Goal: Task Accomplishment & Management: Use online tool/utility

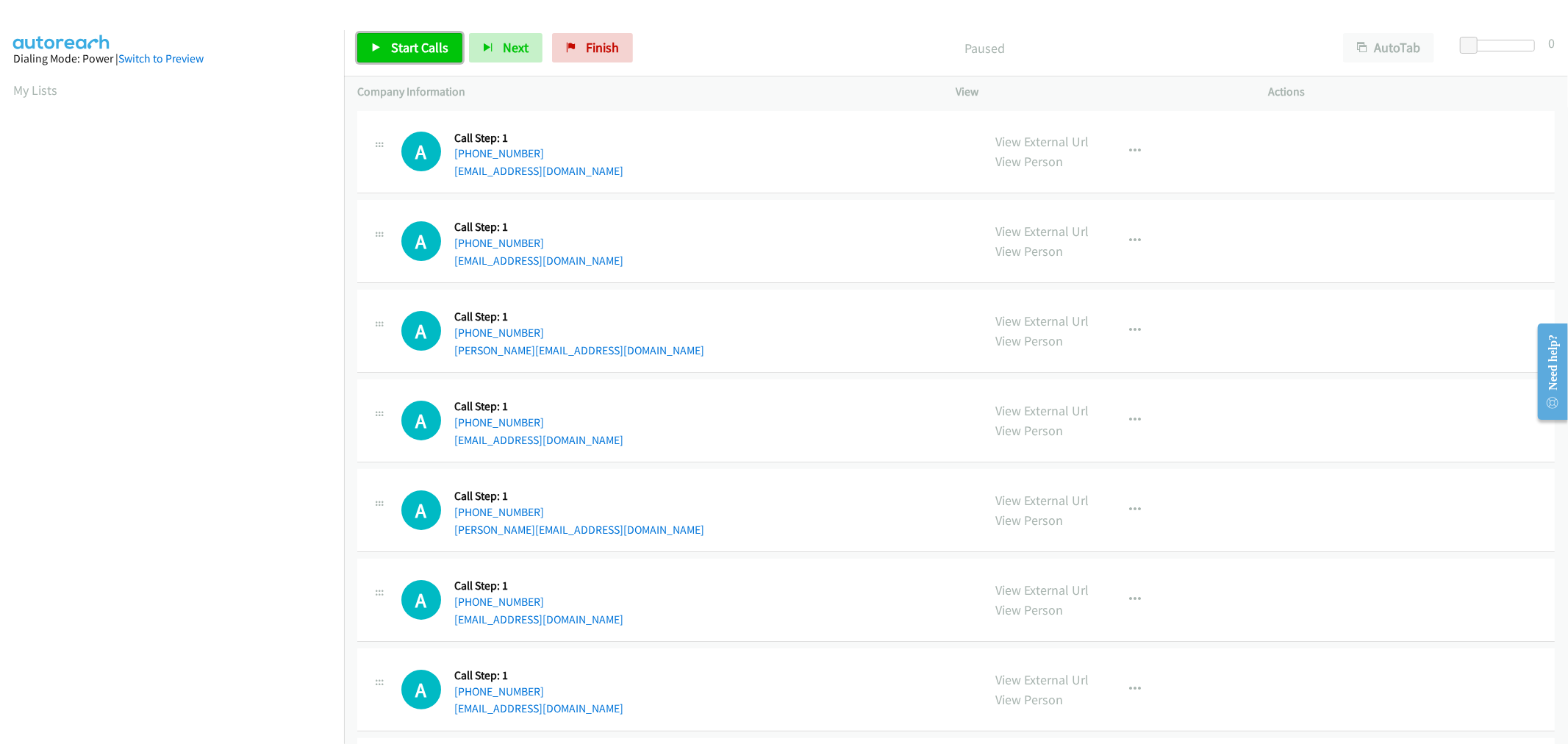
click at [429, 49] on span "Start Calls" at bounding box center [420, 47] width 57 height 17
click at [762, 400] on div "A Callback Scheduled Call Step: 1 America/Los_Angeles +1 805-276-5987 mshadinge…" at bounding box center [685, 421] width 568 height 56
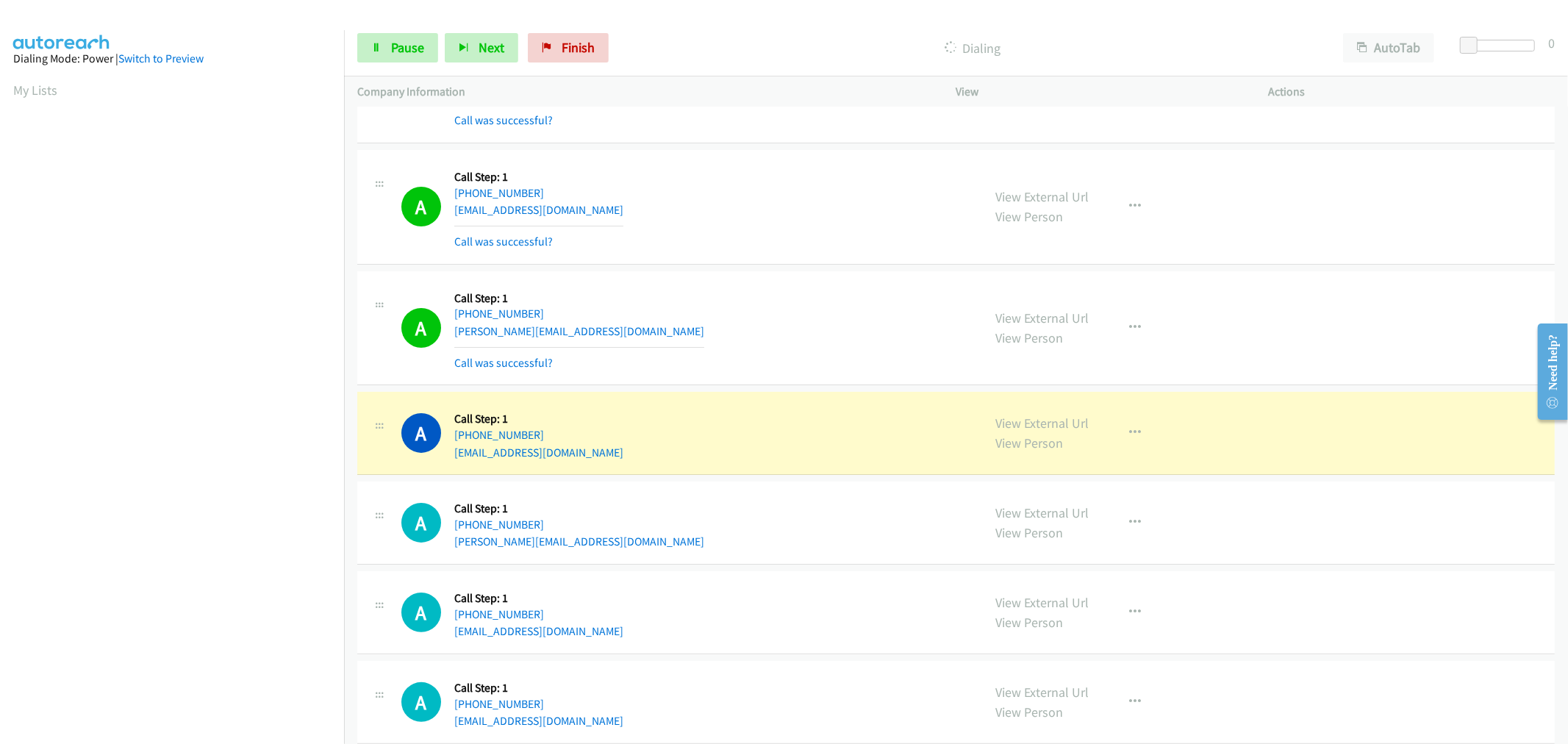
scroll to position [81, 0]
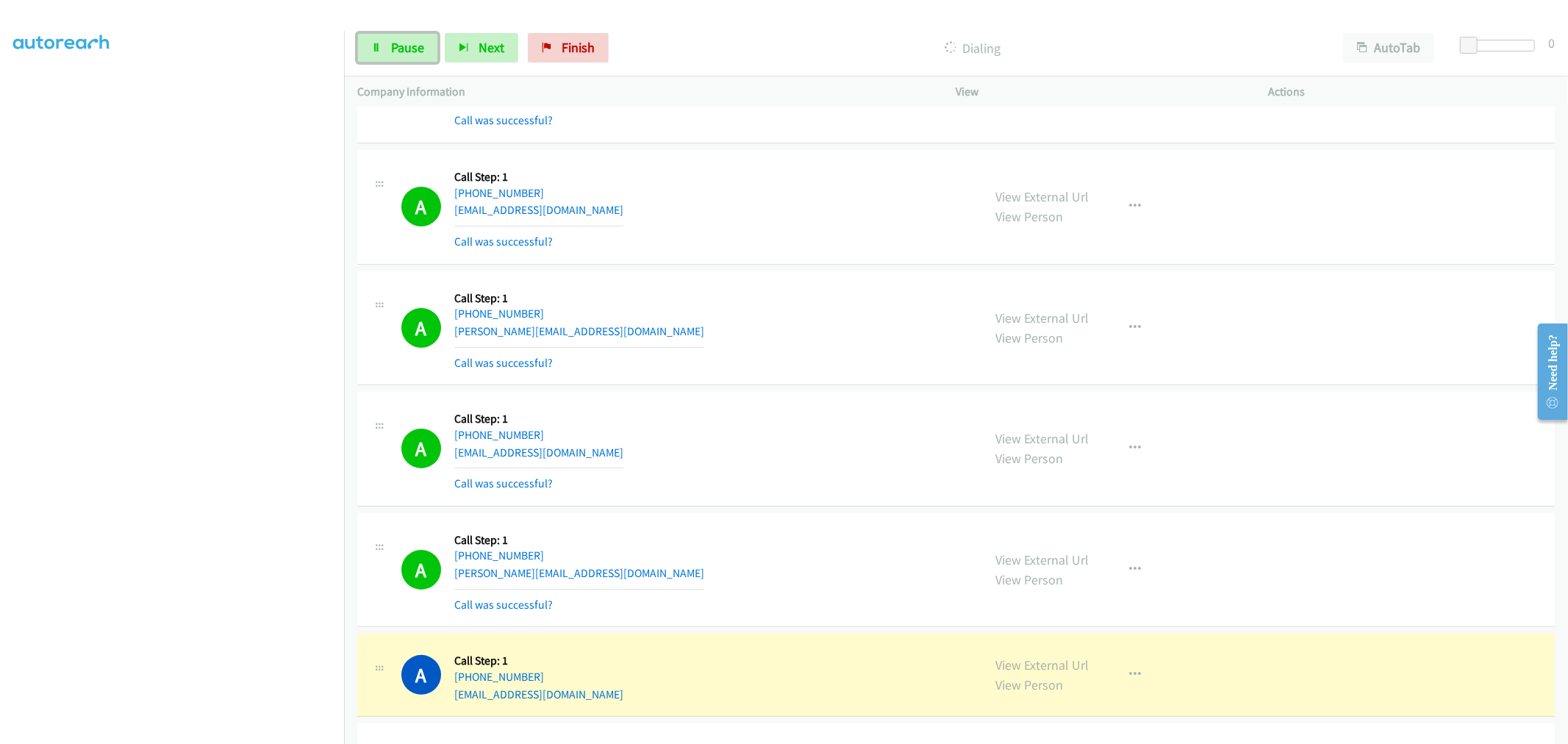
drag, startPoint x: 397, startPoint y: 53, endPoint x: 392, endPoint y: 112, distance: 59.2
click at [397, 53] on span "Pause" at bounding box center [408, 47] width 33 height 17
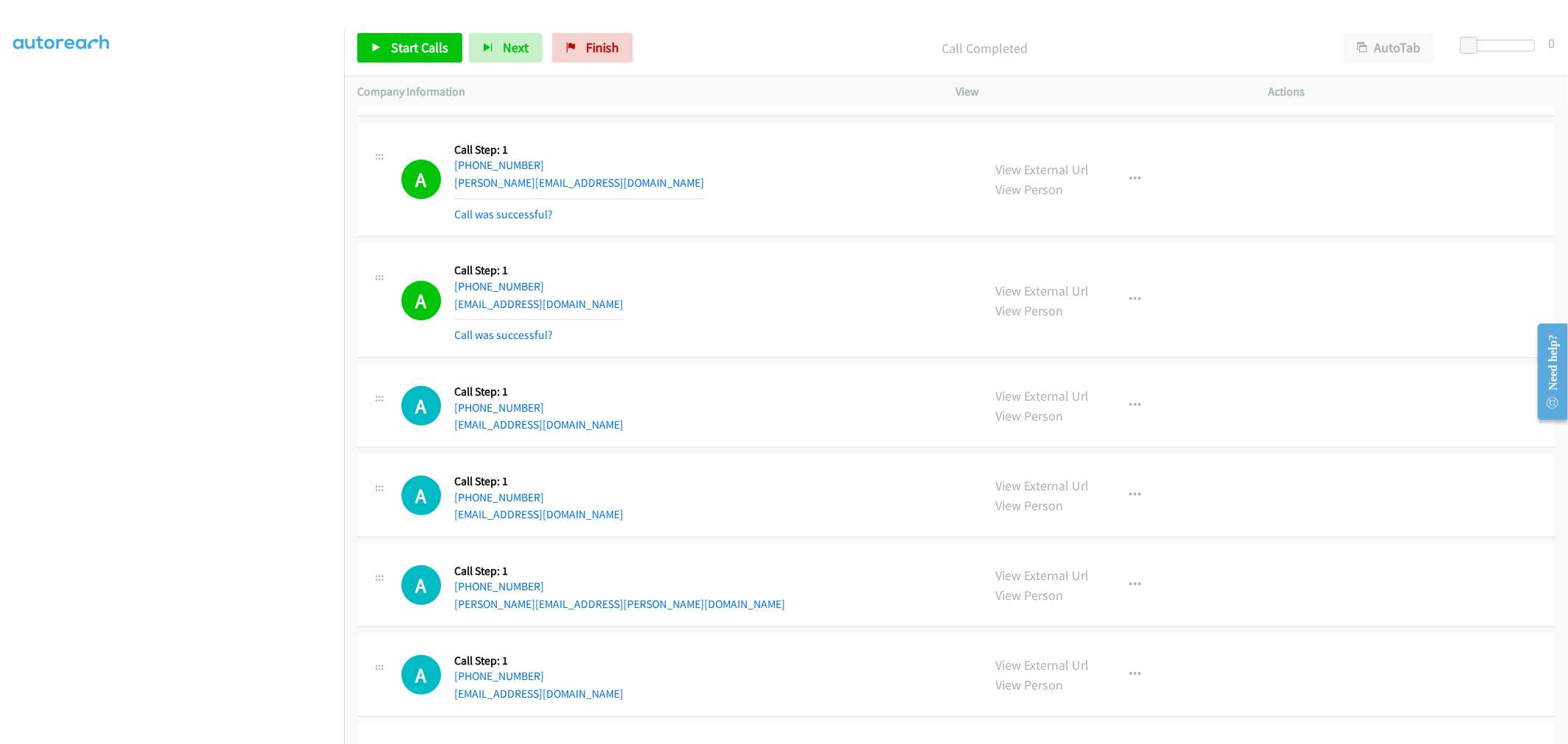
scroll to position [489, 0]
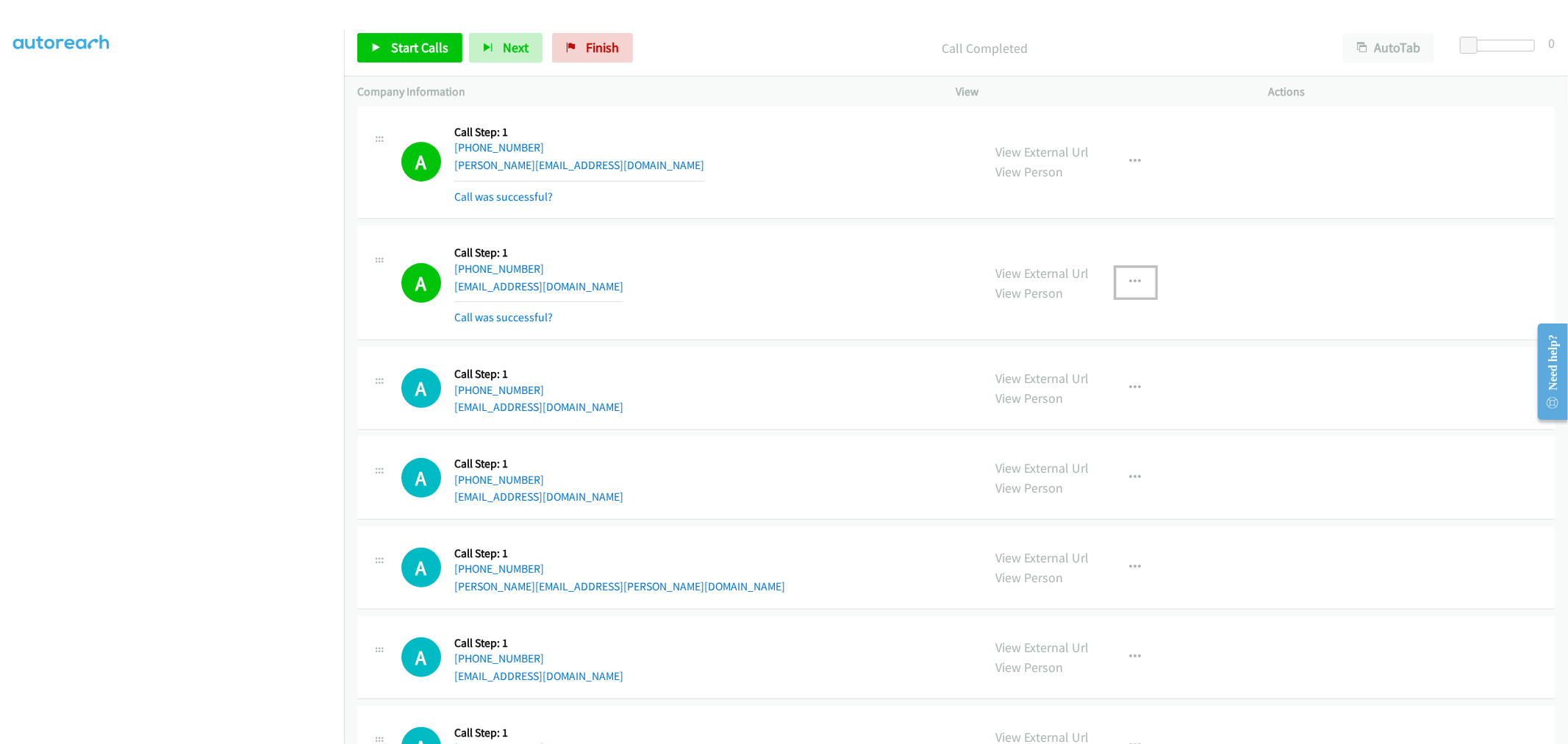
drag, startPoint x: 1143, startPoint y: 283, endPoint x: 1107, endPoint y: 344, distance: 70.8
click at [1143, 283] on button "button" at bounding box center [1135, 282] width 40 height 29
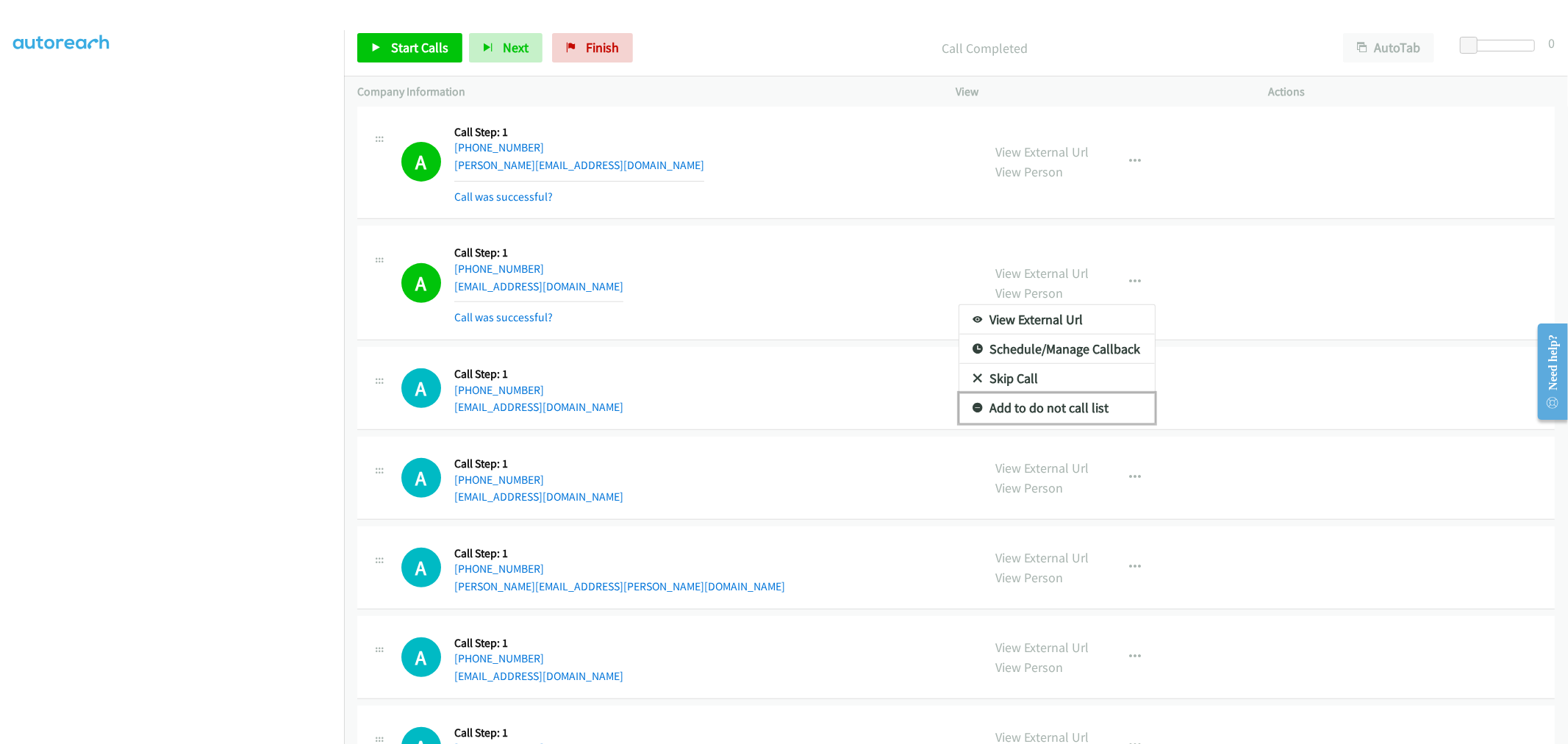
click at [1045, 414] on link "Add to do not call list" at bounding box center [1056, 408] width 195 height 29
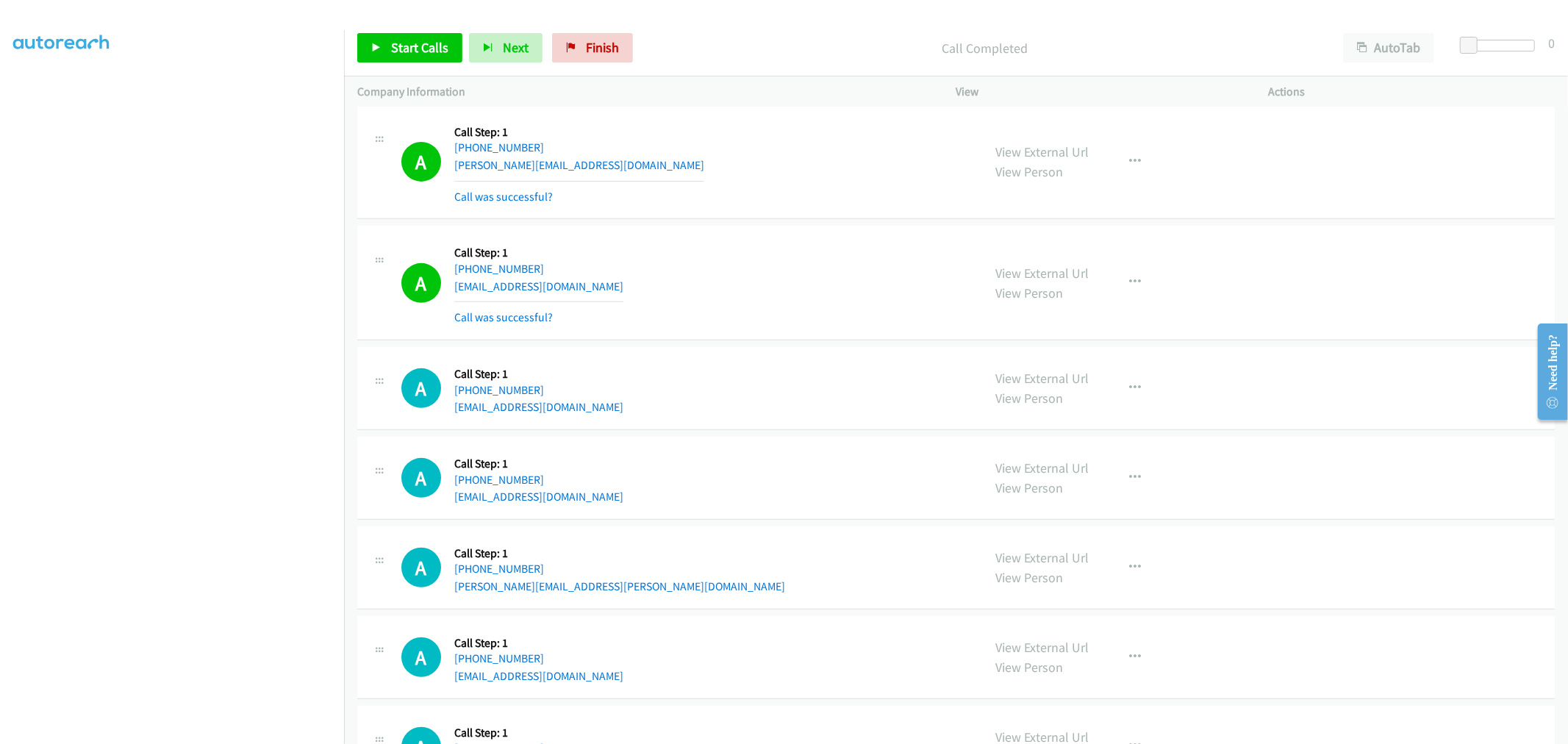
click at [754, 277] on div "A Callback Scheduled Call Step: 1 America/Los_Angeles +1 657-208-2888 rabianaee…" at bounding box center [685, 283] width 568 height 88
click at [439, 49] on span "Start Calls" at bounding box center [420, 47] width 57 height 17
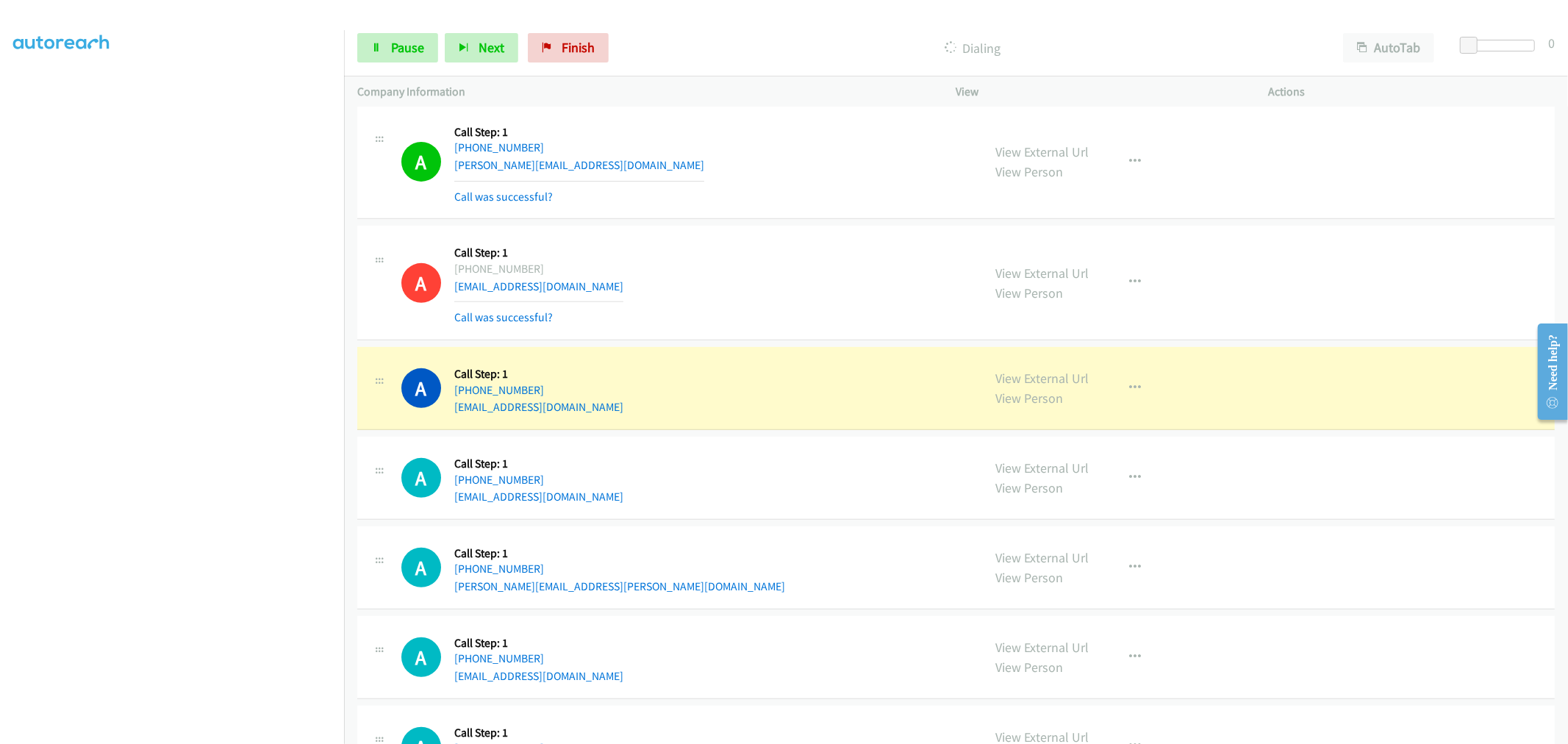
drag, startPoint x: 735, startPoint y: 391, endPoint x: 693, endPoint y: 399, distance: 42.8
click at [735, 391] on div "A Callback Scheduled Call Step: 1 America/Los_Angeles +1 747-282-9092 lwmartin1…" at bounding box center [685, 388] width 568 height 56
click at [666, 202] on div "A Callback Scheduled Call Step: 1 America/Los_Angeles +1 503-522-8013 haley.wag…" at bounding box center [685, 163] width 568 height 88
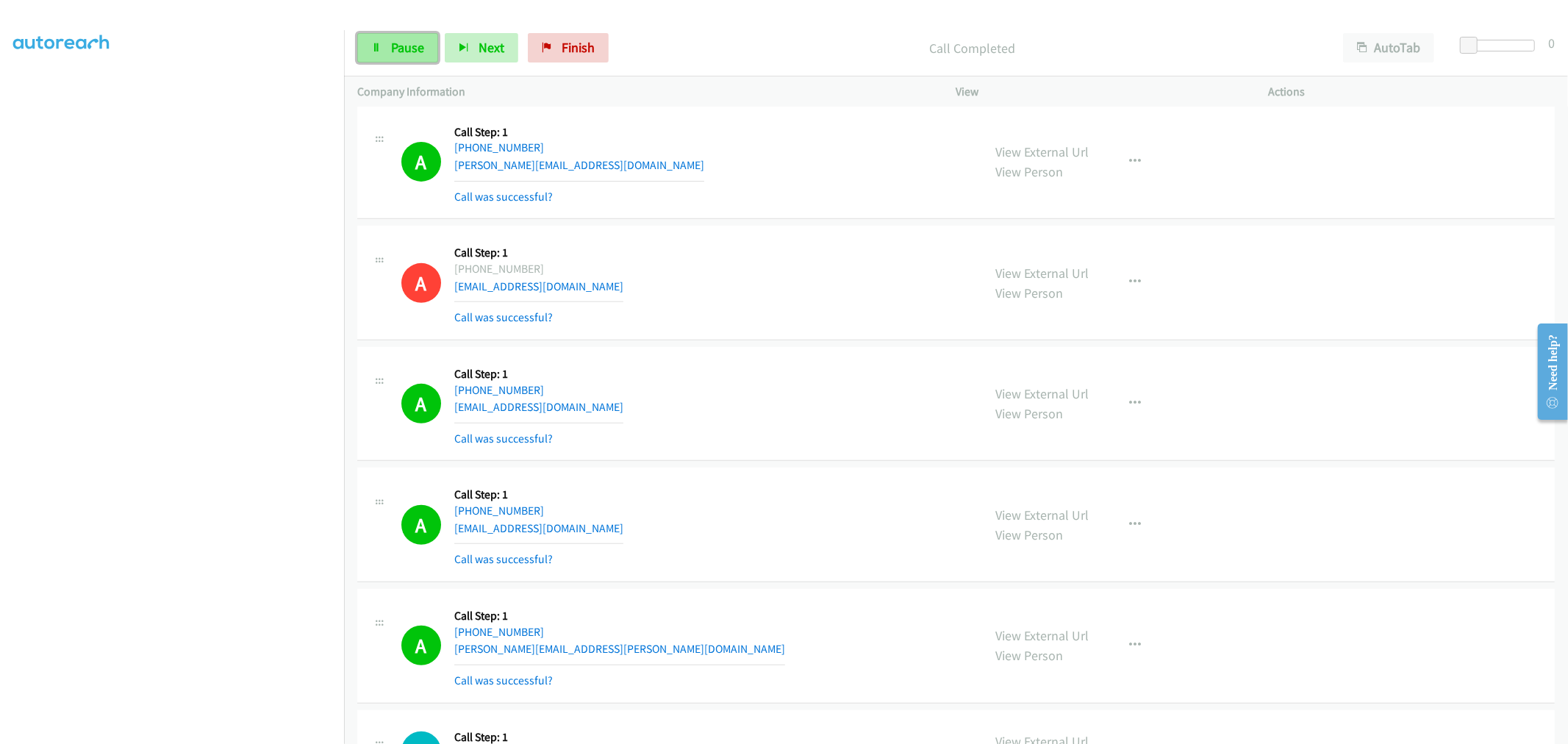
click at [386, 57] on link "Pause" at bounding box center [397, 48] width 80 height 29
click at [398, 53] on span "Start Calls" at bounding box center [385, 69] width 27 height 32
click at [706, 408] on div "A Callback Scheduled Call Step: 1 America/Los_Angeles +1 747-282-9092 lwmartin1…" at bounding box center [685, 404] width 568 height 88
click at [1137, 399] on button "button" at bounding box center [1135, 403] width 40 height 29
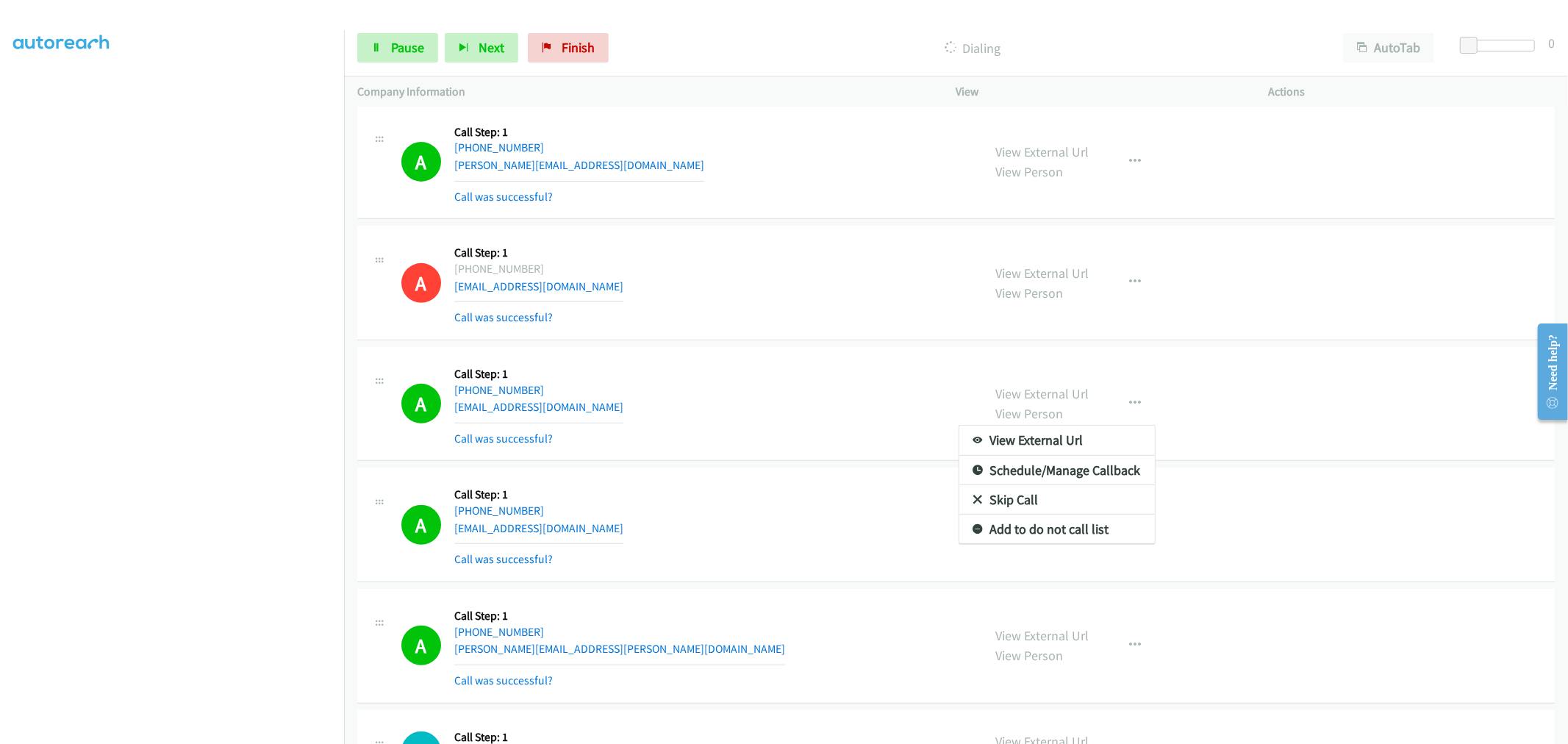
click at [812, 439] on div at bounding box center [784, 372] width 1568 height 744
click at [738, 322] on div "A Callback Scheduled Call Step: 1 America/Los_Angeles +1 657-208-2888 rabianaee…" at bounding box center [685, 283] width 568 height 88
click at [1130, 406] on icon "button" at bounding box center [1135, 403] width 12 height 12
click at [1046, 527] on link "Add to do not call list" at bounding box center [1056, 529] width 195 height 29
drag, startPoint x: 700, startPoint y: 322, endPoint x: 682, endPoint y: 298, distance: 30.0
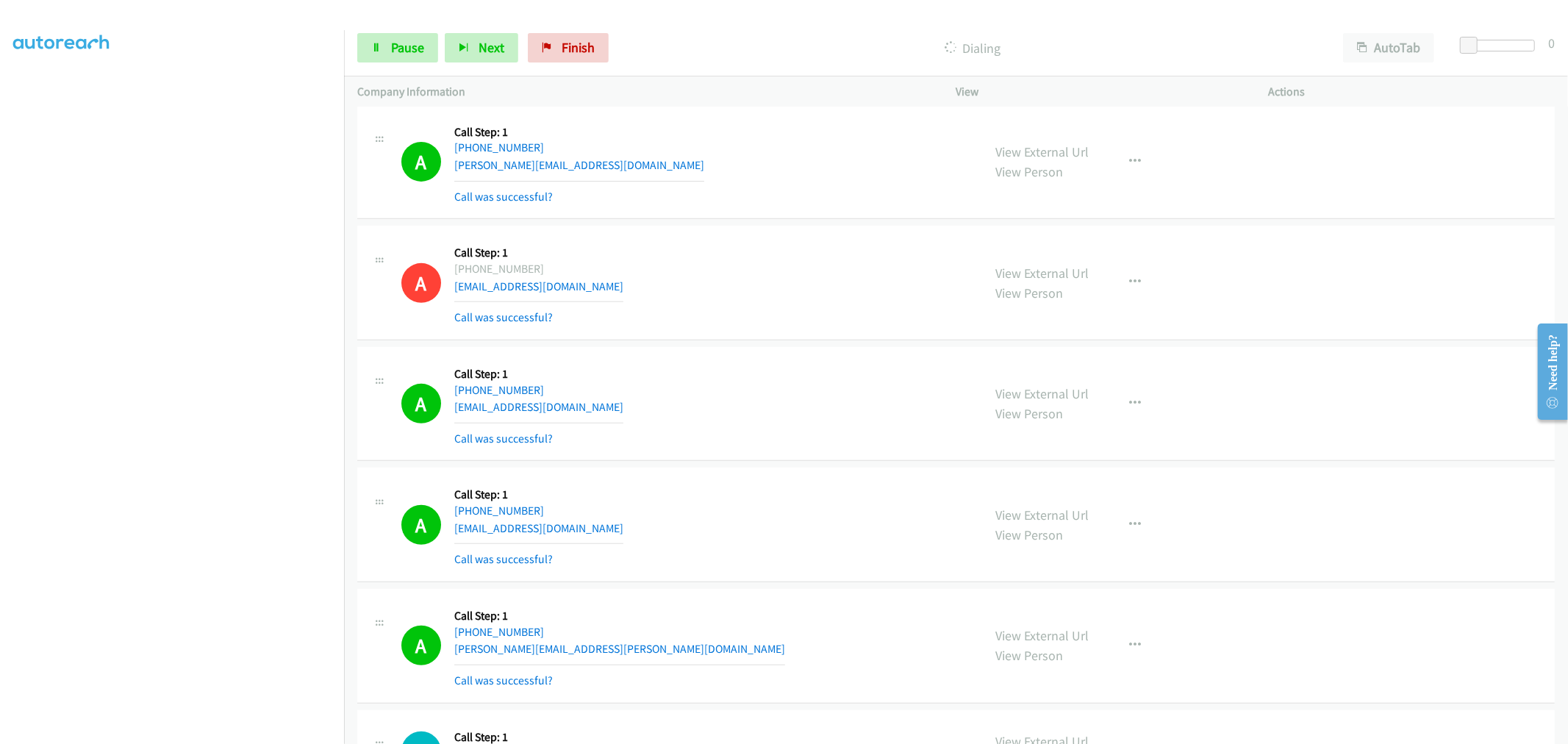
click at [700, 322] on div "A Callback Scheduled Call Step: 1 America/Los_Angeles +1 657-208-2888 rabianaee…" at bounding box center [685, 283] width 568 height 88
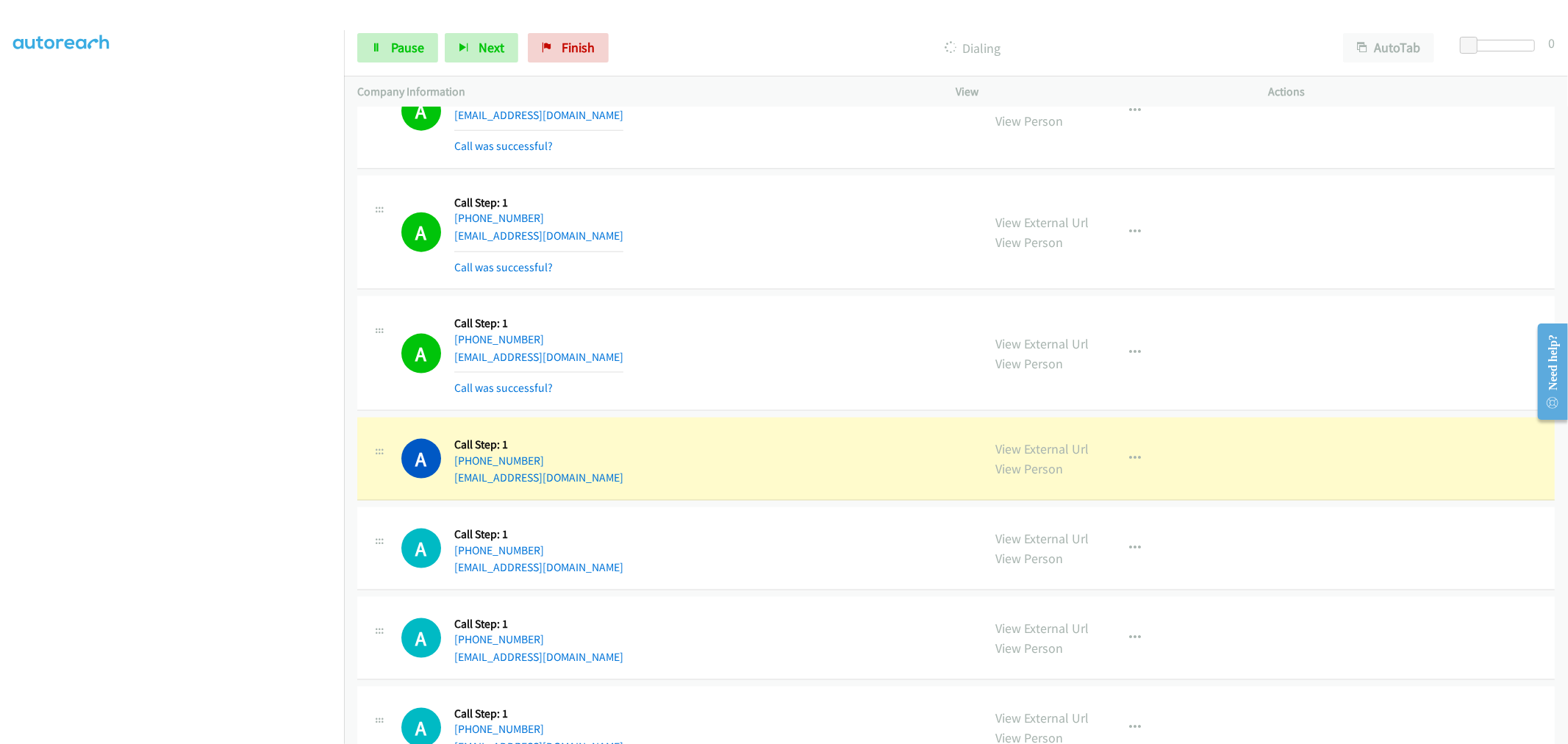
scroll to position [1600, 0]
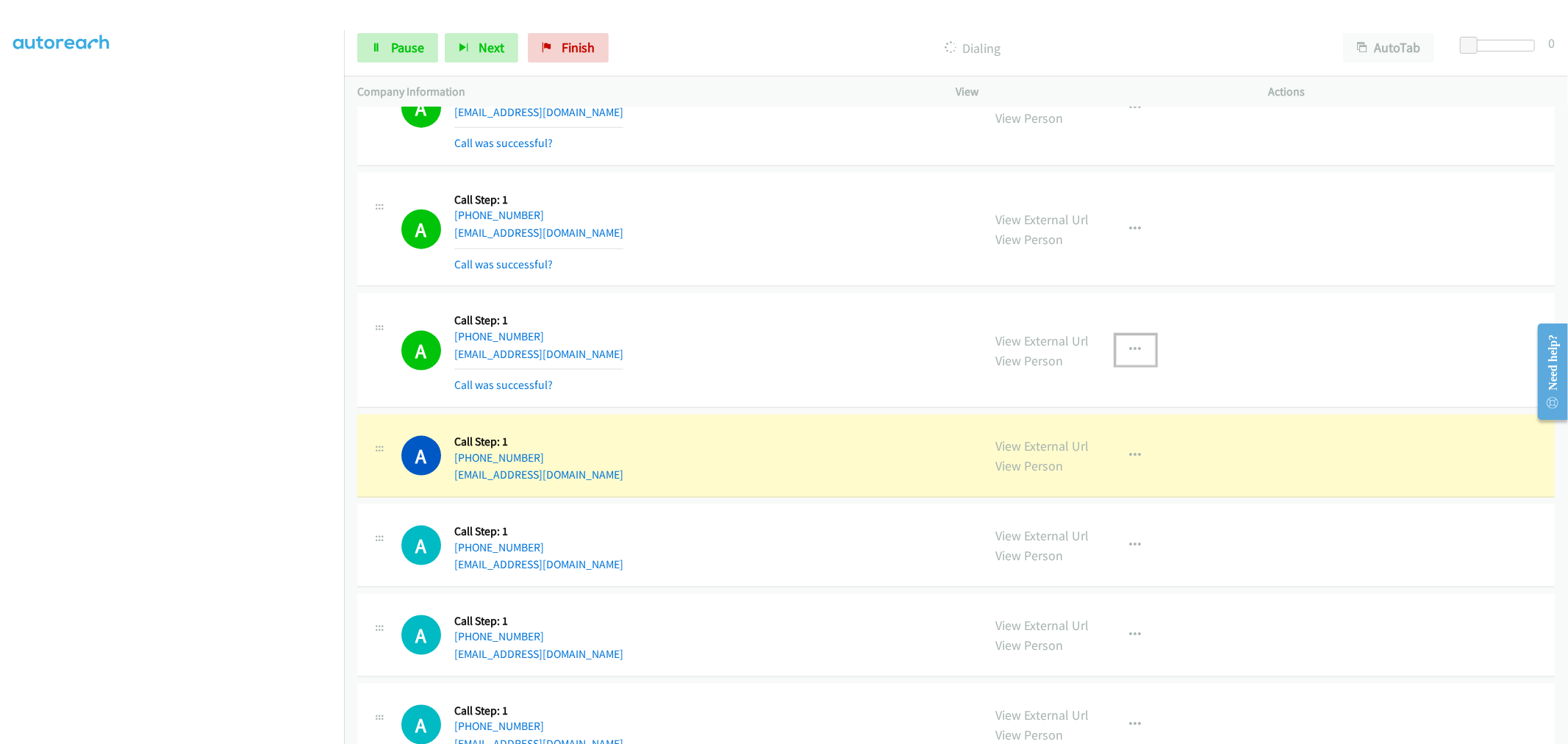
click at [1119, 335] on button "button" at bounding box center [1135, 350] width 40 height 29
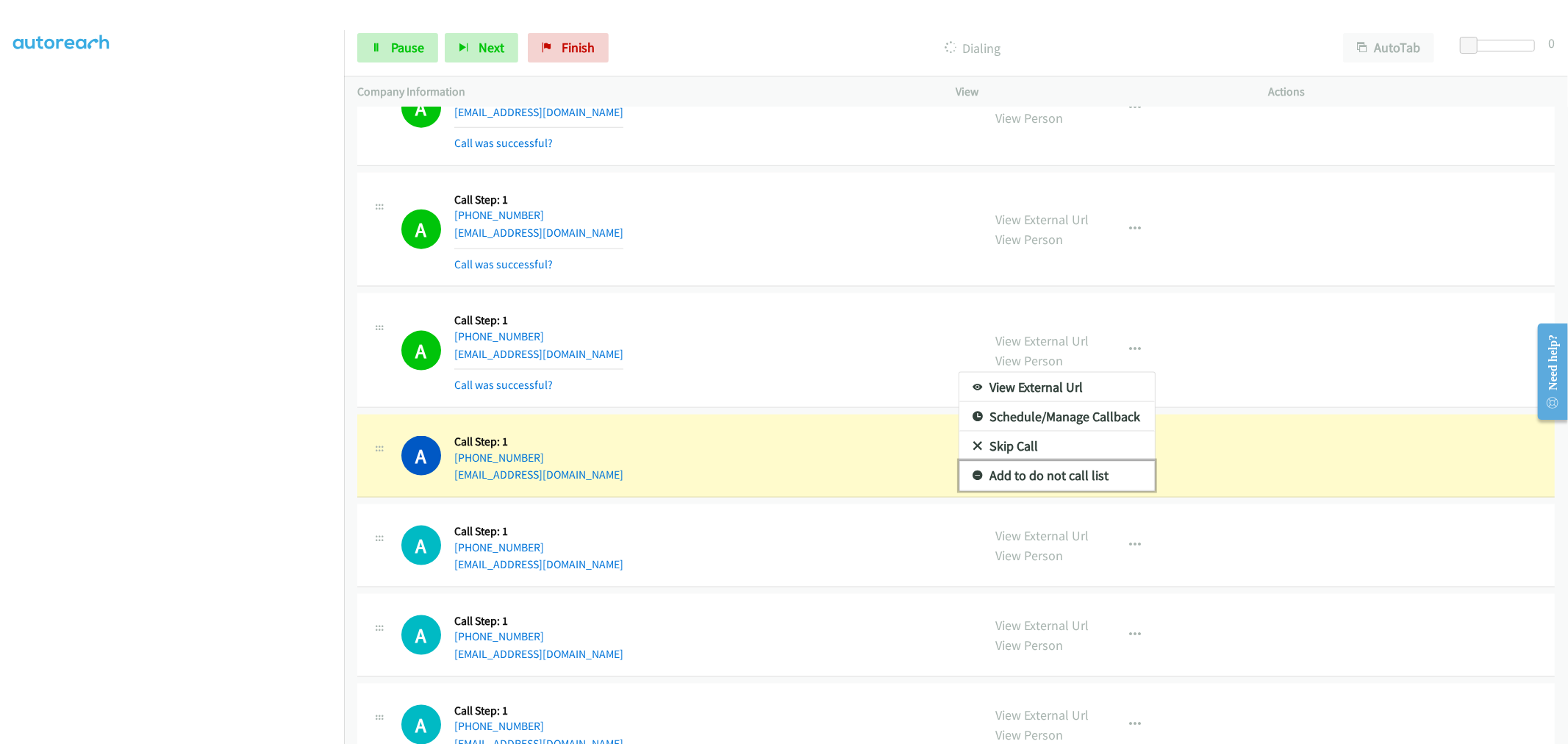
click at [1055, 470] on link "Add to do not call list" at bounding box center [1056, 475] width 195 height 29
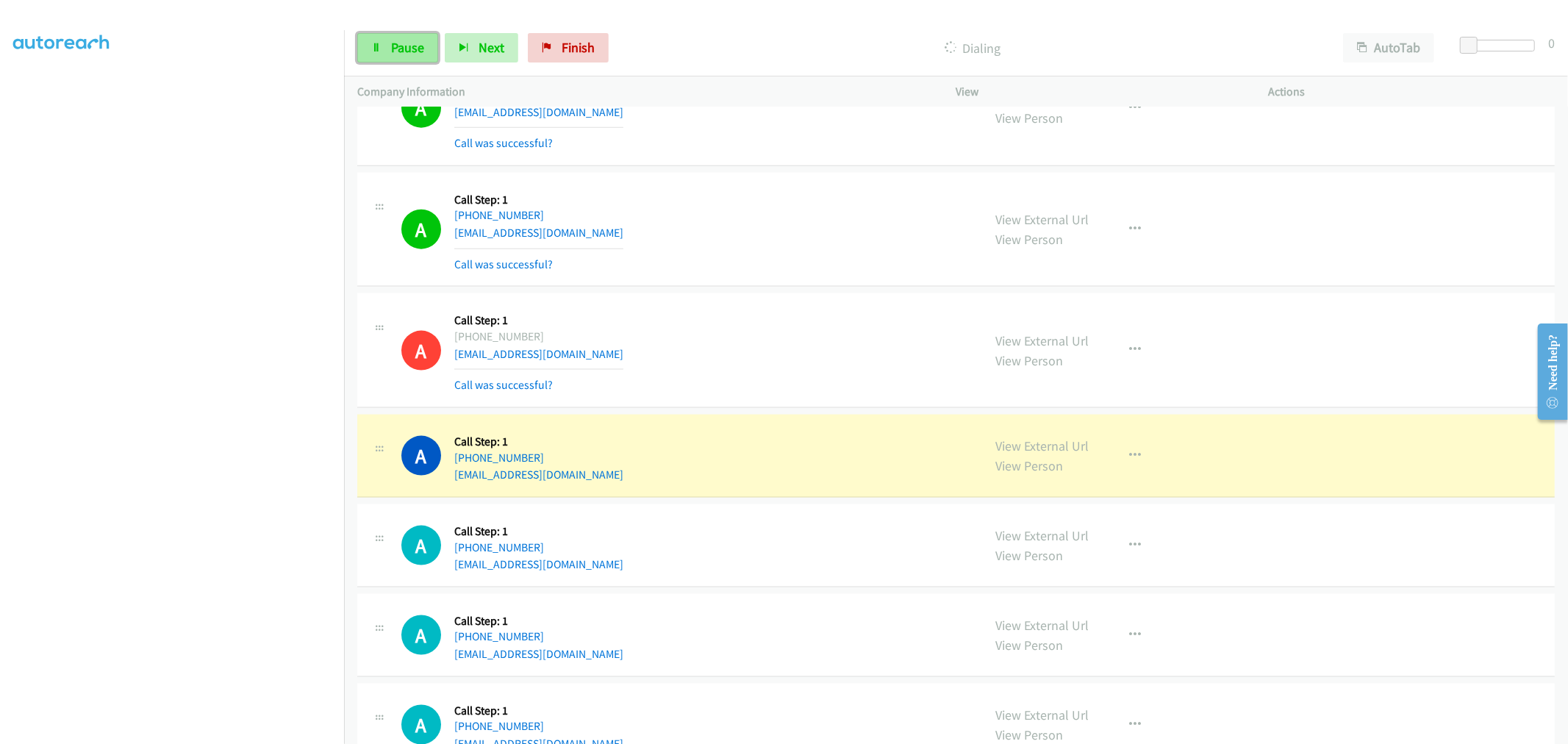
click at [397, 52] on span "Pause" at bounding box center [408, 47] width 33 height 17
click at [638, 250] on div "A Callback Scheduled Call Step: 1 America/Los_Angeles +1 619-398-5745 wr3sd@san…" at bounding box center [685, 229] width 568 height 88
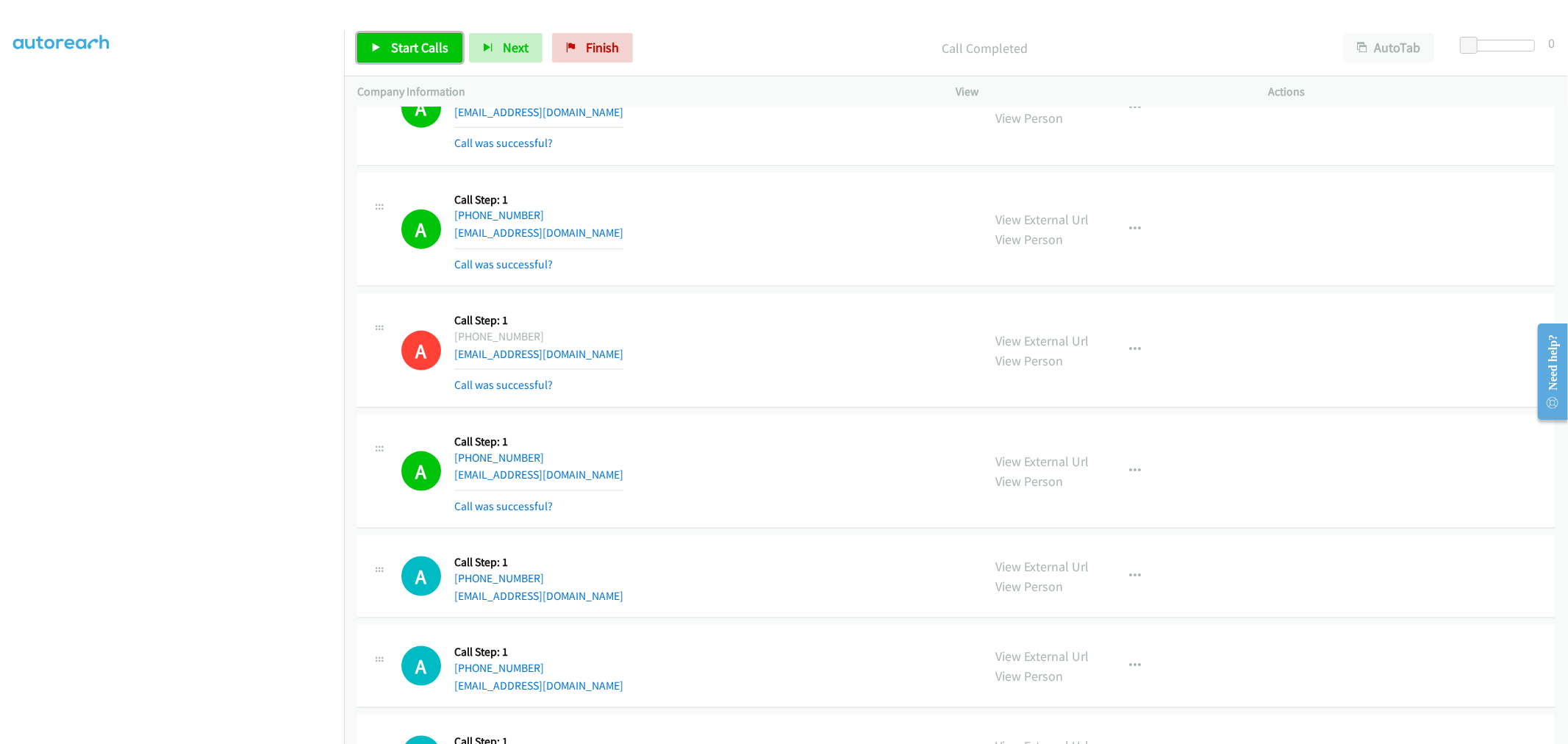
click at [407, 46] on span "Start Calls" at bounding box center [420, 47] width 57 height 17
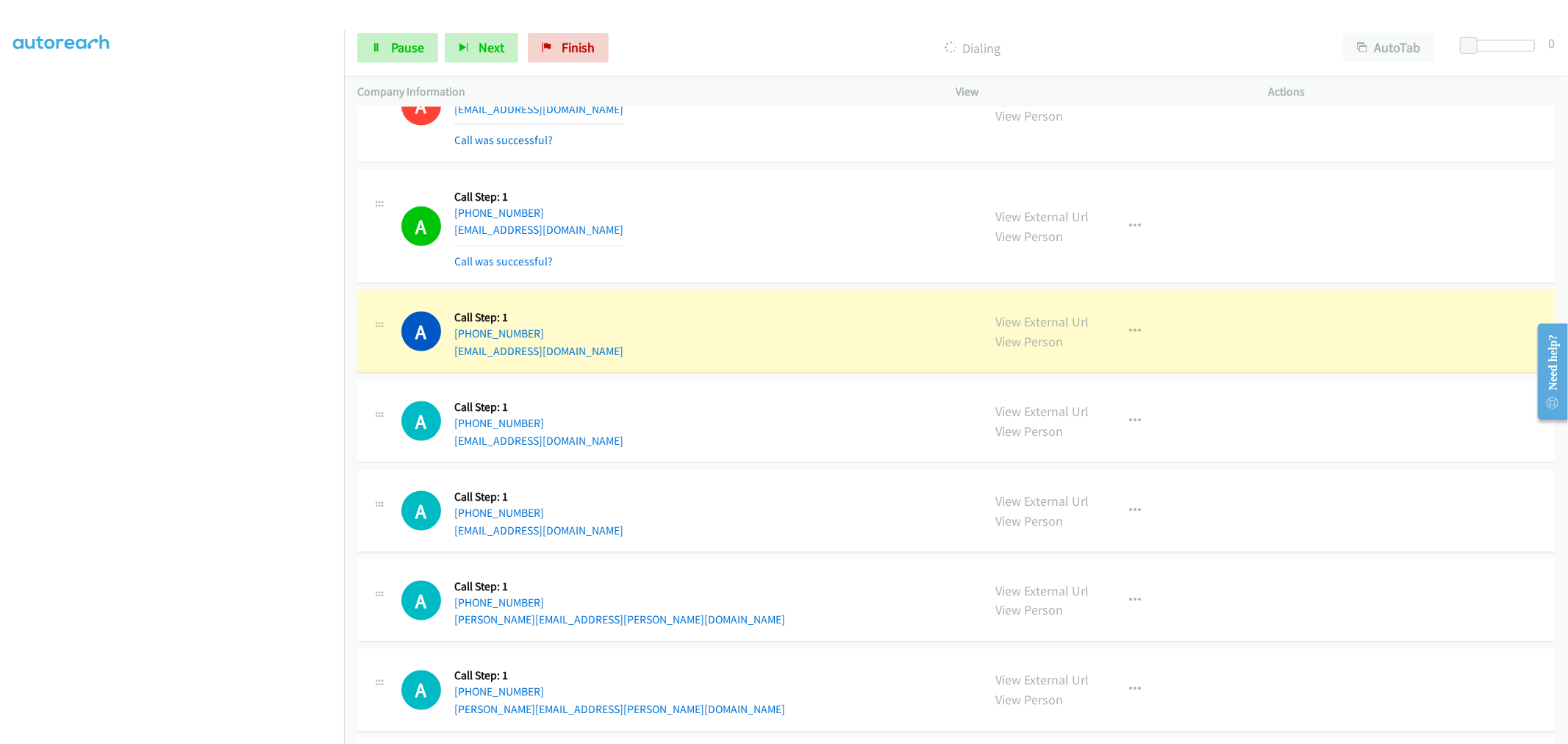
scroll to position [1845, 0]
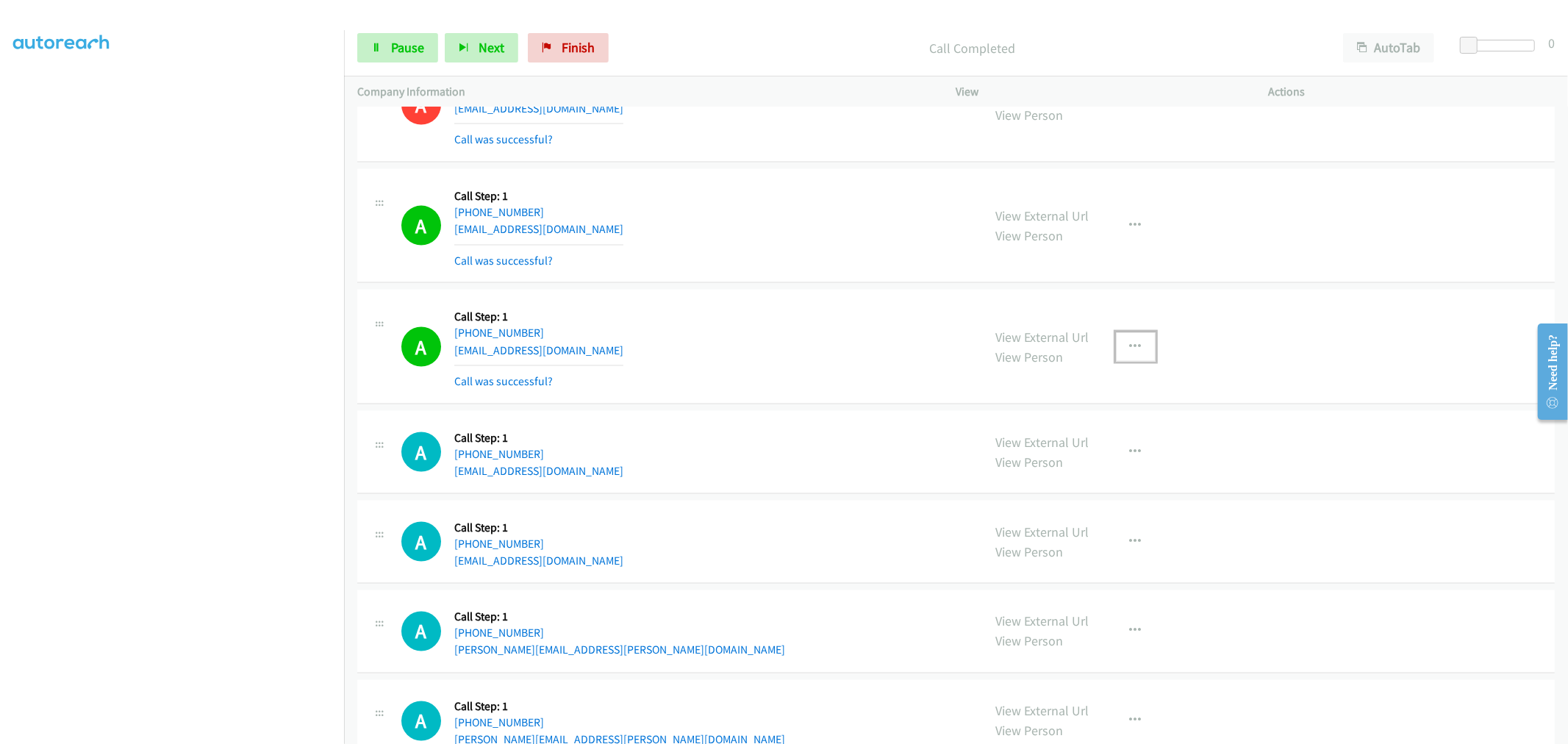
click at [1136, 357] on button "button" at bounding box center [1135, 347] width 40 height 29
click at [1029, 480] on link "Add to do not call list" at bounding box center [1056, 472] width 195 height 29
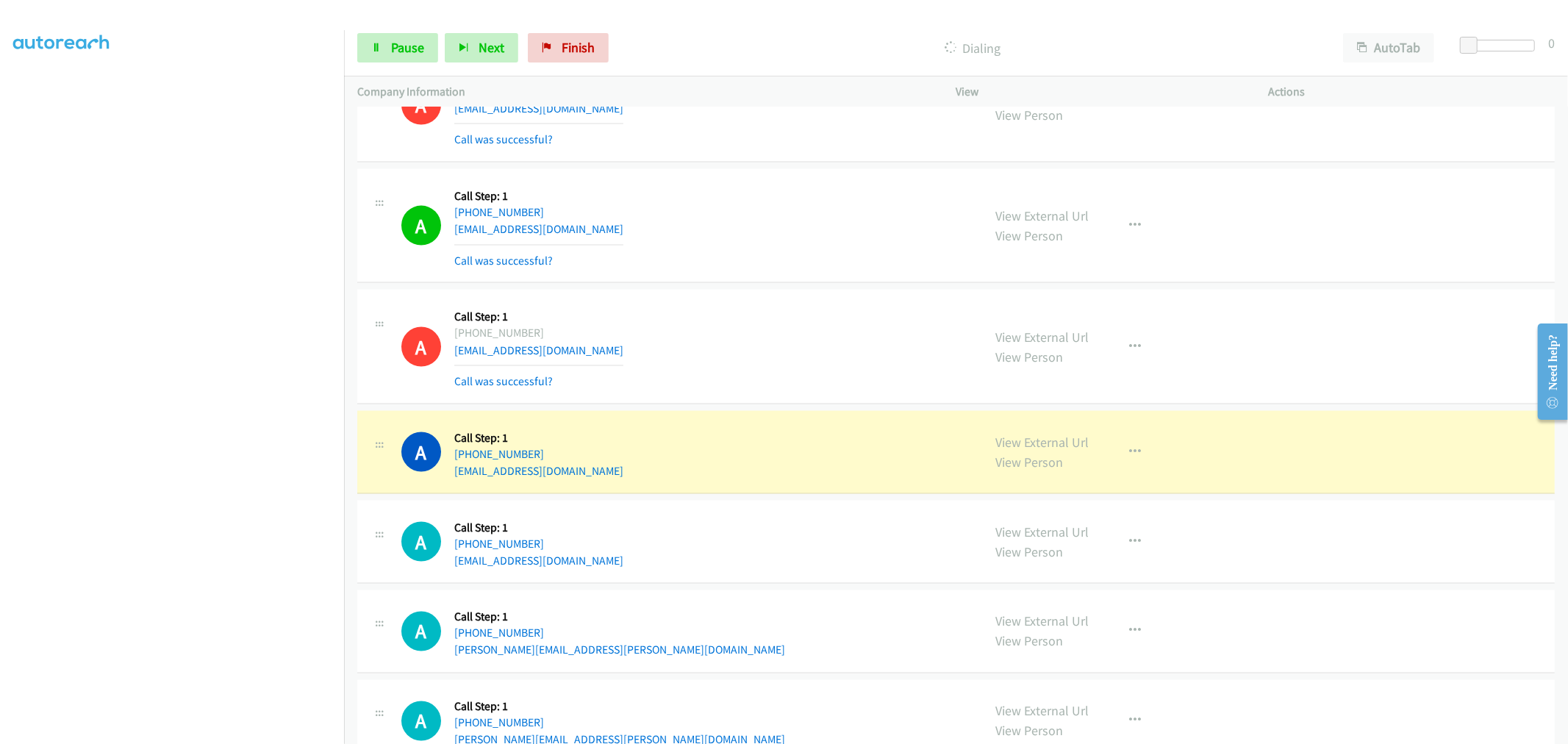
click at [803, 363] on div "A Callback Scheduled Call Step: 1 America/New_York +1 313-285-9031 erinay@gmail…" at bounding box center [685, 347] width 568 height 88
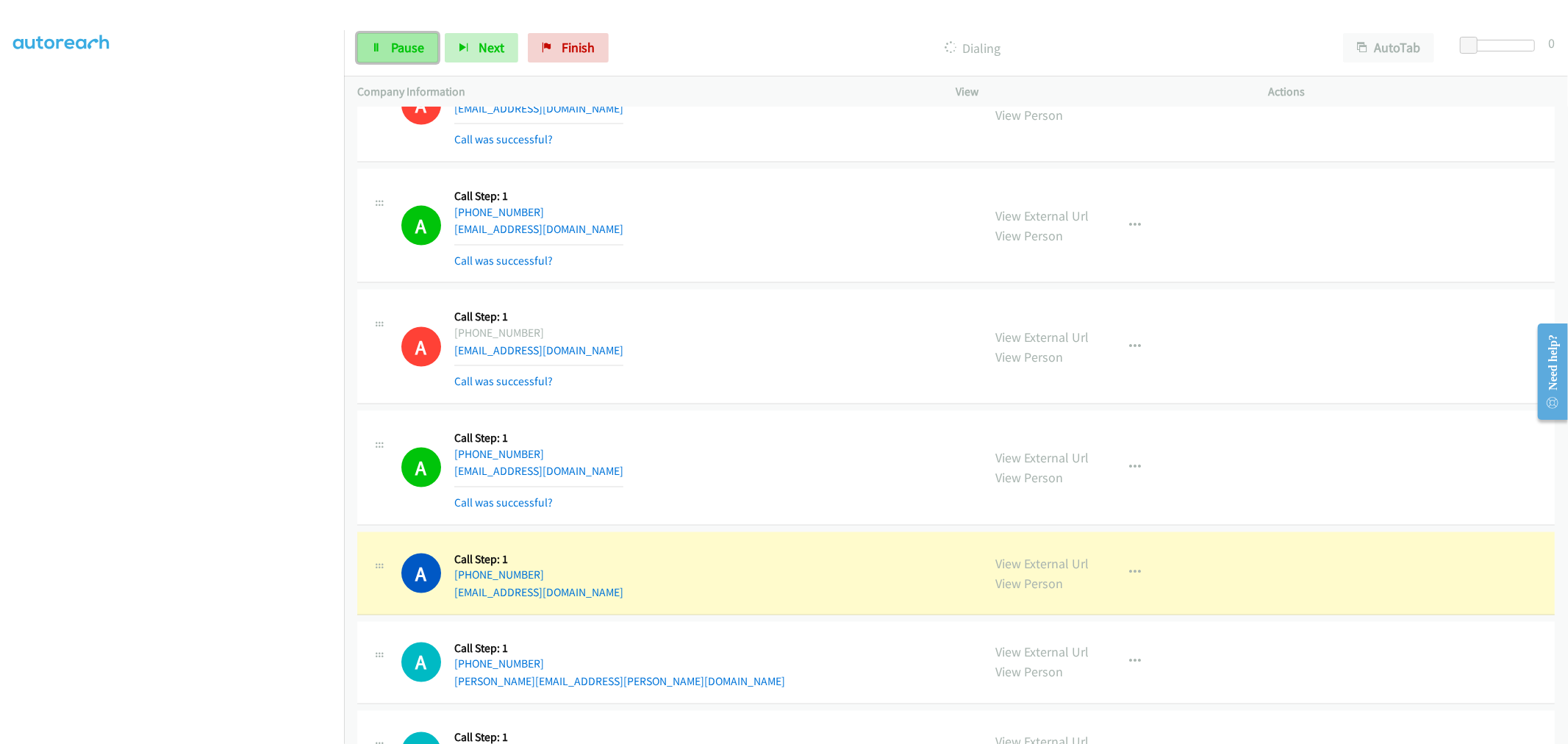
click at [401, 54] on span "Pause" at bounding box center [408, 47] width 33 height 17
click at [770, 372] on div "A Callback Scheduled Call Step: 1 America/New_York +1 313-285-9031 erinay@gmail…" at bounding box center [685, 347] width 568 height 88
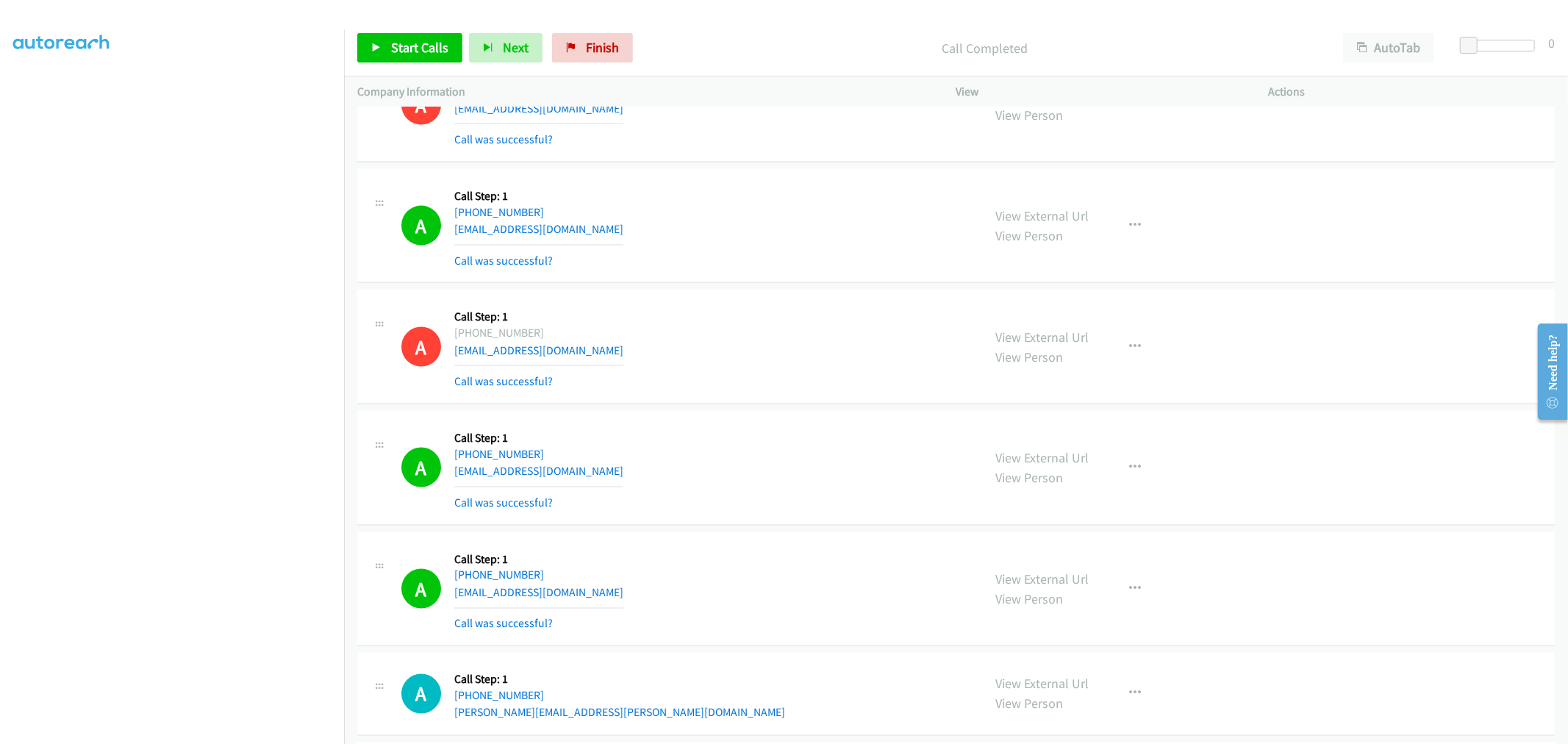
click at [861, 385] on div "A Callback Scheduled Call Step: 1 America/New_York +1 313-285-9031 erinay@gmail…" at bounding box center [685, 347] width 568 height 88
click at [432, 39] on span "Start Calls" at bounding box center [420, 47] width 57 height 17
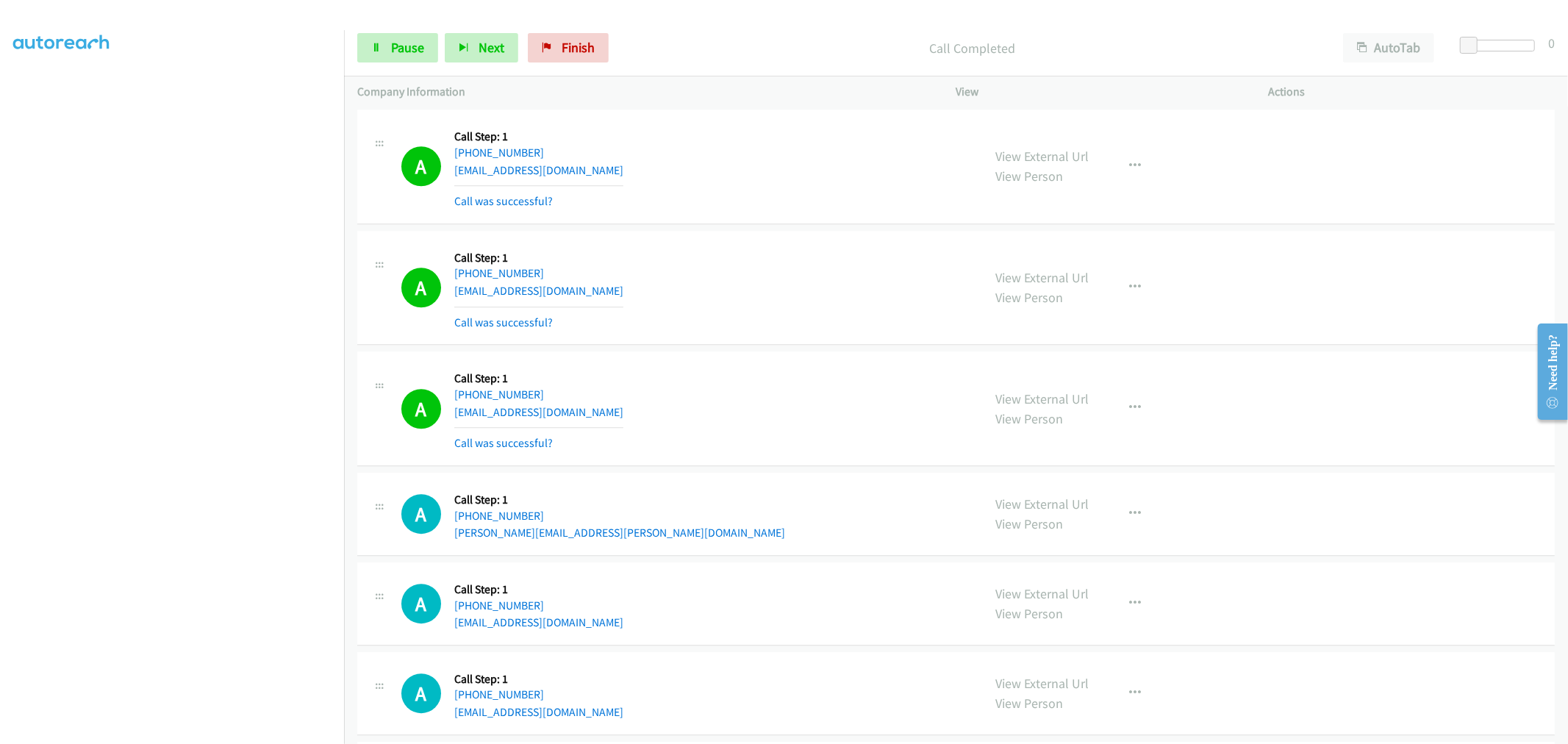
scroll to position [3478, 0]
click at [1130, 414] on button "button" at bounding box center [1135, 406] width 40 height 29
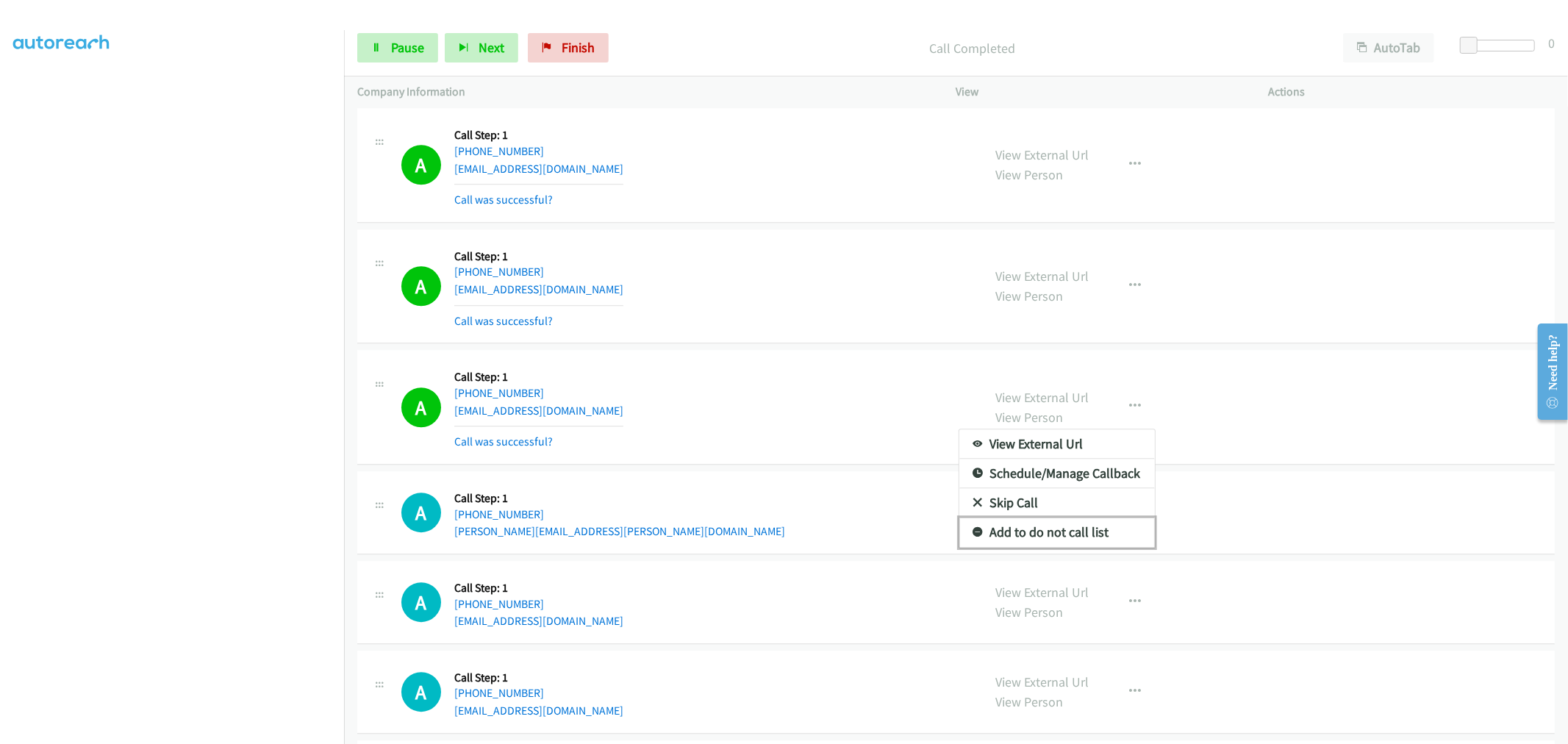
click at [1037, 522] on link "Add to do not call list" at bounding box center [1056, 531] width 195 height 29
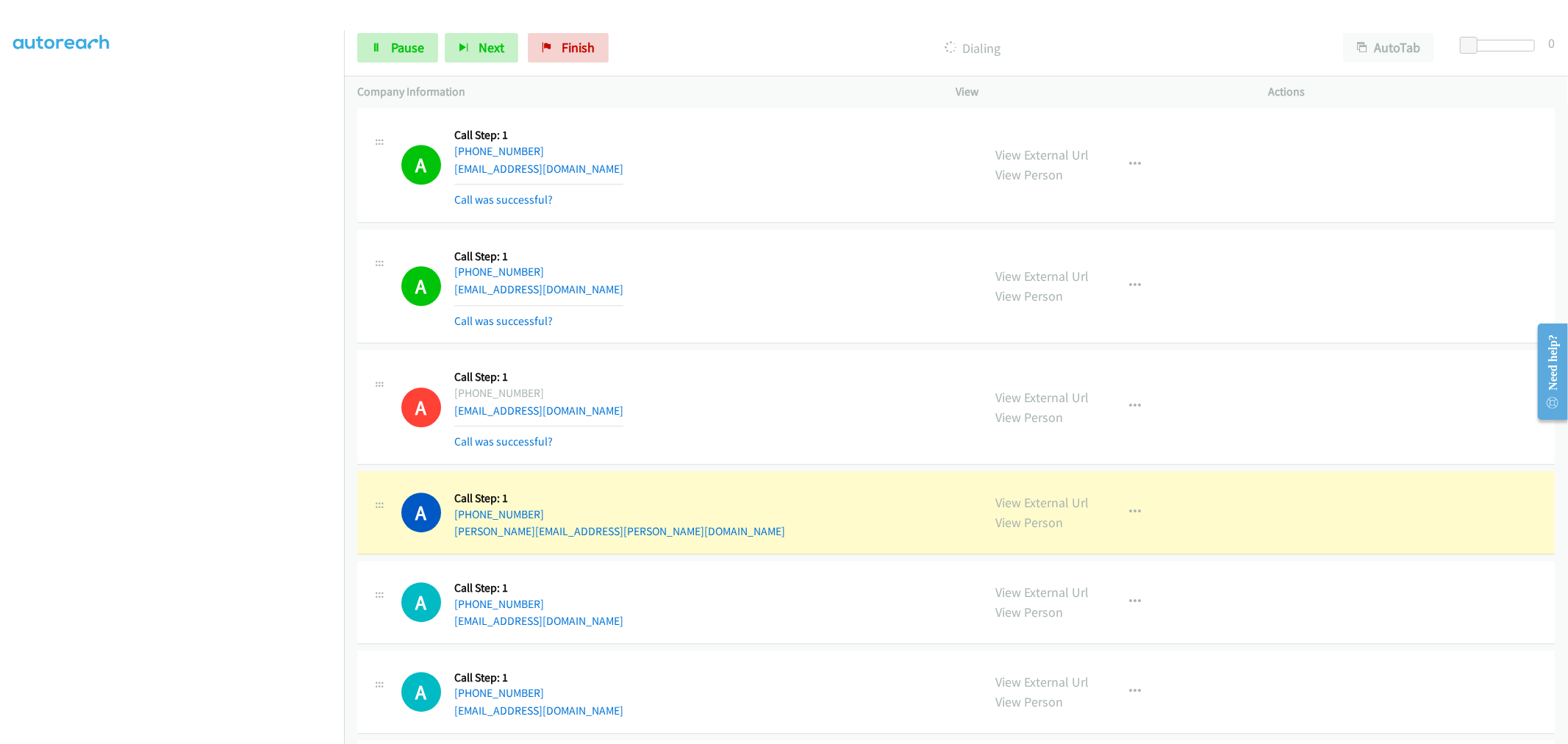
click at [759, 463] on div "A Callback Scheduled Call Step: 1 America/New_York +1 917-963-5350 trinity.hami…" at bounding box center [955, 407] width 1198 height 115
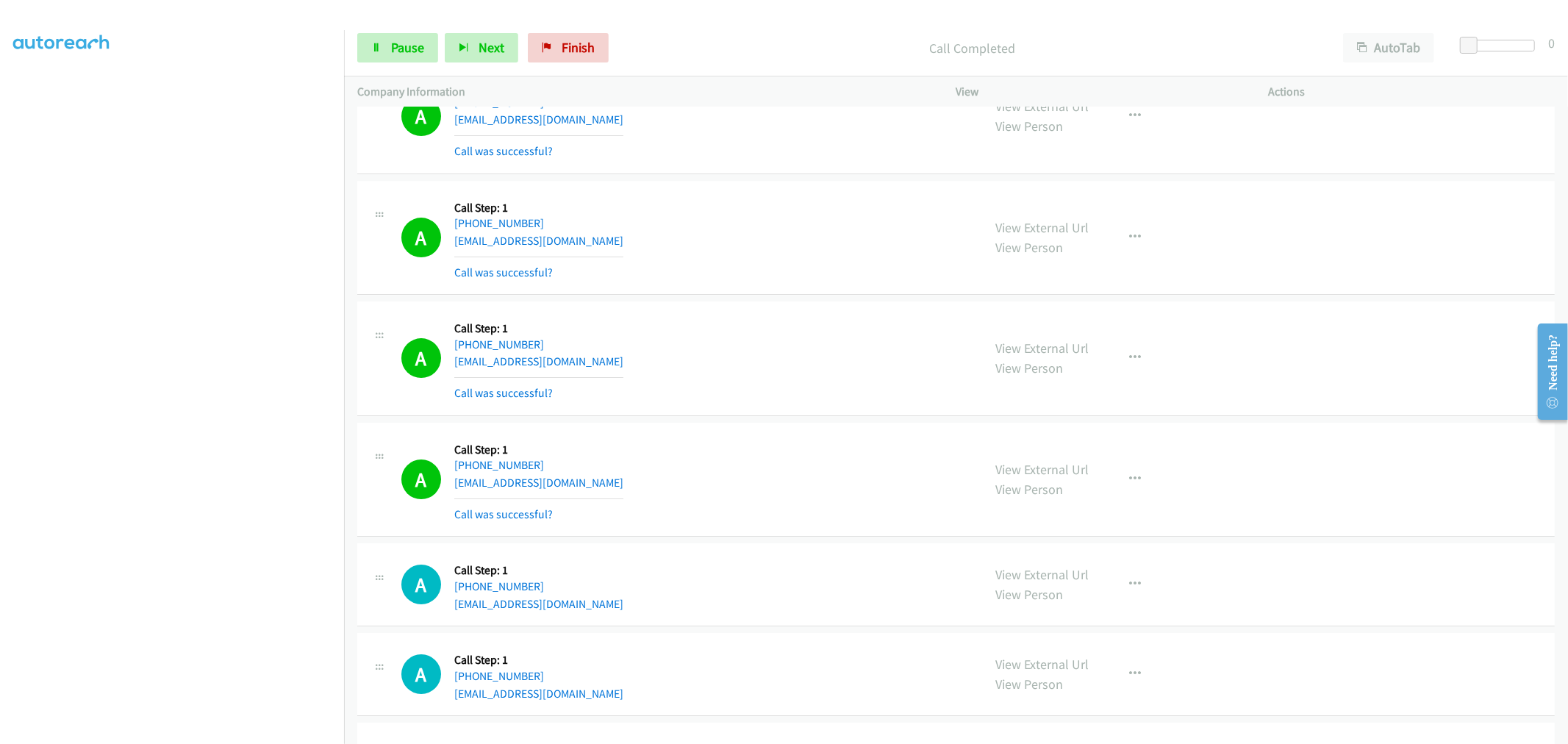
scroll to position [4213, 0]
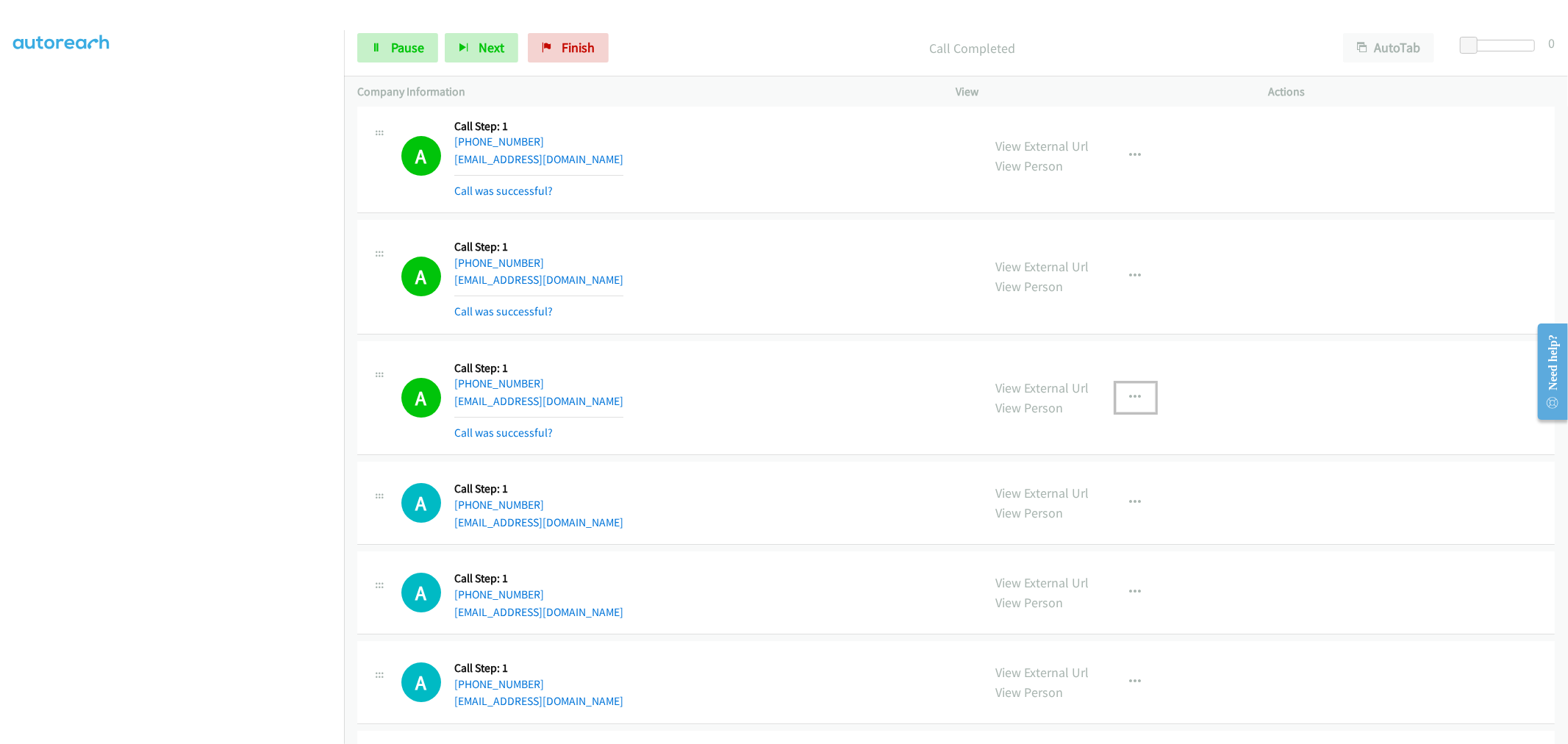
click at [1132, 405] on button "button" at bounding box center [1135, 397] width 40 height 29
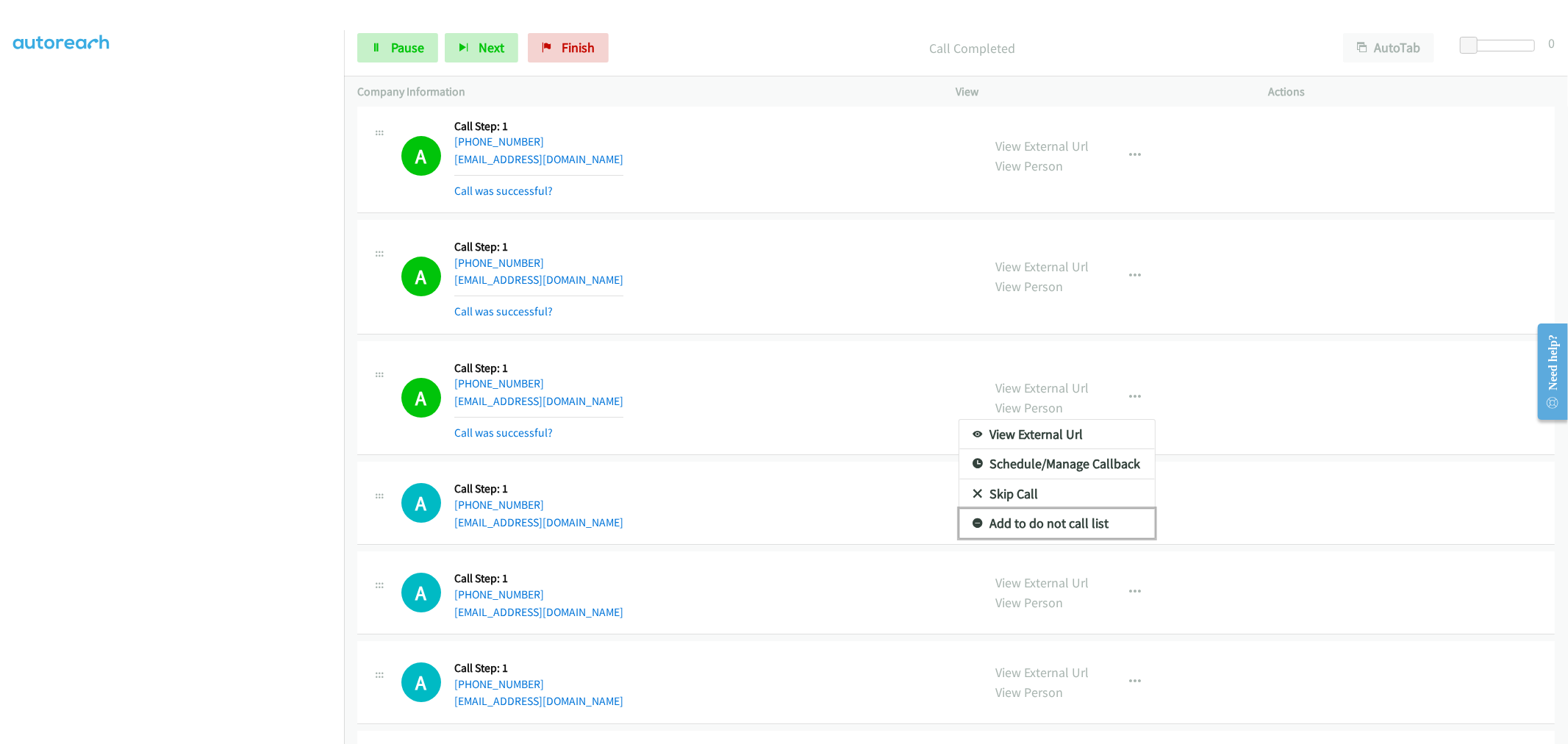
click at [1030, 526] on link "Add to do not call list" at bounding box center [1056, 523] width 195 height 29
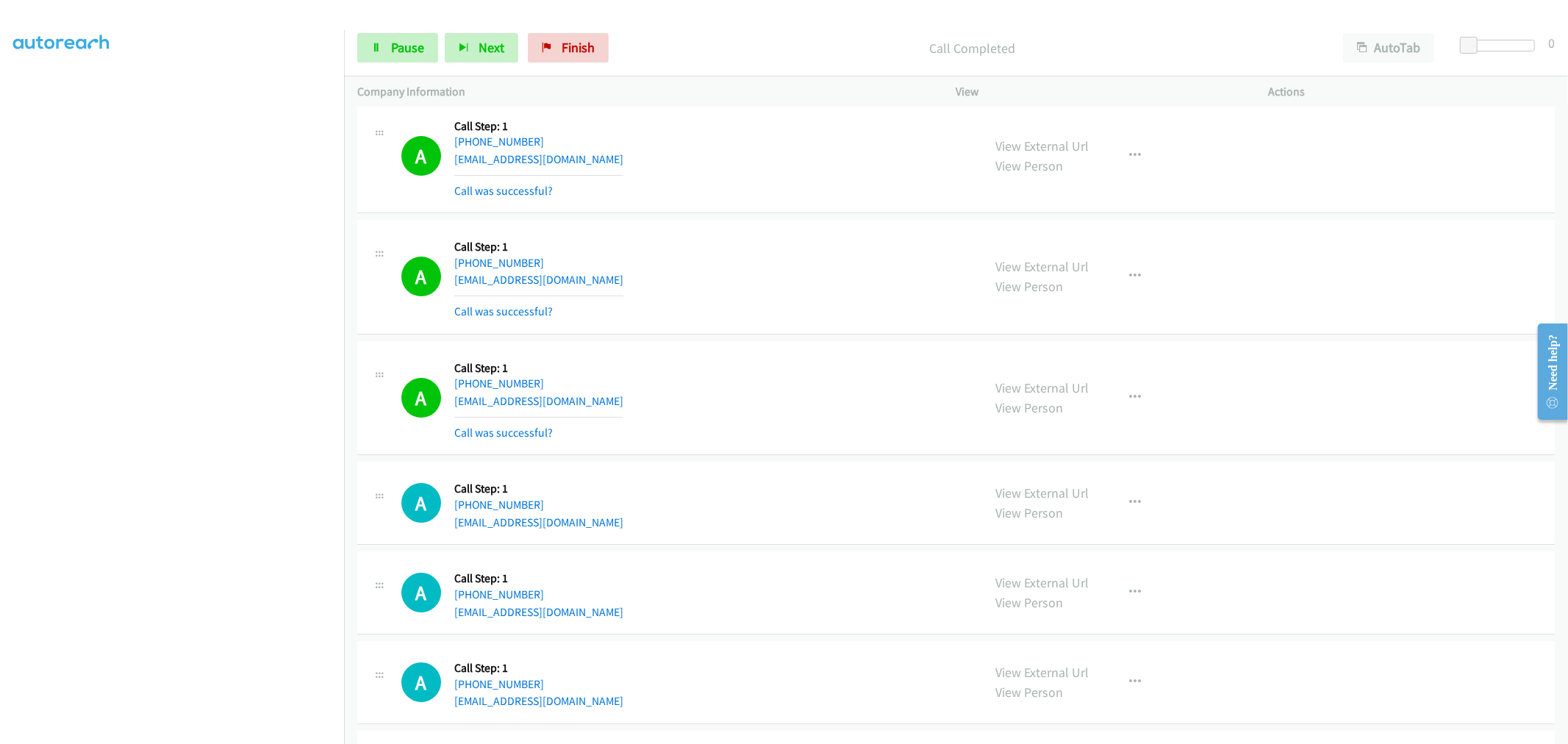
click at [782, 394] on div "A Callback Scheduled Call Step: 1 America/Denver +1 303-261-2713 mebcaux@gmail.…" at bounding box center [685, 398] width 568 height 88
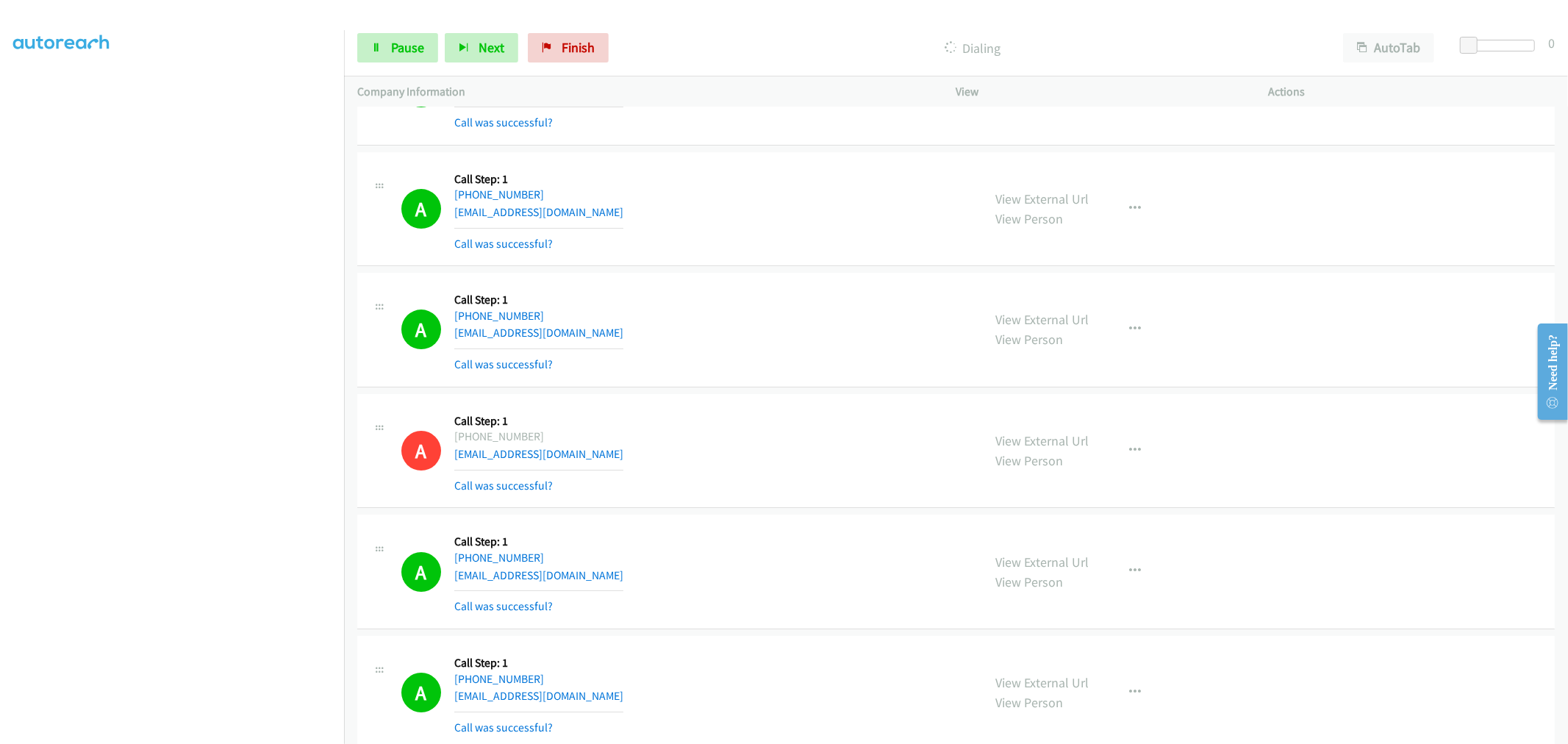
scroll to position [4131, 0]
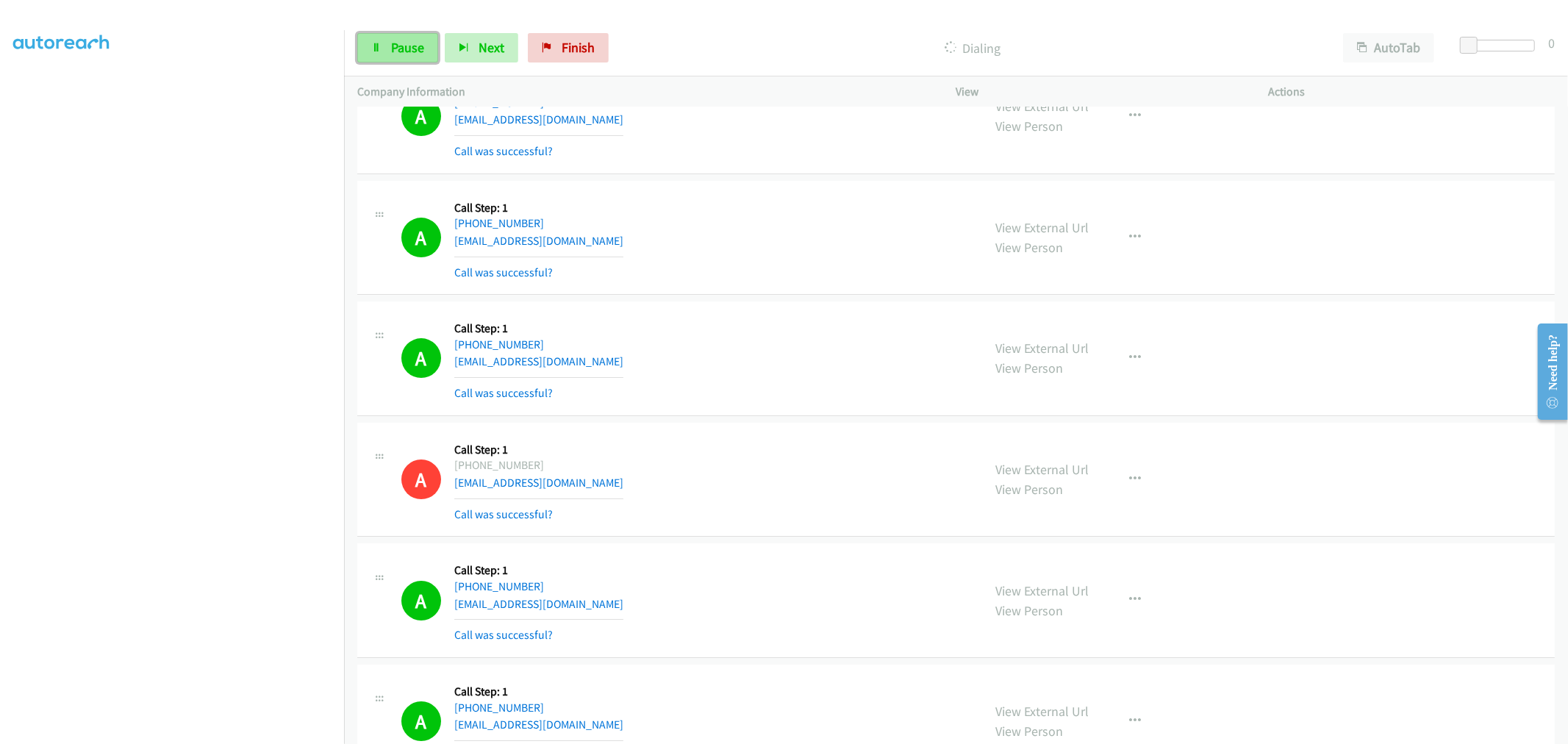
click at [384, 52] on link "Pause" at bounding box center [397, 48] width 80 height 29
drag, startPoint x: 773, startPoint y: 311, endPoint x: 445, endPoint y: 1, distance: 451.3
click at [773, 311] on div "A Callback Scheduled Call Step: 1 America/New_York +1 812-249-1615 dtmracing250…" at bounding box center [955, 358] width 1198 height 115
click at [400, 56] on link "Start Calls" at bounding box center [410, 48] width 105 height 29
click at [397, 41] on span "Pause" at bounding box center [408, 47] width 33 height 17
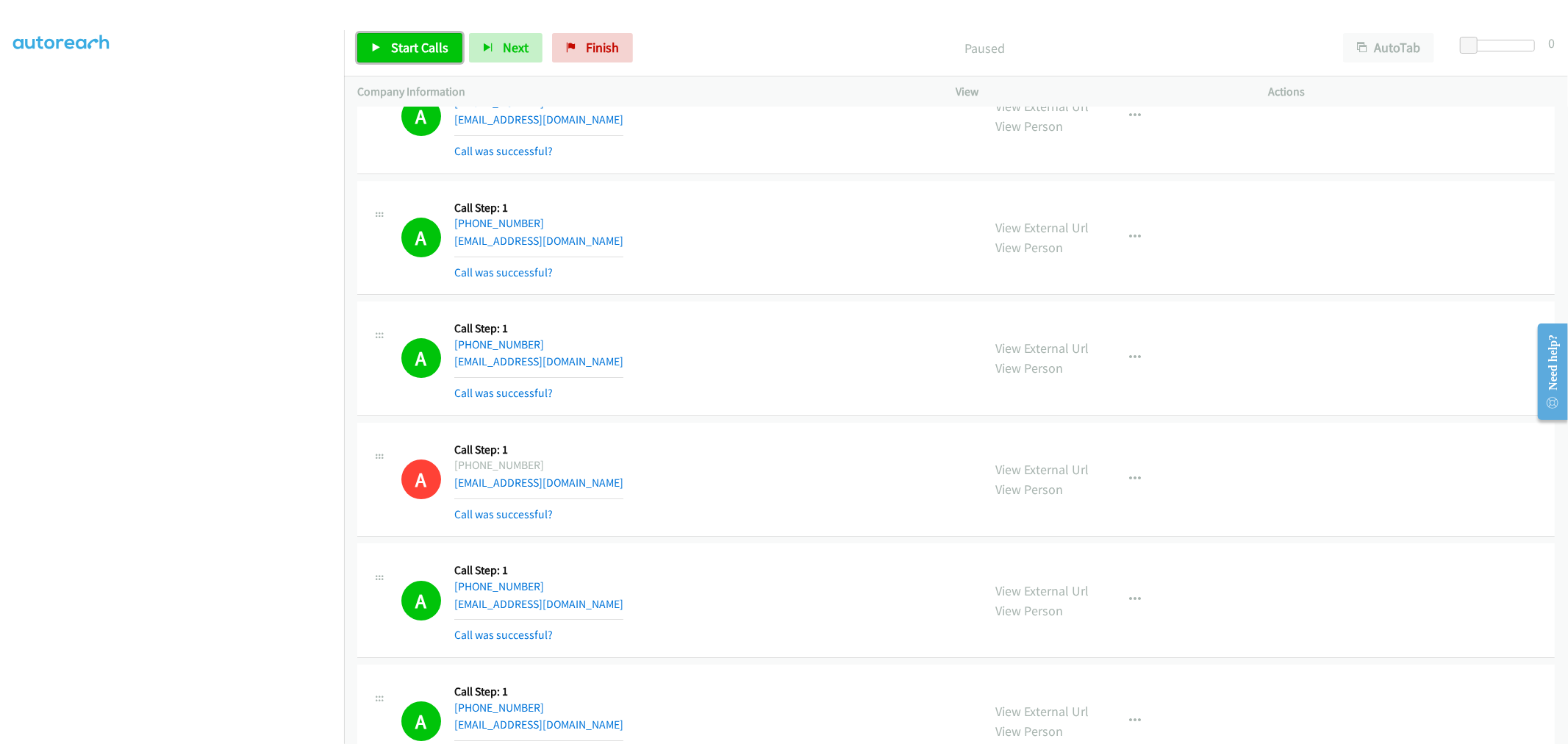
click at [419, 52] on span "Start Calls" at bounding box center [420, 47] width 57 height 17
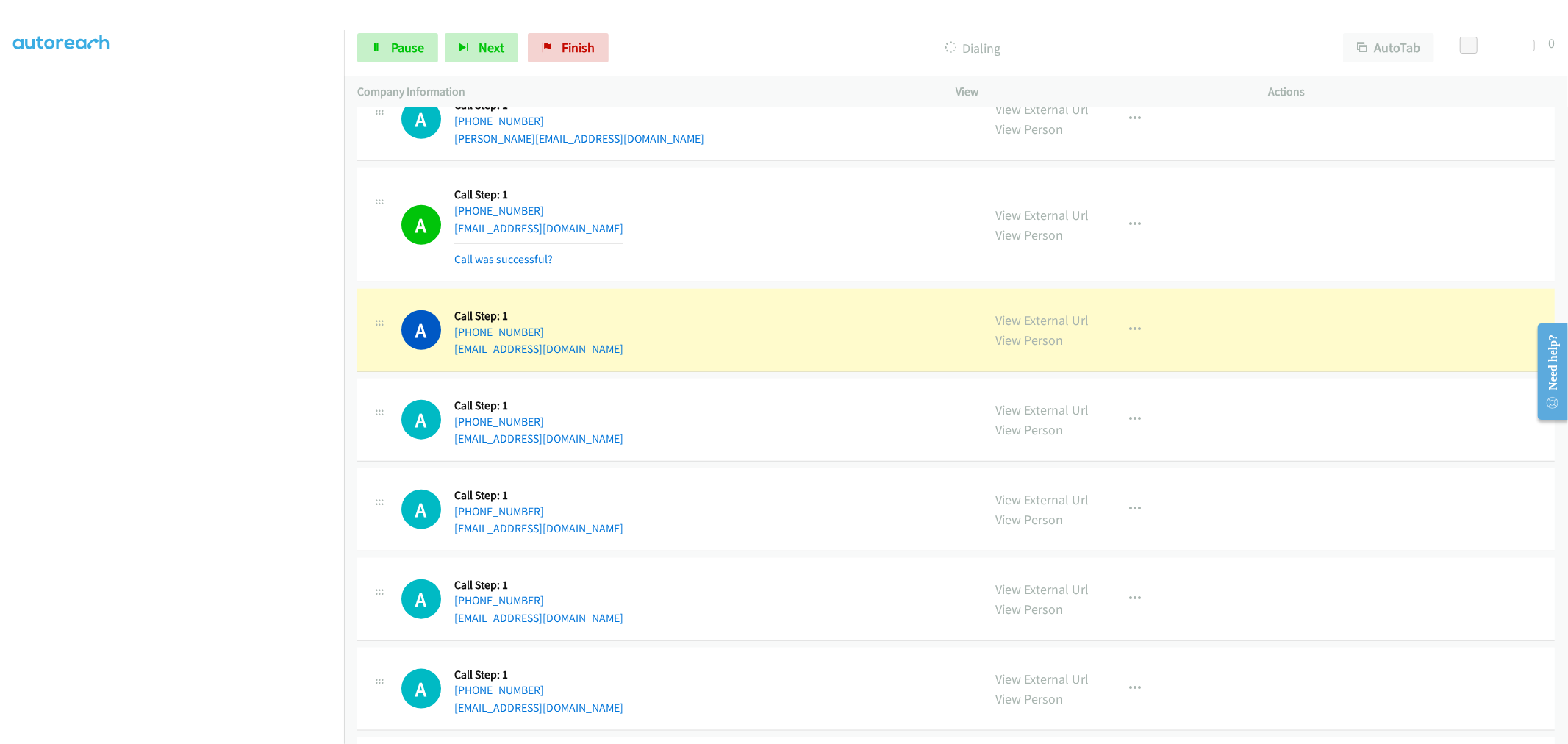
scroll to position [5927, 0]
click at [736, 251] on div "A Callback Scheduled Call Step: 1 America/Denver +1 720-840-7612 lasvegasnevada…" at bounding box center [685, 224] width 568 height 88
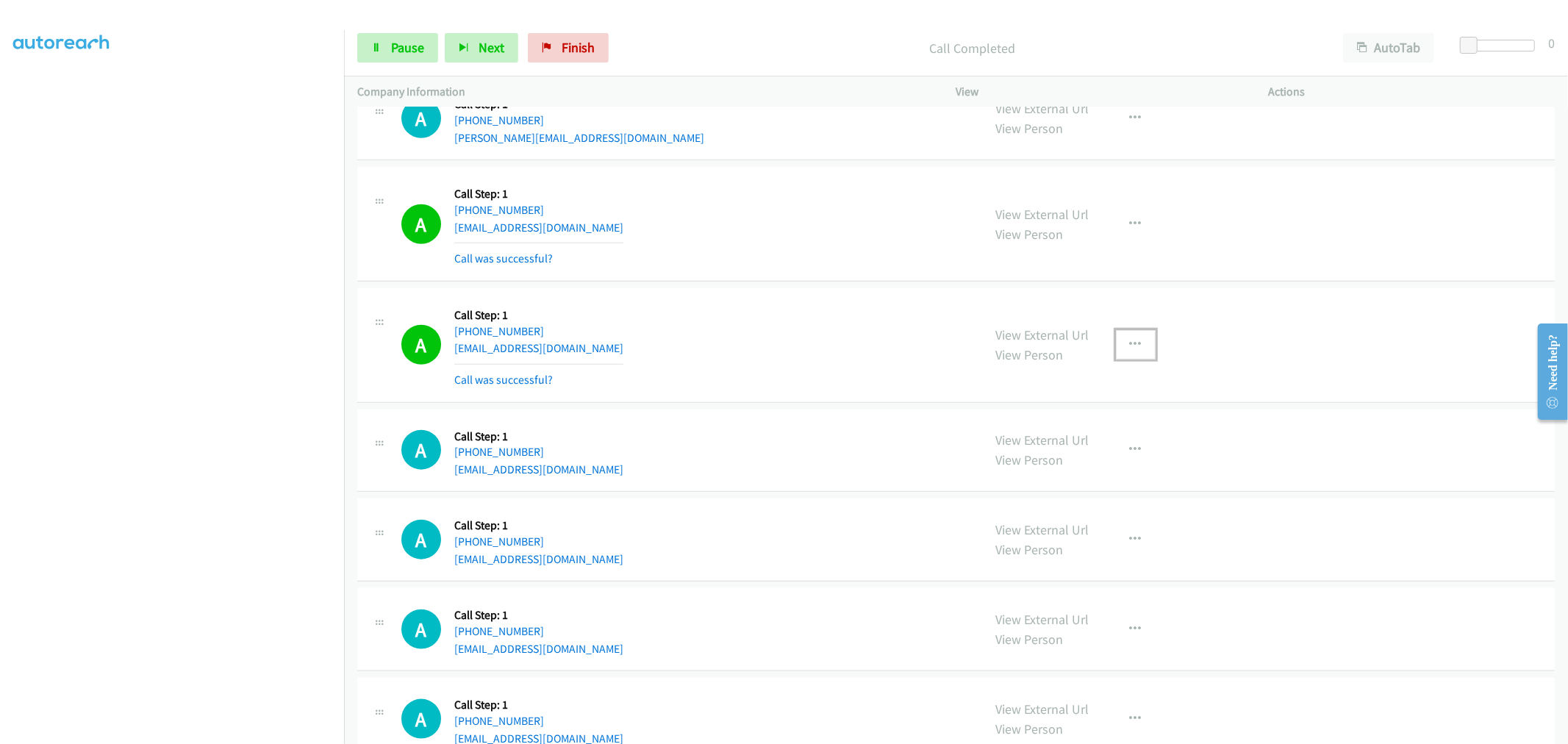
click at [1130, 343] on icon "button" at bounding box center [1135, 344] width 12 height 12
click at [1048, 476] on link "Add to do not call list" at bounding box center [1056, 470] width 195 height 29
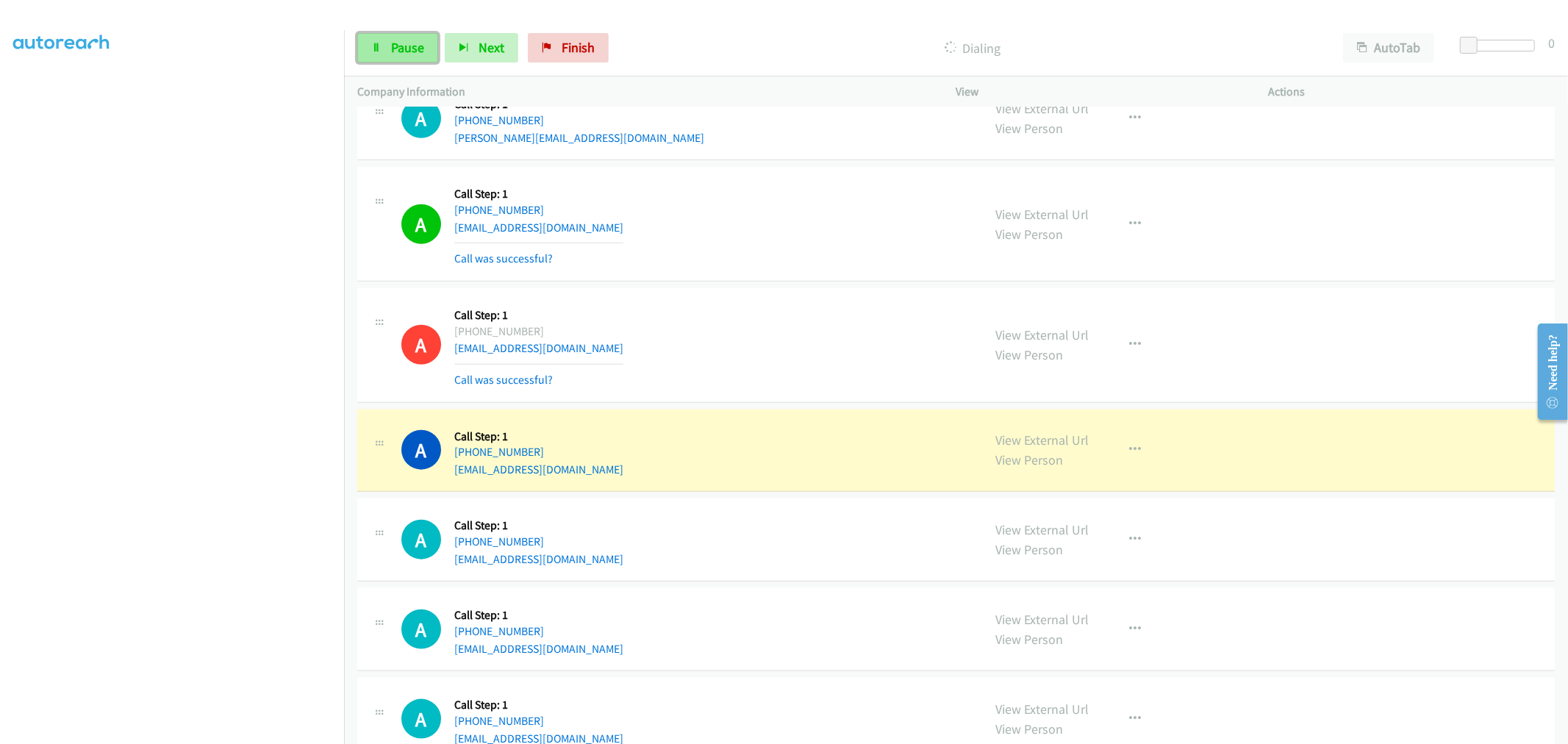
click at [397, 52] on span "Pause" at bounding box center [408, 47] width 33 height 17
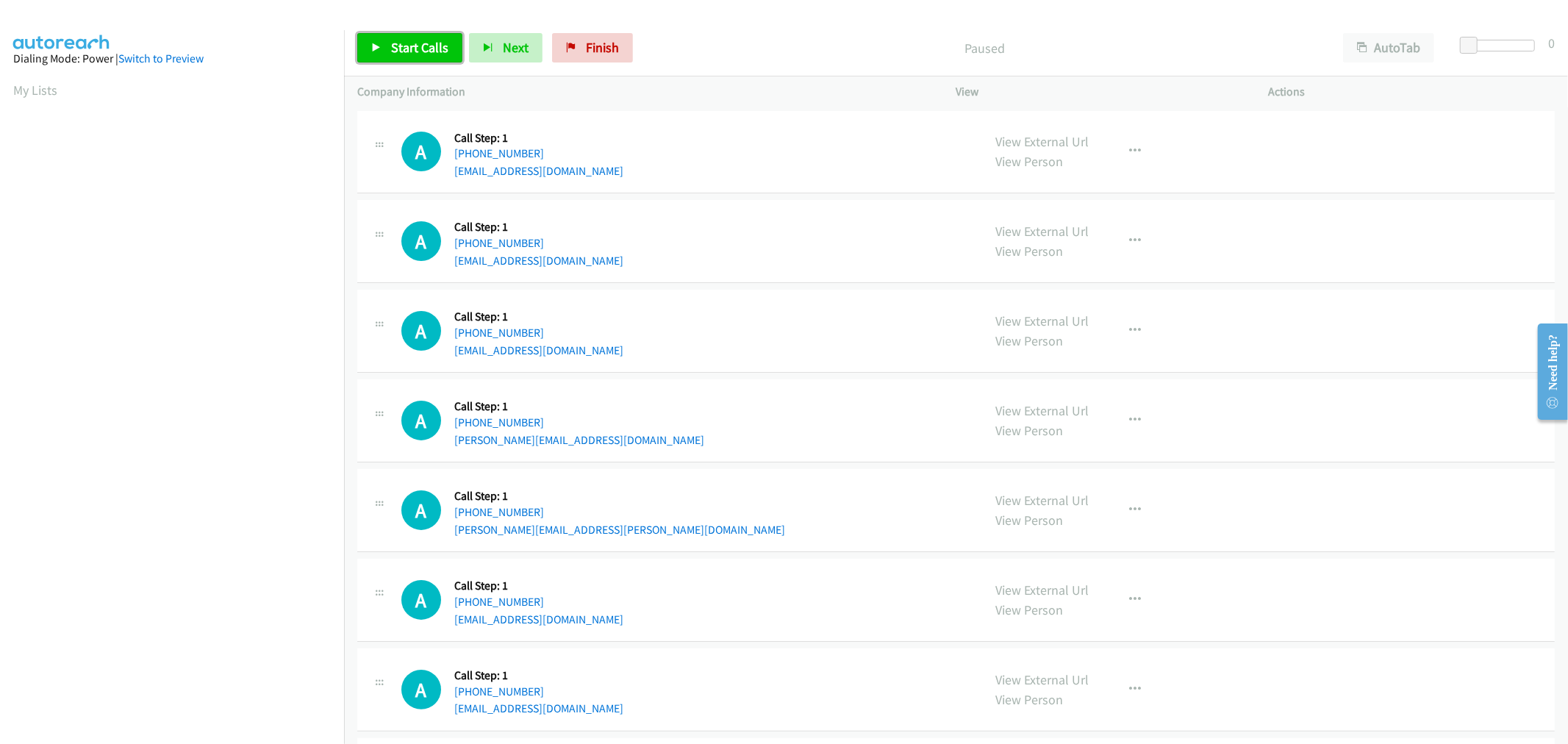
click at [431, 55] on span "Start Calls" at bounding box center [420, 47] width 57 height 17
click at [829, 428] on div "A Callback Scheduled Call Step: 1 America/Los_Angeles +1 925-664-1564 erick.car…" at bounding box center [685, 421] width 568 height 56
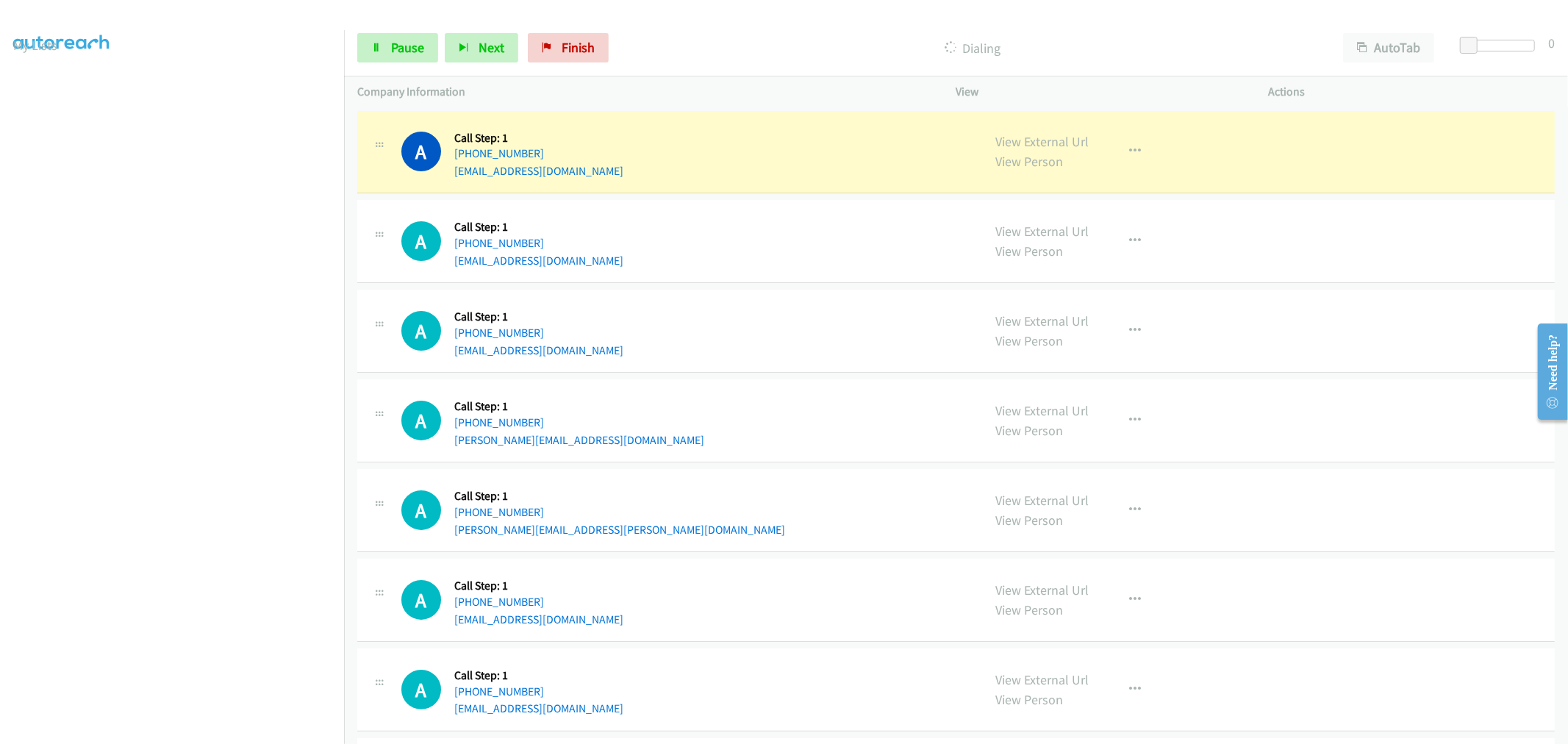
scroll to position [81, 0]
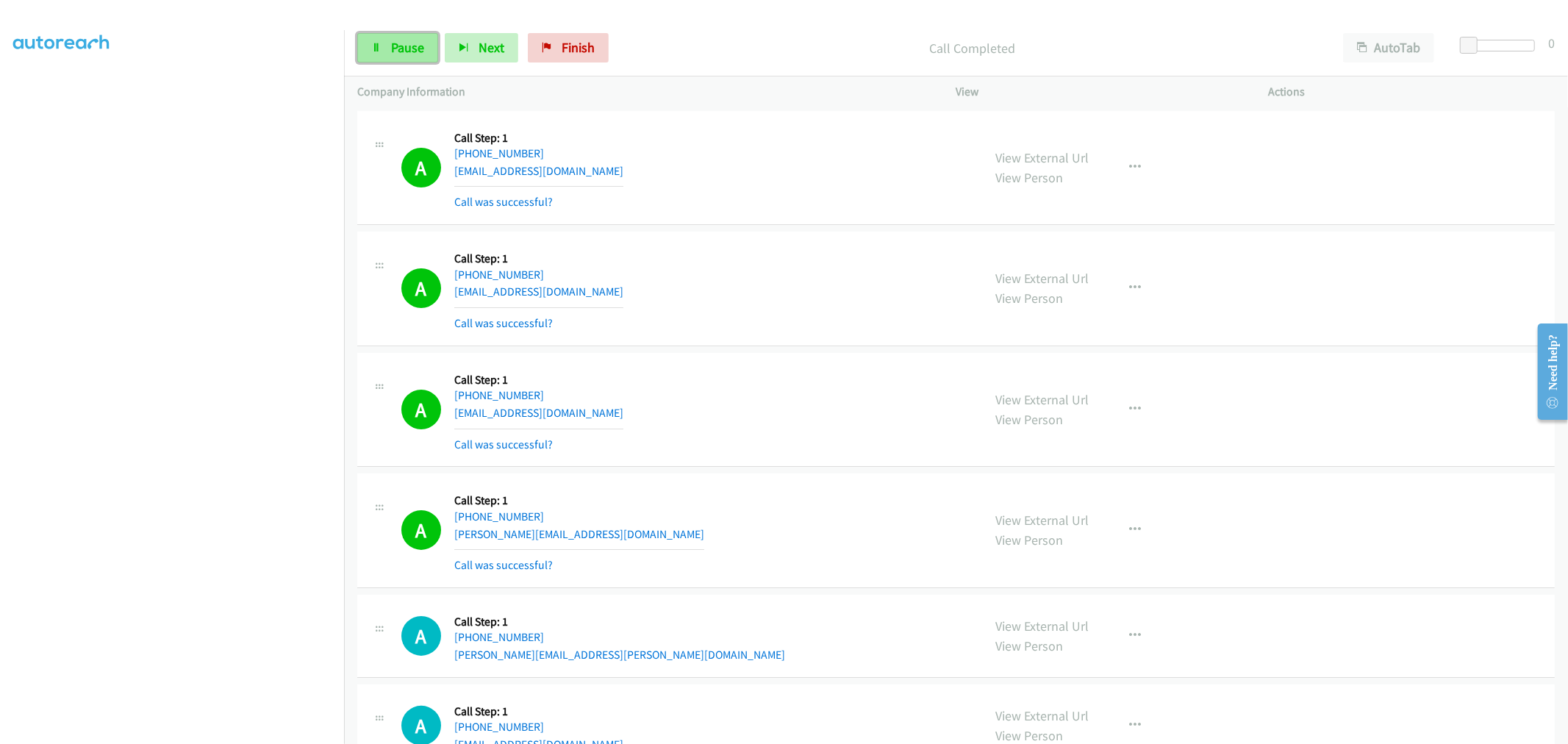
click at [407, 50] on span "Pause" at bounding box center [408, 47] width 33 height 17
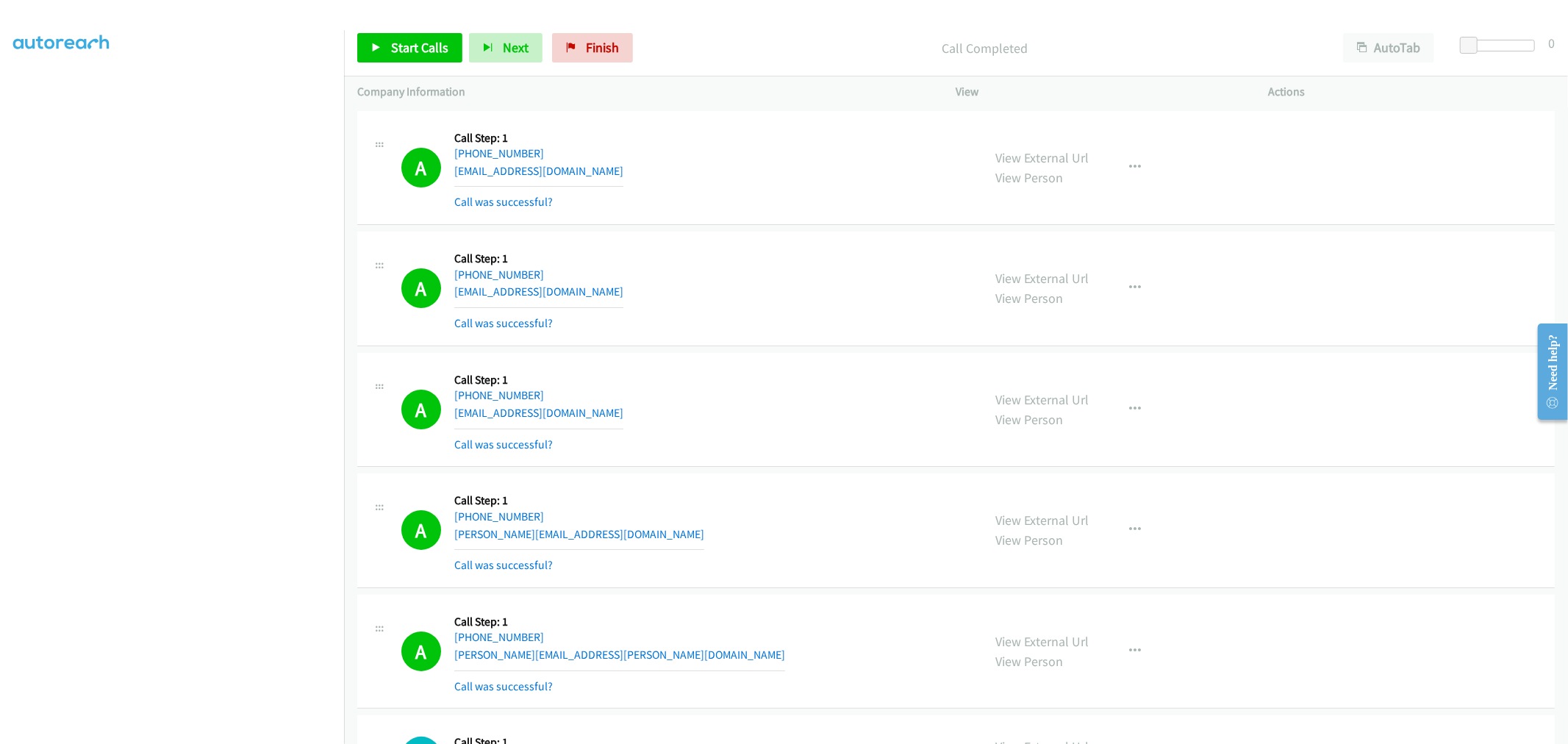
click at [754, 288] on div "A Callback Scheduled Call Step: 1 America/Chicago +1 630-280-4451 sohankpatel@g…" at bounding box center [685, 288] width 568 height 88
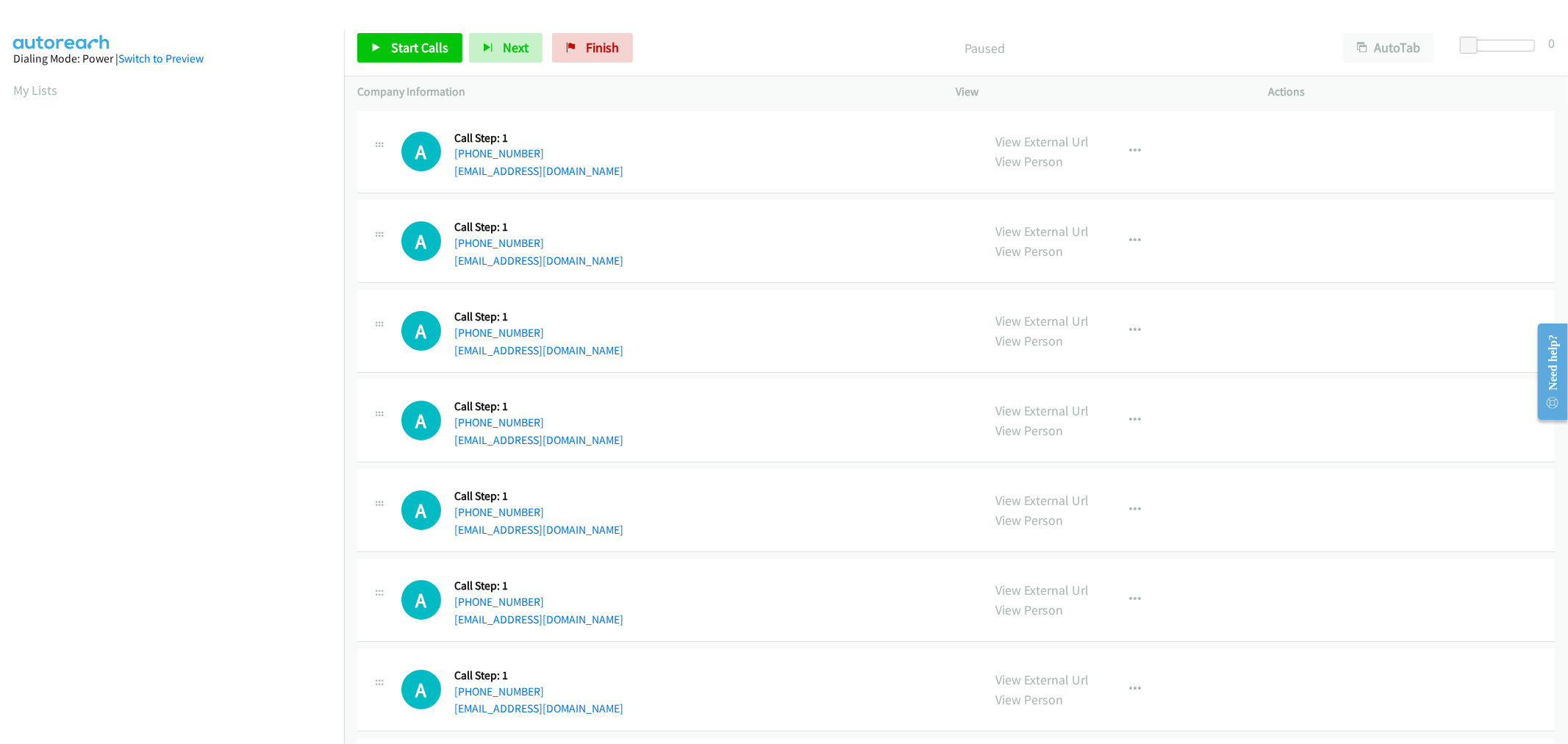
click at [777, 242] on div "A Callback Scheduled Call Step: 1 [GEOGRAPHIC_DATA]/[GEOGRAPHIC_DATA] [PHONE_NU…" at bounding box center [685, 241] width 568 height 56
click at [743, 384] on div "A Callback Scheduled Call Step: 1 America/New_York [PHONE_NUMBER] [EMAIL_ADDRES…" at bounding box center [955, 421] width 1198 height 83
click at [750, 274] on div "A Callback Scheduled Call Step: 1 [GEOGRAPHIC_DATA]/[GEOGRAPHIC_DATA] [PHONE_NU…" at bounding box center [955, 241] width 1198 height 83
click at [394, 53] on span "Start Calls" at bounding box center [420, 47] width 57 height 17
click at [678, 254] on div "A Callback Scheduled Call Step: 1 [GEOGRAPHIC_DATA]/[GEOGRAPHIC_DATA] [PHONE_NU…" at bounding box center [685, 241] width 568 height 56
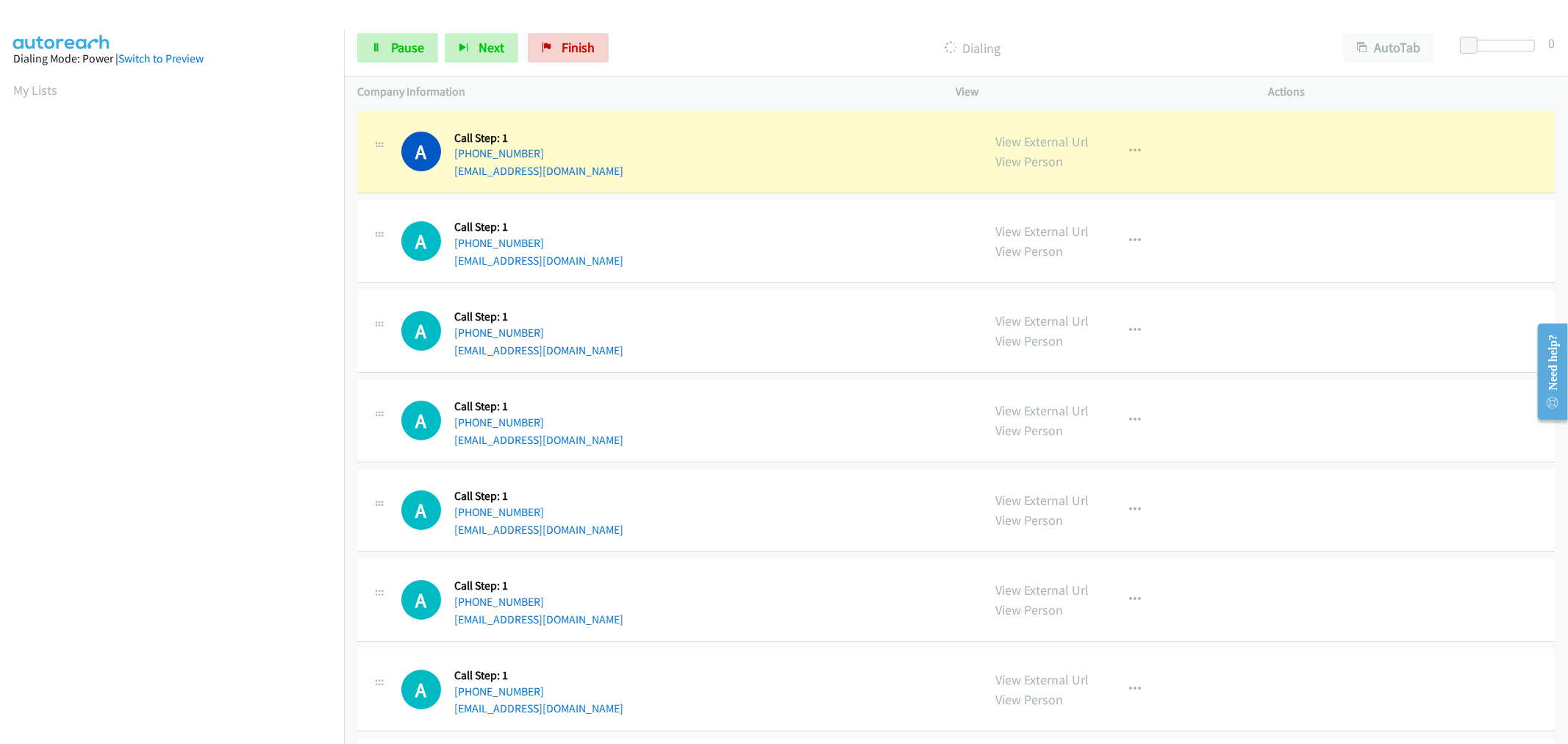
scroll to position [81, 0]
click at [819, 319] on div "A Callback Scheduled Call Step: 1 America/Los_Angeles [PHONE_NUMBER] [EMAIL_ADD…" at bounding box center [685, 331] width 568 height 56
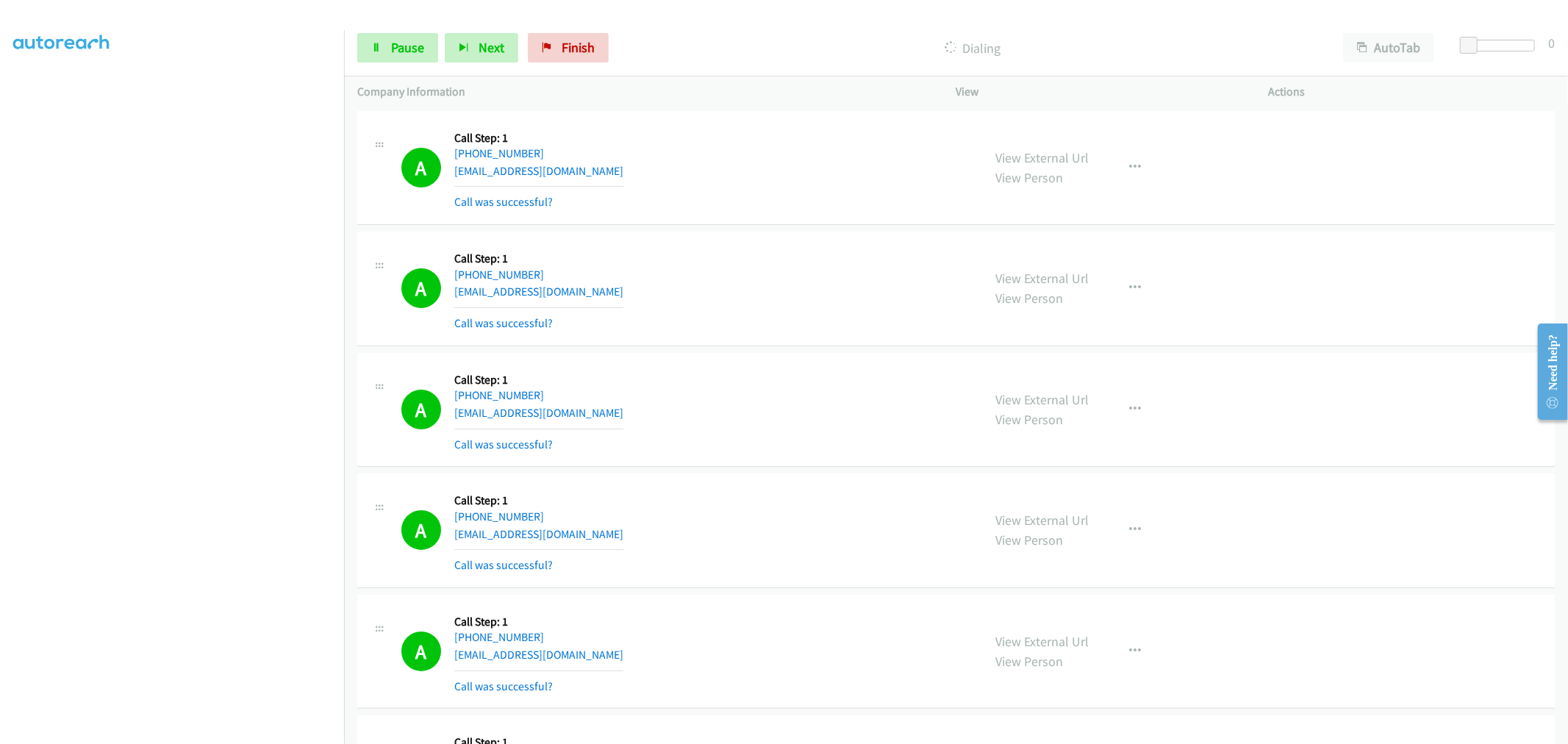
click at [659, 353] on div "A Callback Scheduled Call Step: 1 America/Los_Angeles [PHONE_NUMBER] [EMAIL_ADD…" at bounding box center [955, 410] width 1198 height 115
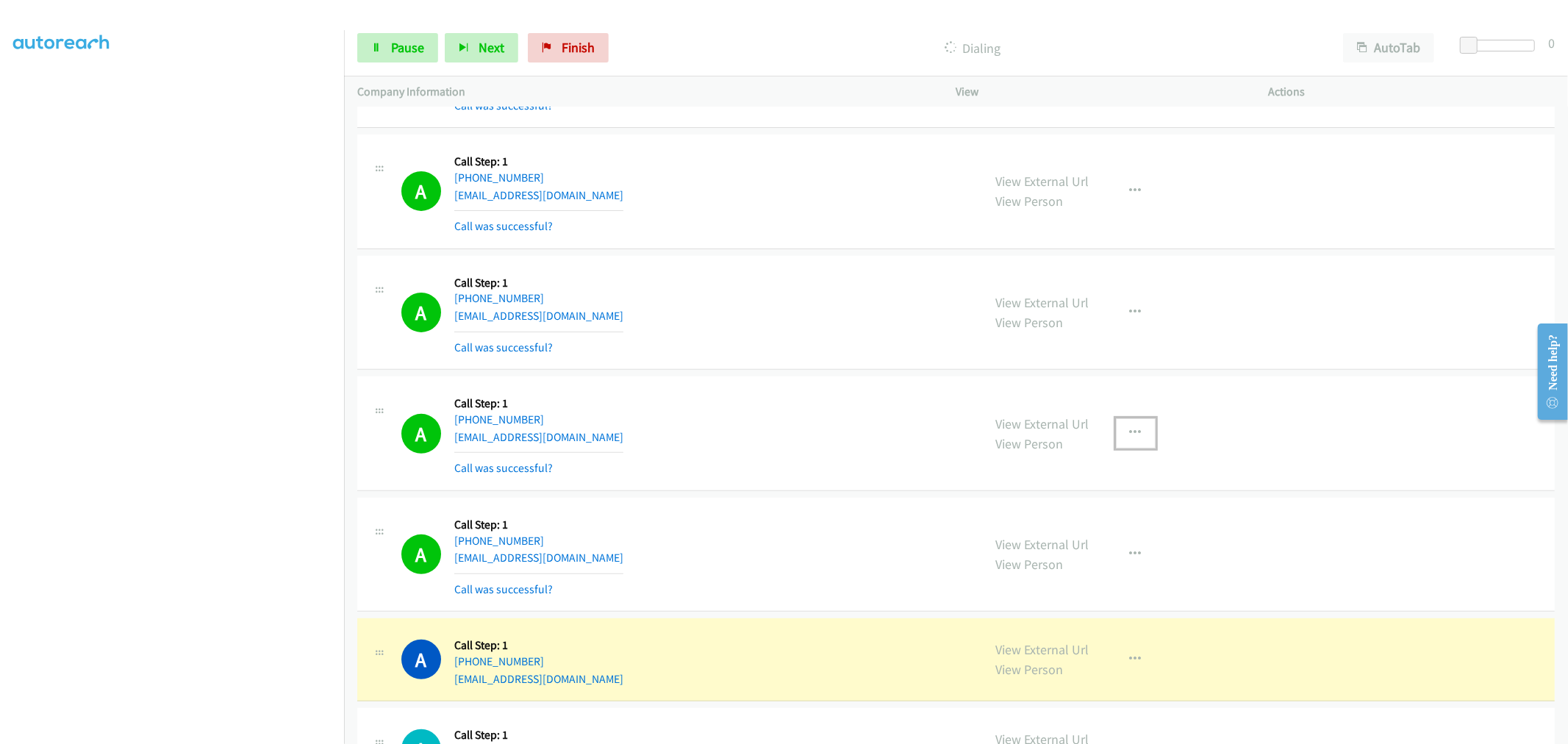
click at [1115, 430] on button "button" at bounding box center [1135, 433] width 40 height 29
click at [1115, 448] on div "View External Url Email Schedule/Manage Callback Skip Call Add to do not call l…" at bounding box center [1135, 433] width 40 height 29
click at [1022, 566] on link "View Person" at bounding box center [1029, 563] width 68 height 17
click at [1134, 430] on icon "button" at bounding box center [1135, 433] width 12 height 12
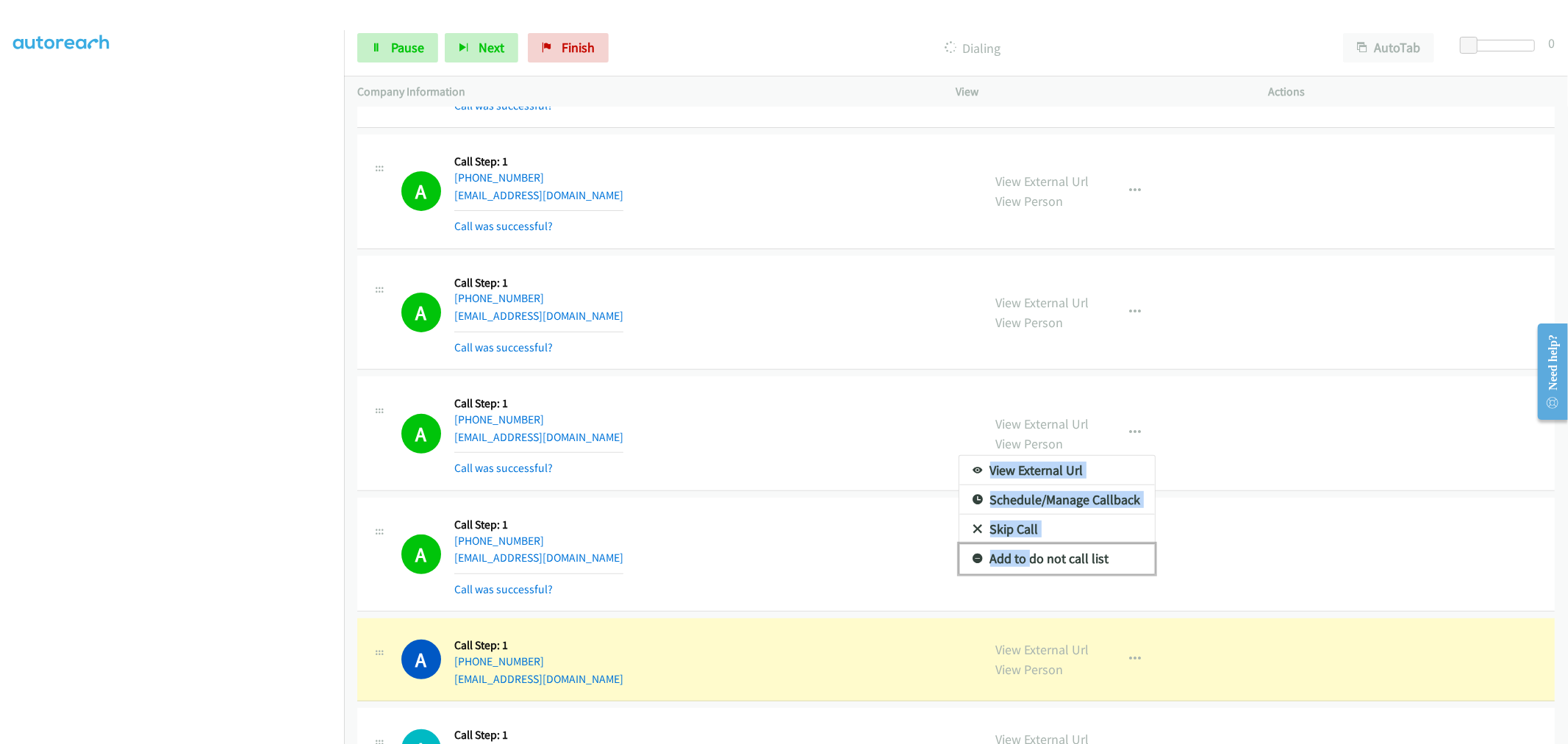
click at [1026, 562] on link "Add to do not call list" at bounding box center [1056, 558] width 195 height 29
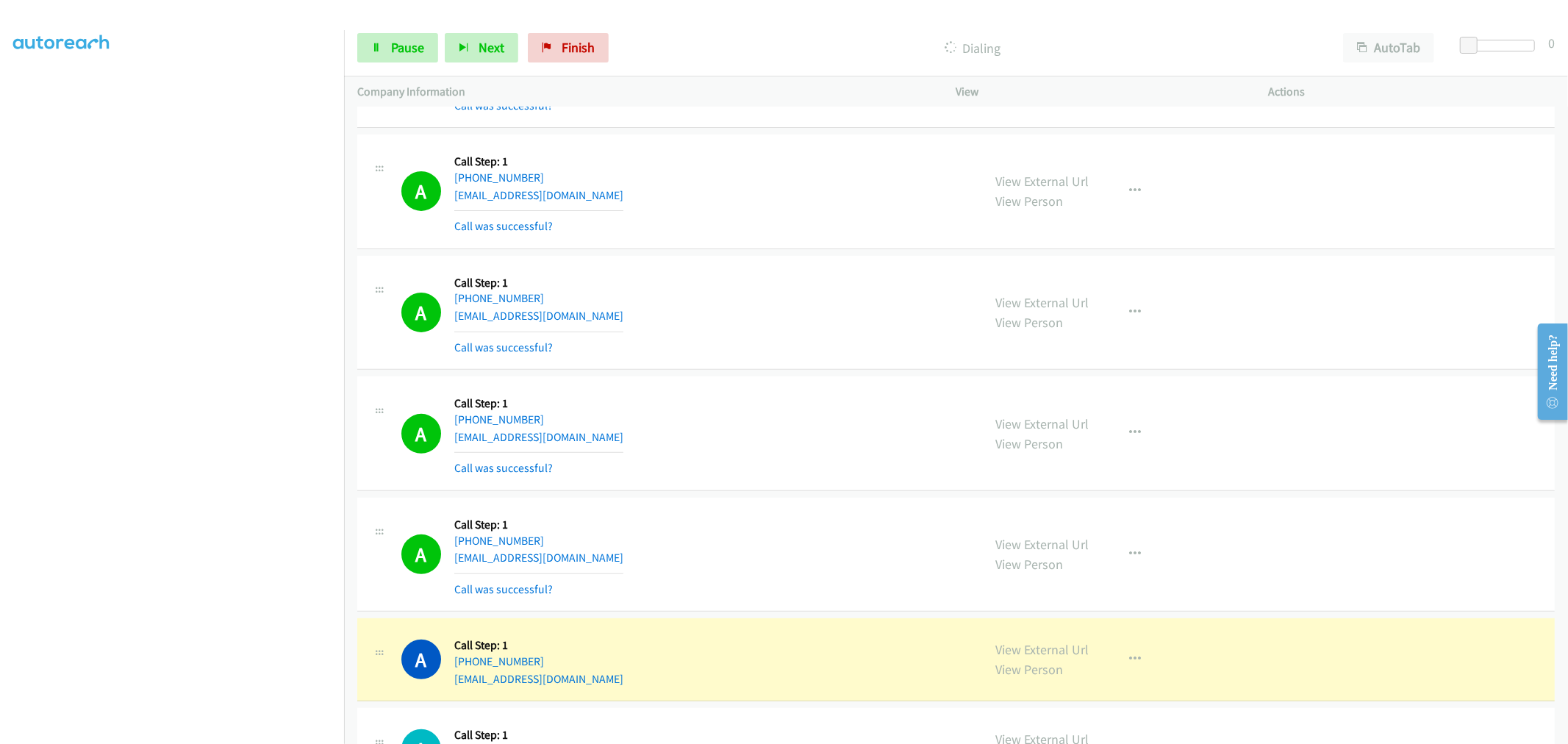
drag, startPoint x: 751, startPoint y: 378, endPoint x: 758, endPoint y: 374, distance: 8.1
click at [751, 378] on div "A Callback Scheduled Call Step: 1 America/New_York [PHONE_NUMBER] [EMAIL_ADDRES…" at bounding box center [955, 433] width 1198 height 115
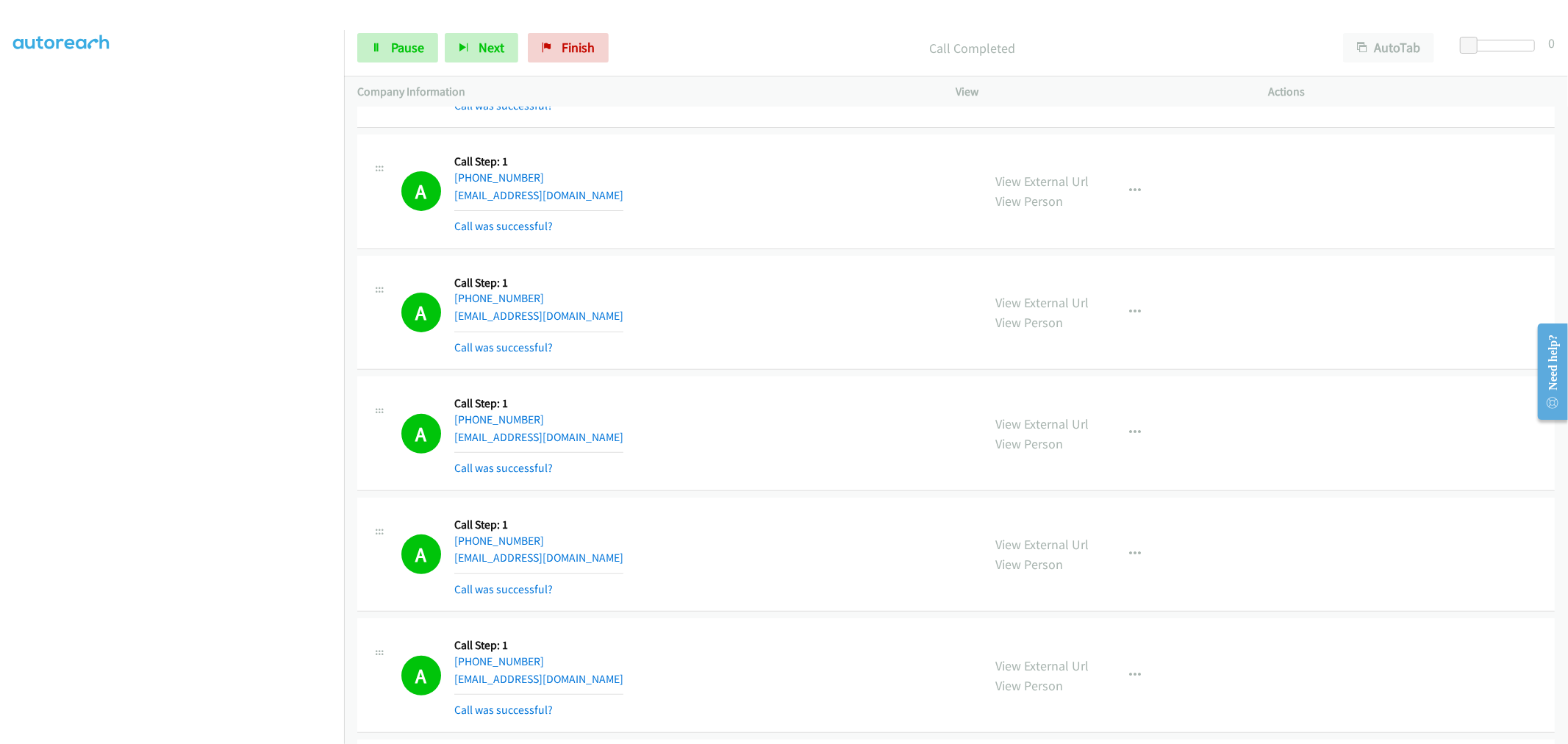
click at [804, 214] on div "A Callback Scheduled Call Step: 1 America/New_York [PHONE_NUMBER] [EMAIL_ADDRES…" at bounding box center [685, 191] width 568 height 88
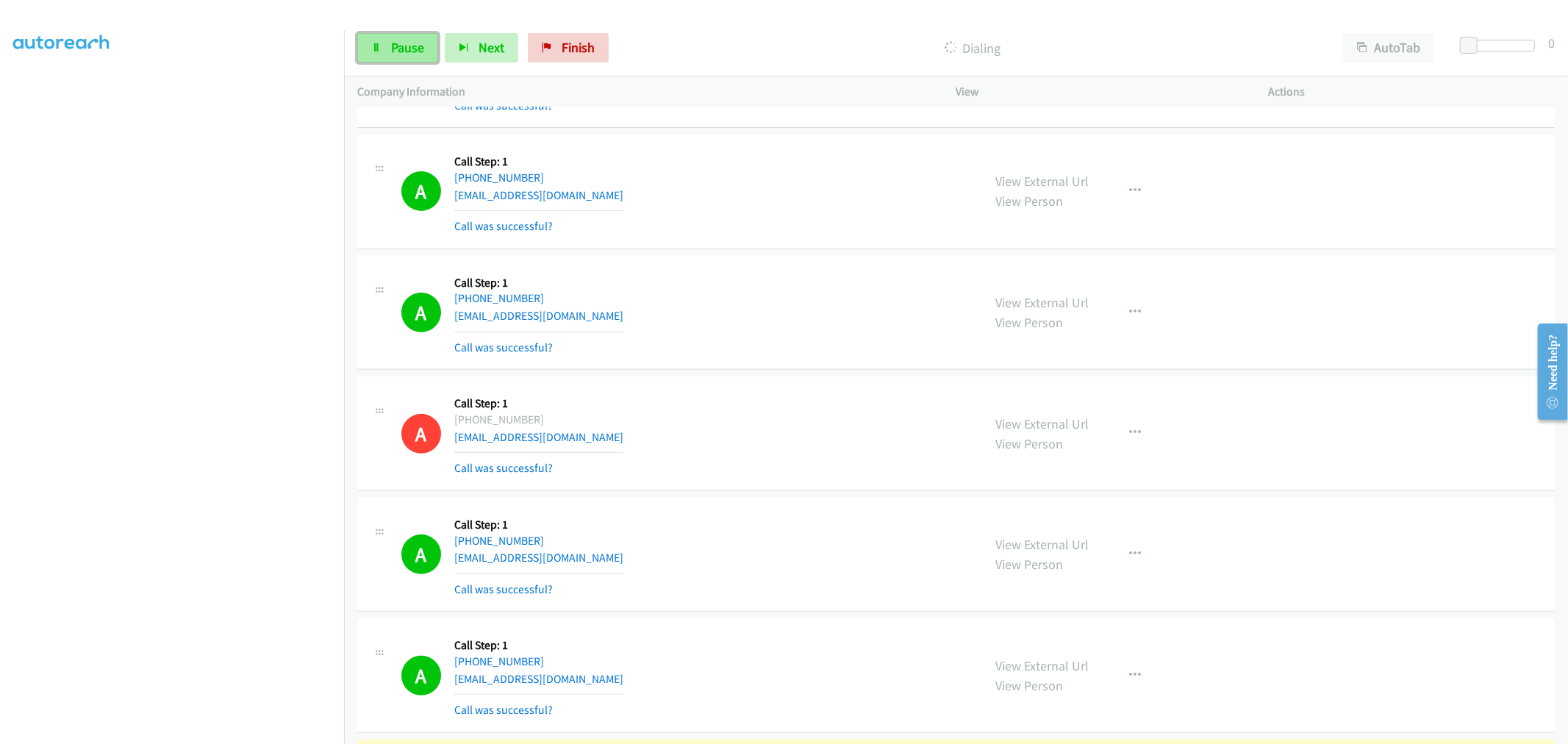
click at [413, 52] on span "Pause" at bounding box center [408, 47] width 33 height 17
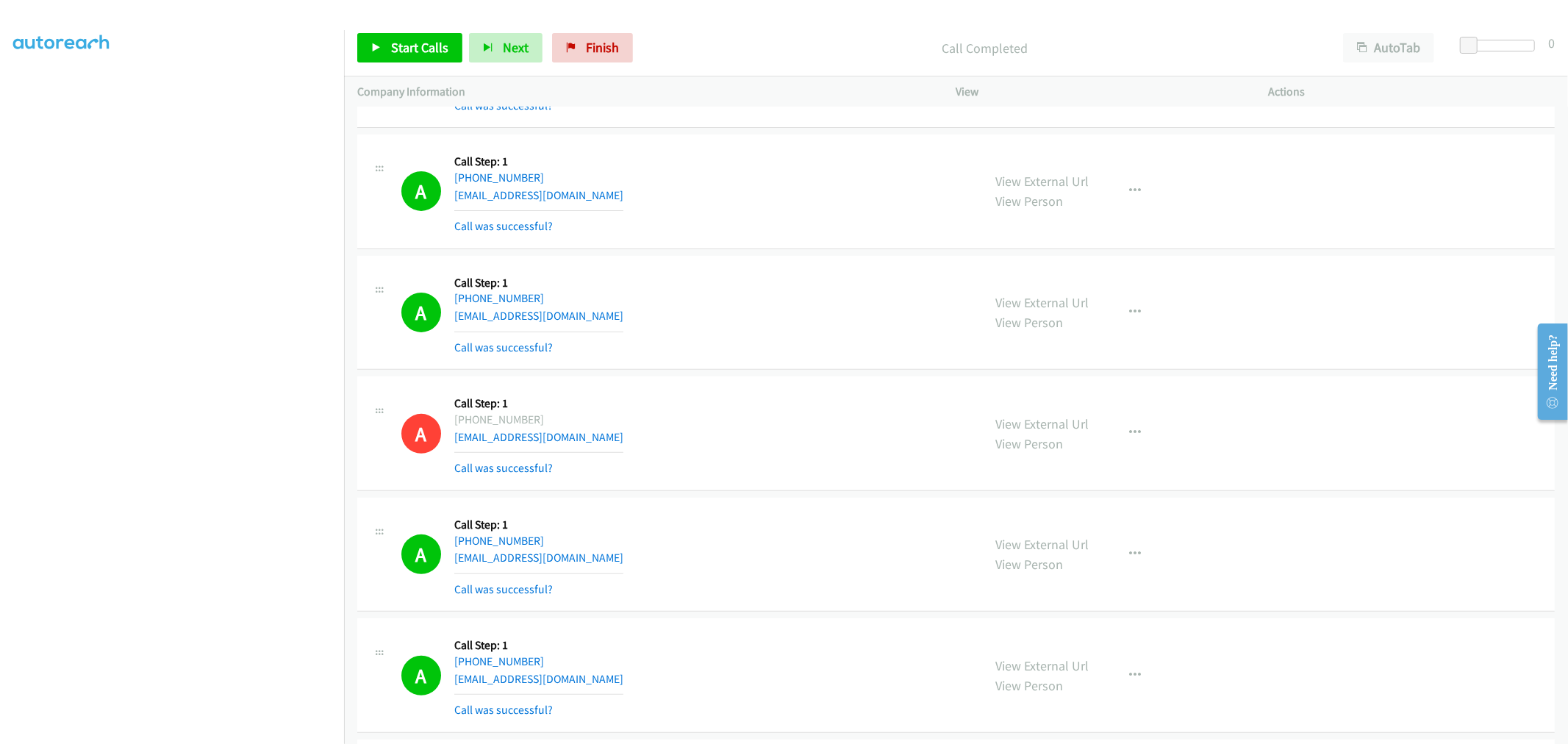
click at [428, 26] on div "Start Calls Pause Next Finish Call Completed AutoTab AutoTab 0" at bounding box center [956, 48] width 1224 height 57
click at [421, 48] on span "Start Calls" at bounding box center [420, 47] width 57 height 17
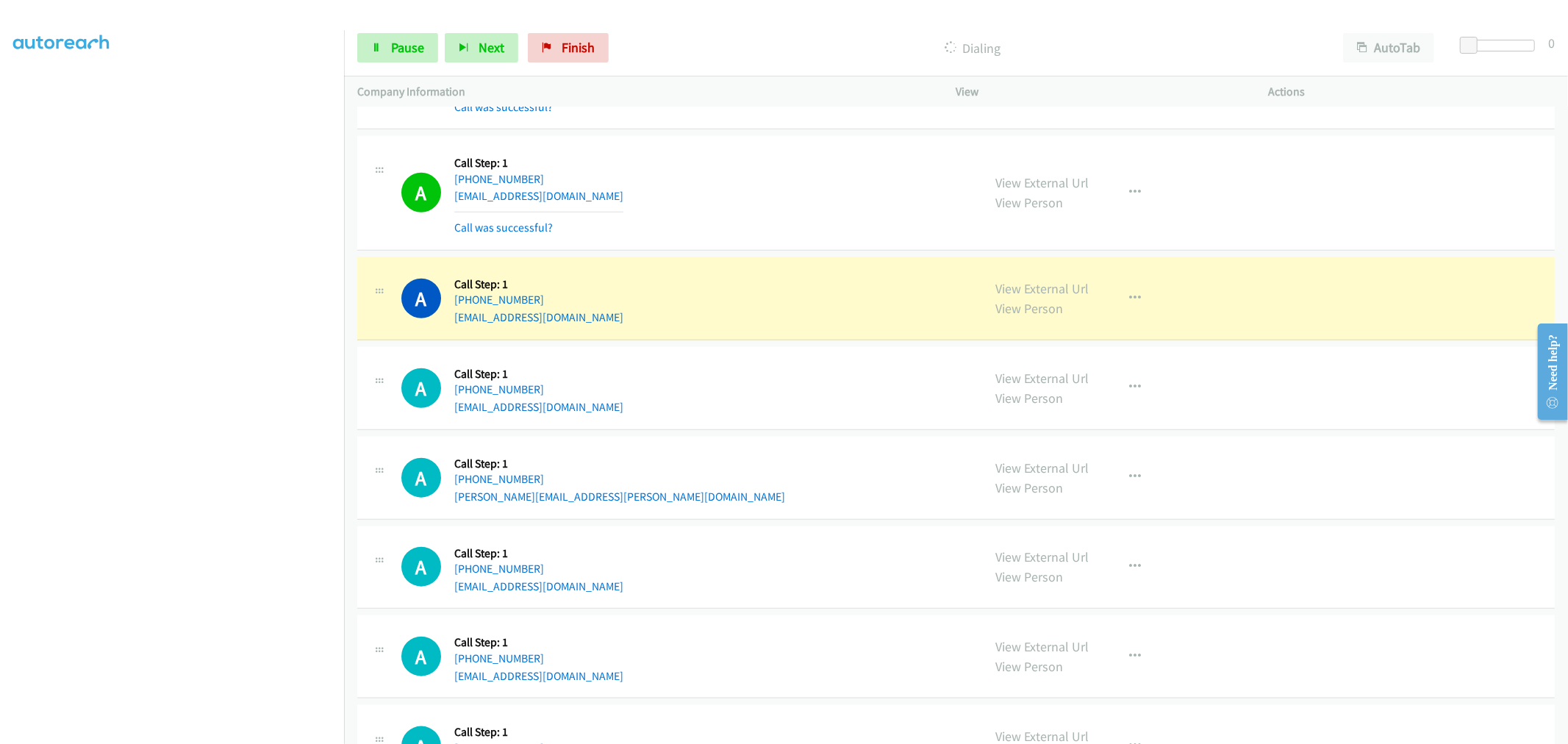
scroll to position [1155, 0]
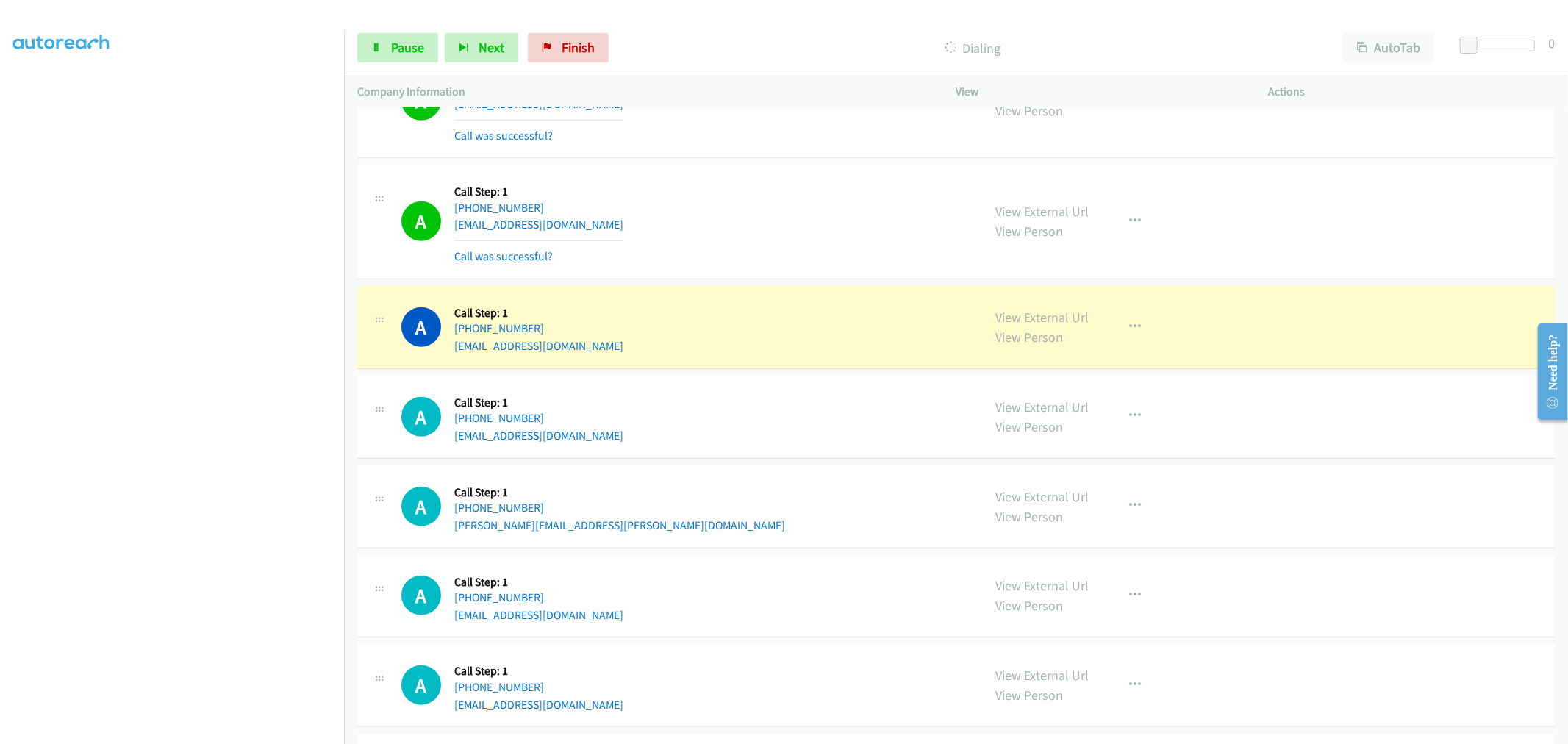
click at [758, 284] on td "A Callback Scheduled Call Step: 1 America/New_York [PHONE_NUMBER] [EMAIL_ADDRES…" at bounding box center [956, 327] width 1224 height 90
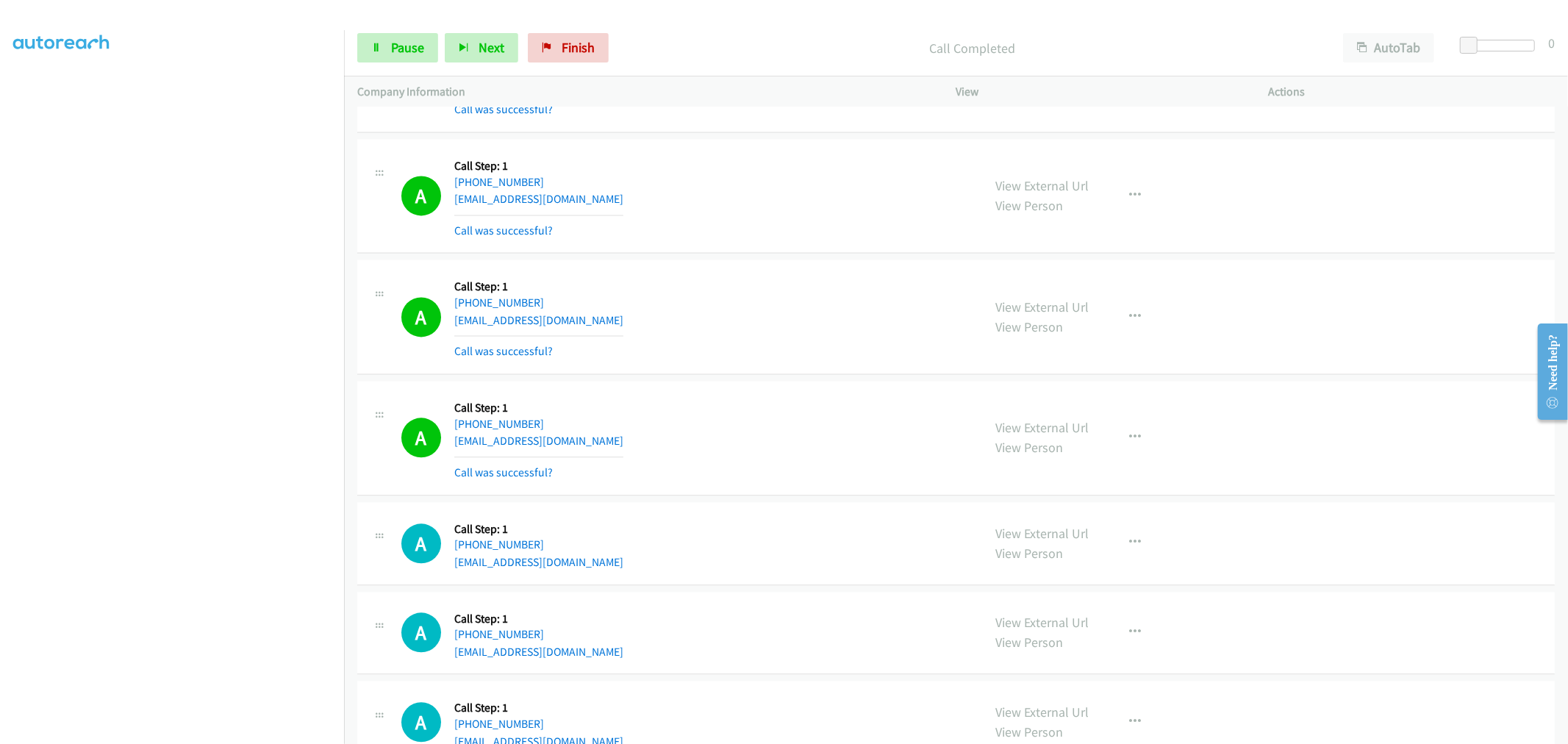
scroll to position [2707, 0]
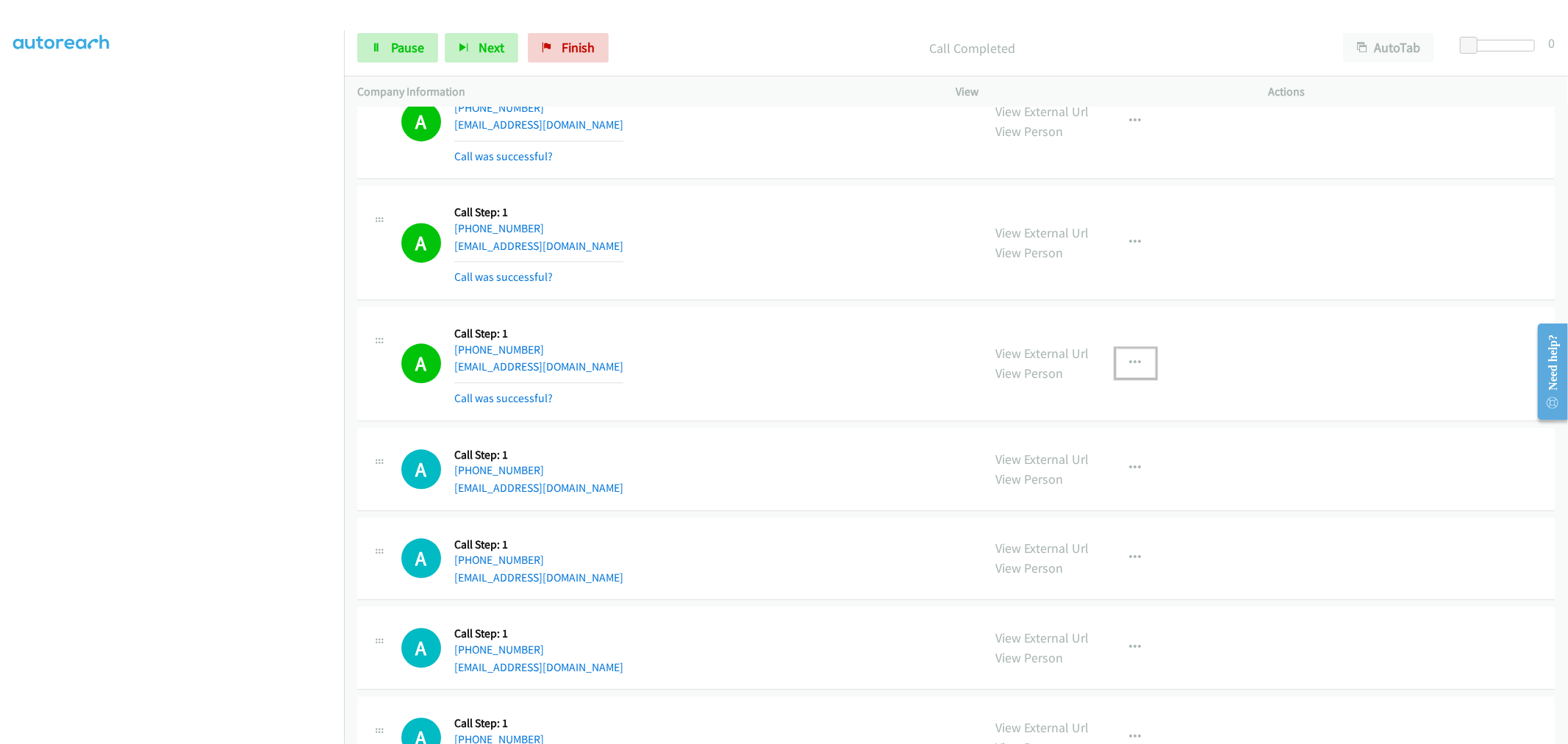
click at [1130, 361] on icon "button" at bounding box center [1135, 362] width 12 height 12
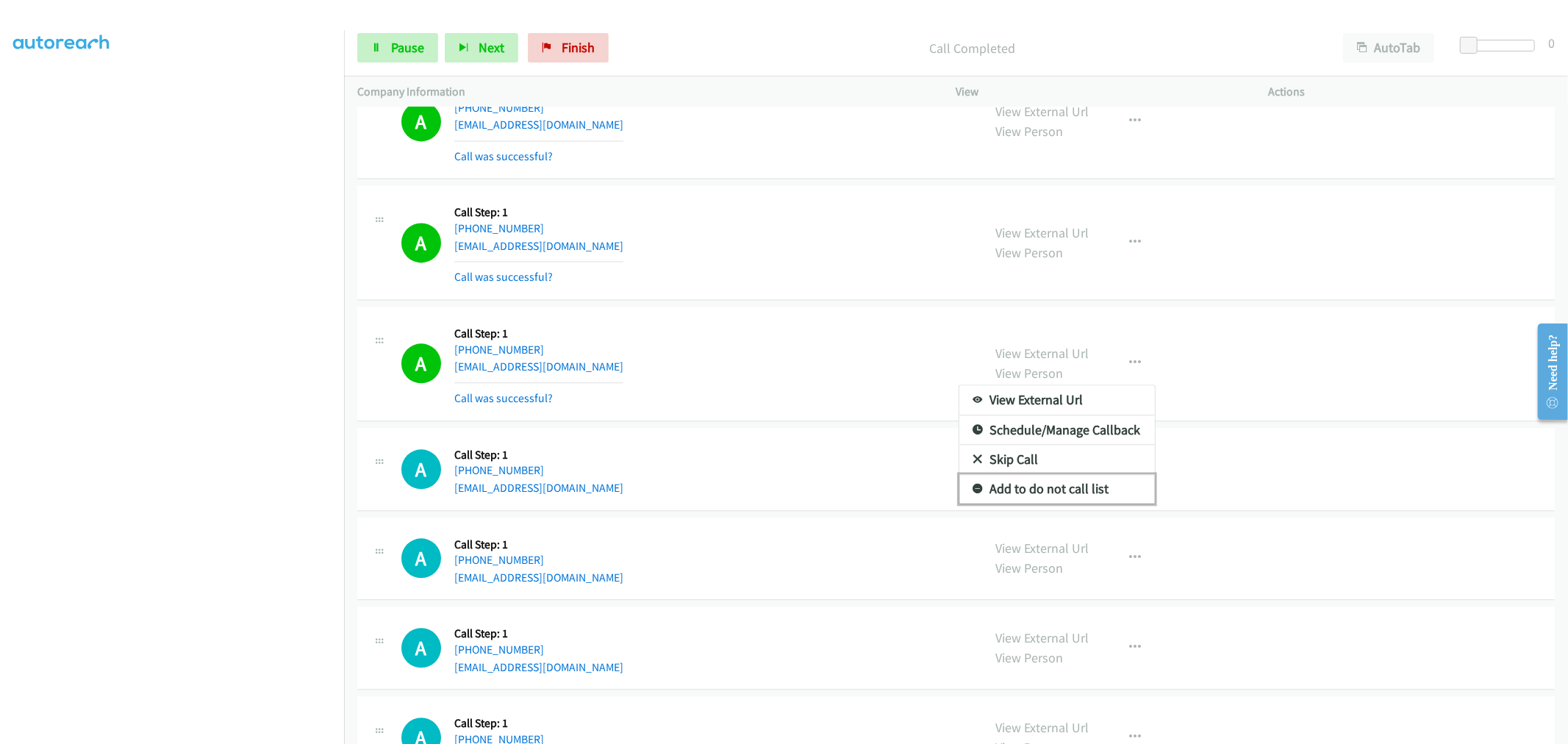
click at [1061, 495] on link "Add to do not call list" at bounding box center [1056, 488] width 195 height 29
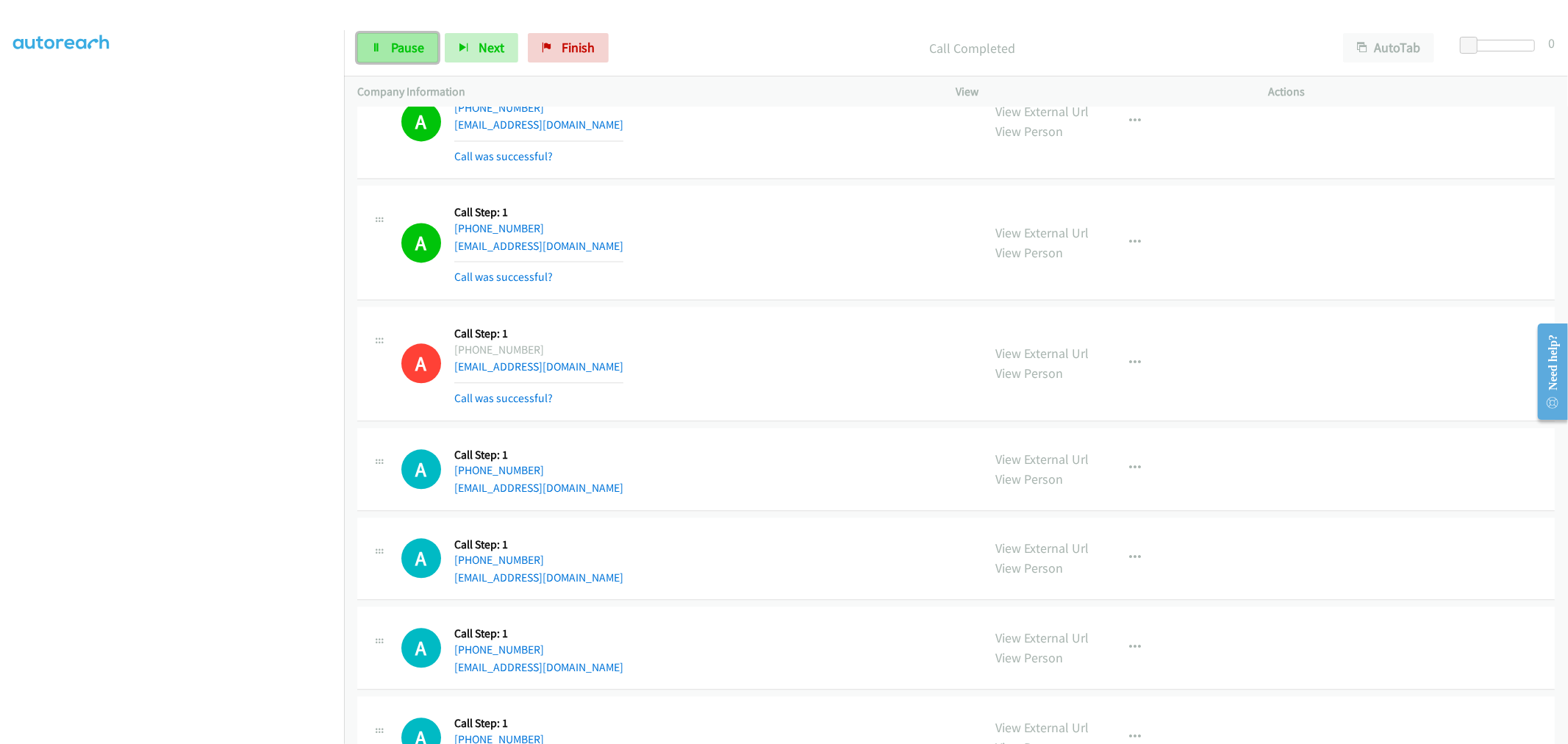
click at [391, 52] on span "Pause" at bounding box center [408, 47] width 33 height 17
click at [410, 55] on span "Start Calls" at bounding box center [420, 47] width 57 height 17
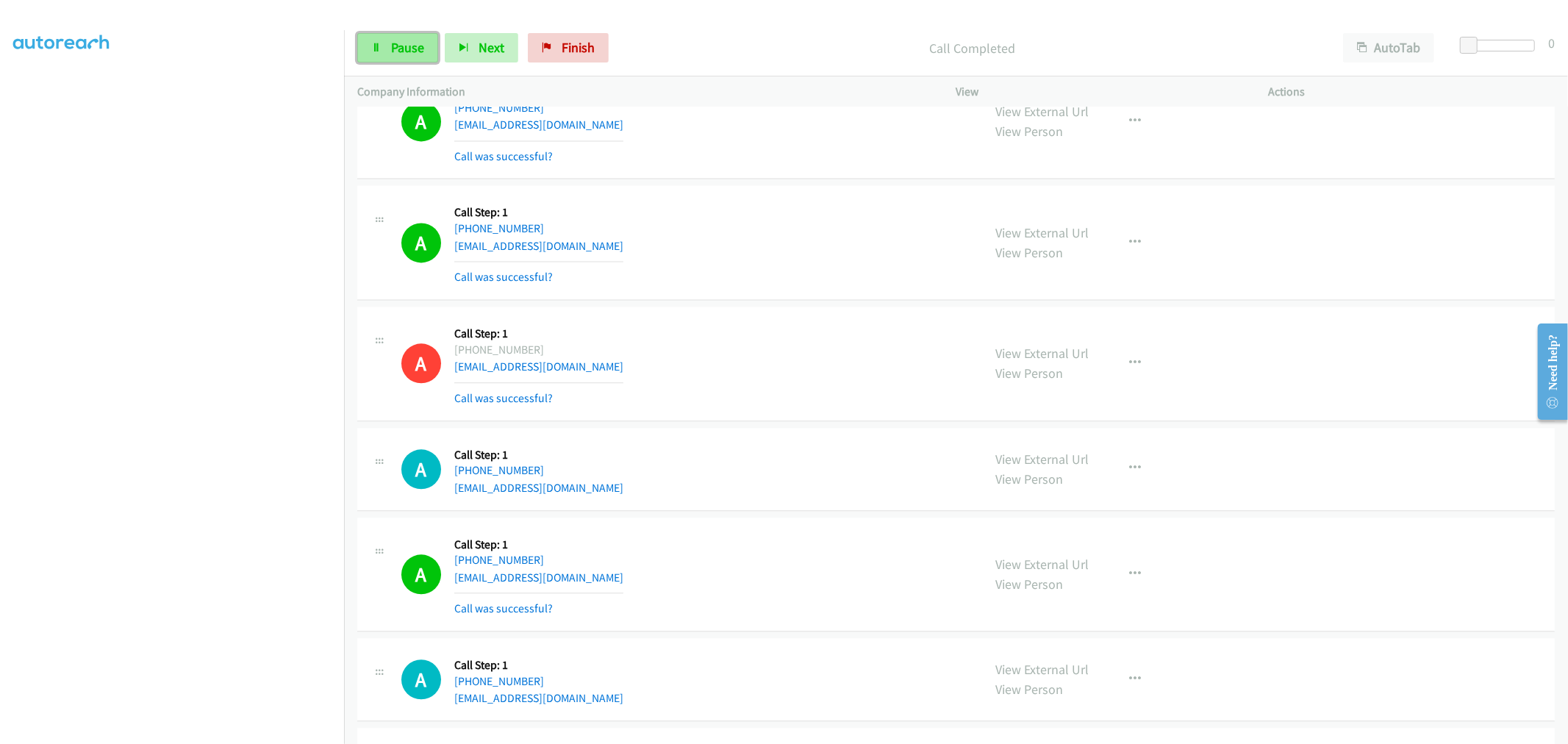
click at [390, 53] on link "Pause" at bounding box center [397, 48] width 80 height 29
click at [399, 48] on span "Start Calls" at bounding box center [420, 47] width 57 height 17
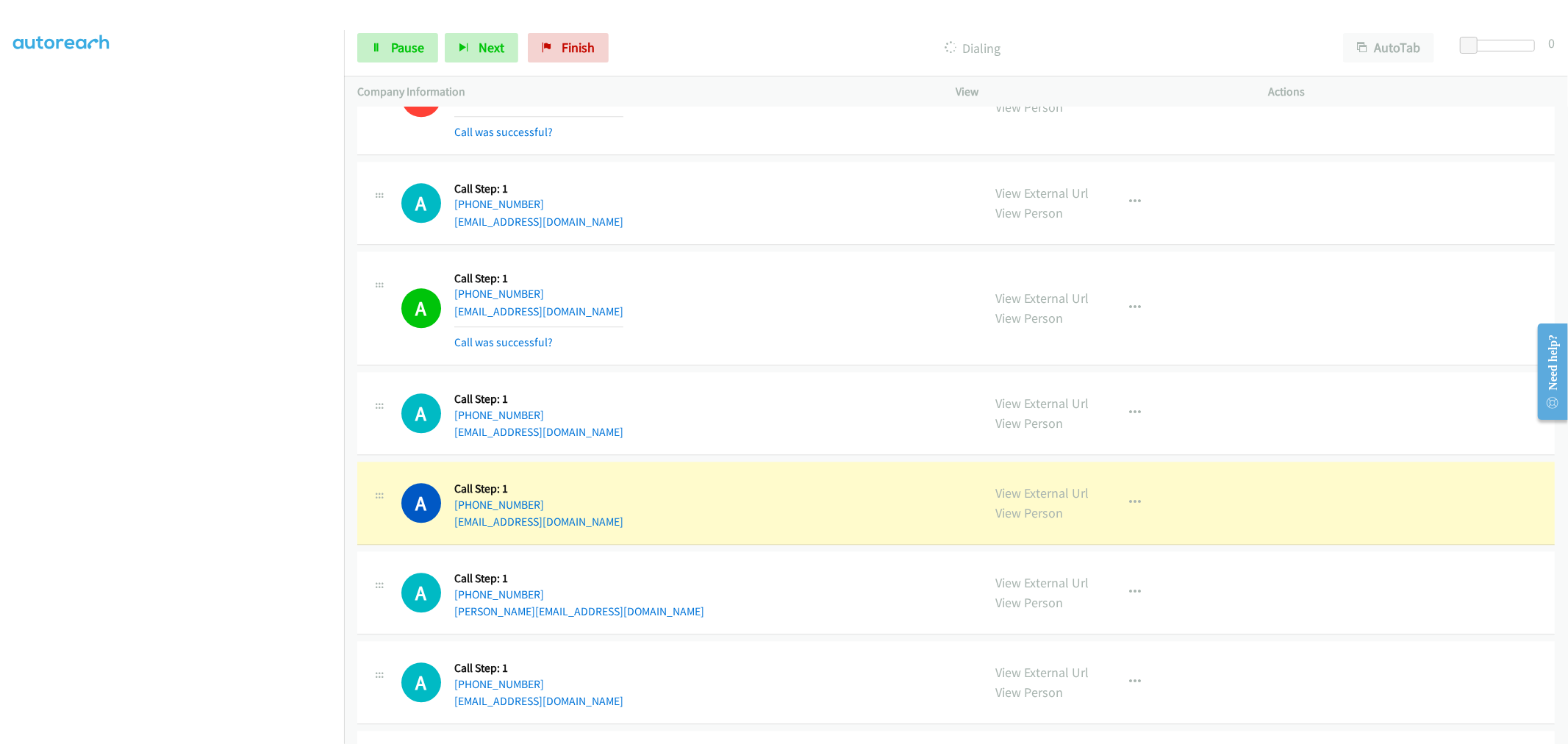
scroll to position [3115, 0]
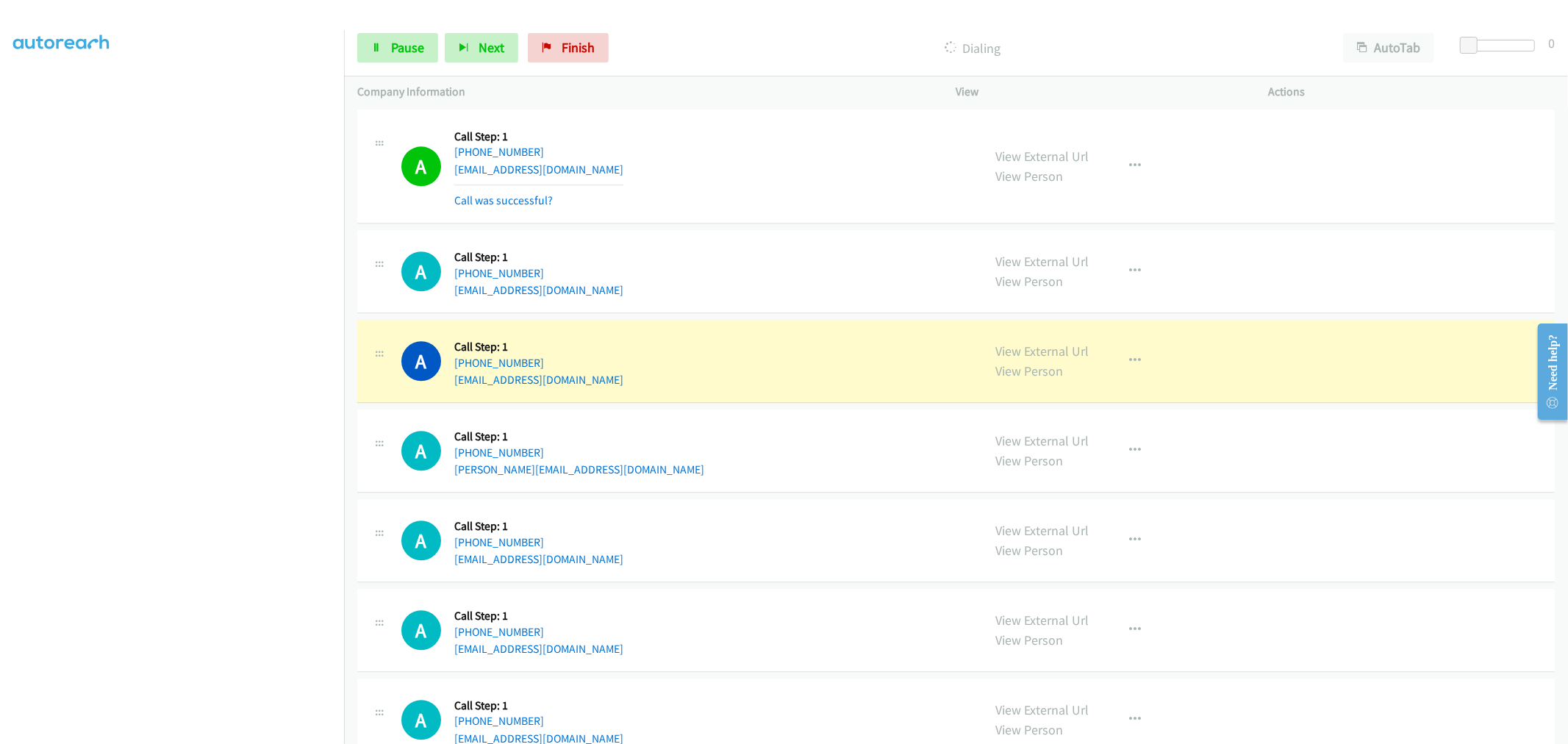
click at [678, 259] on div "A Callback Scheduled Call Step: 1 America/New_York [PHONE_NUMBER] [EMAIL_ADDRES…" at bounding box center [685, 271] width 568 height 56
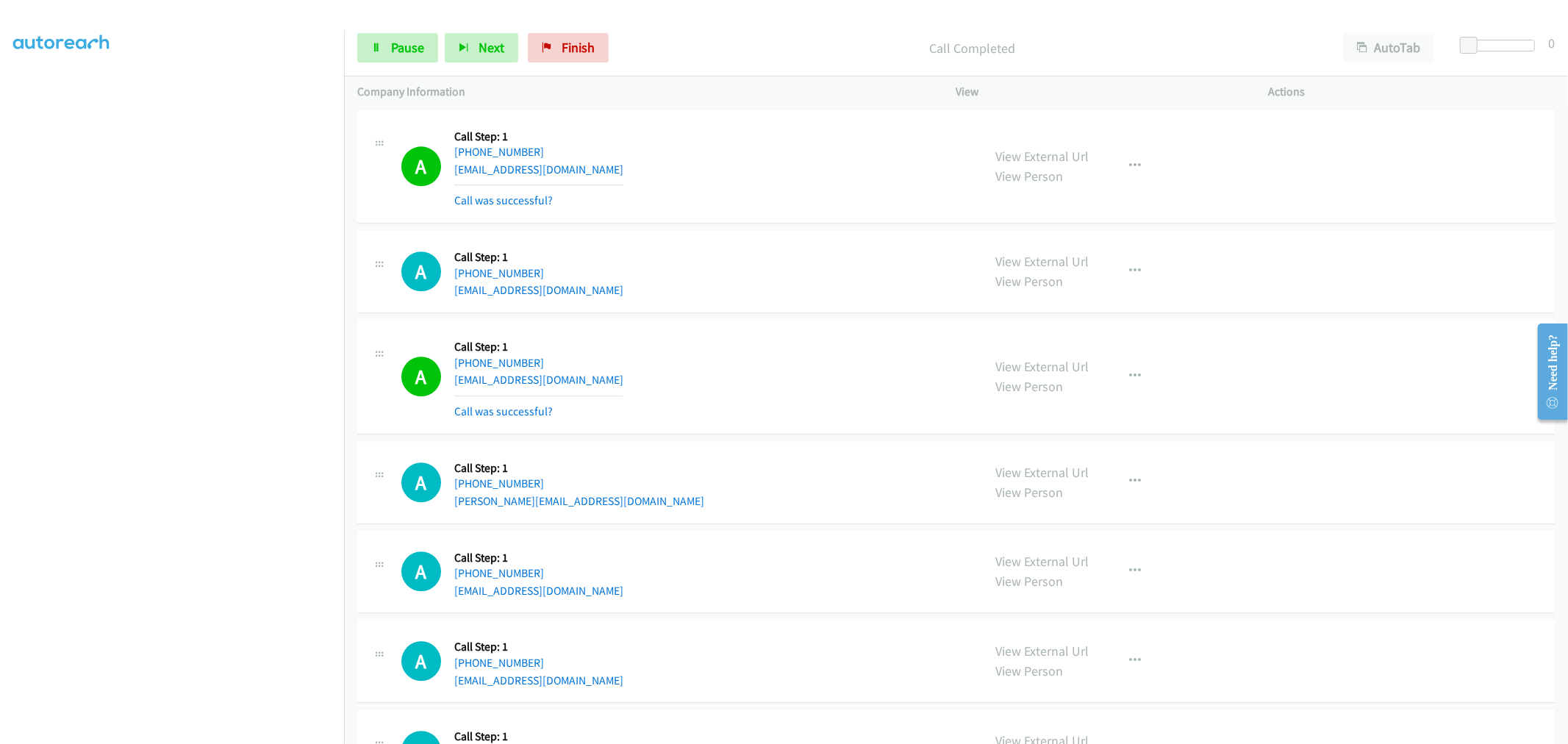
click at [1096, 374] on div "View External Url View Person View External Url Email Schedule/Manage Callback …" at bounding box center [1145, 377] width 326 height 88
click at [1130, 381] on icon "button" at bounding box center [1135, 376] width 12 height 12
click at [1013, 507] on link "Add to do not call list" at bounding box center [1056, 502] width 195 height 29
click at [388, 49] on link "Pause" at bounding box center [397, 48] width 80 height 29
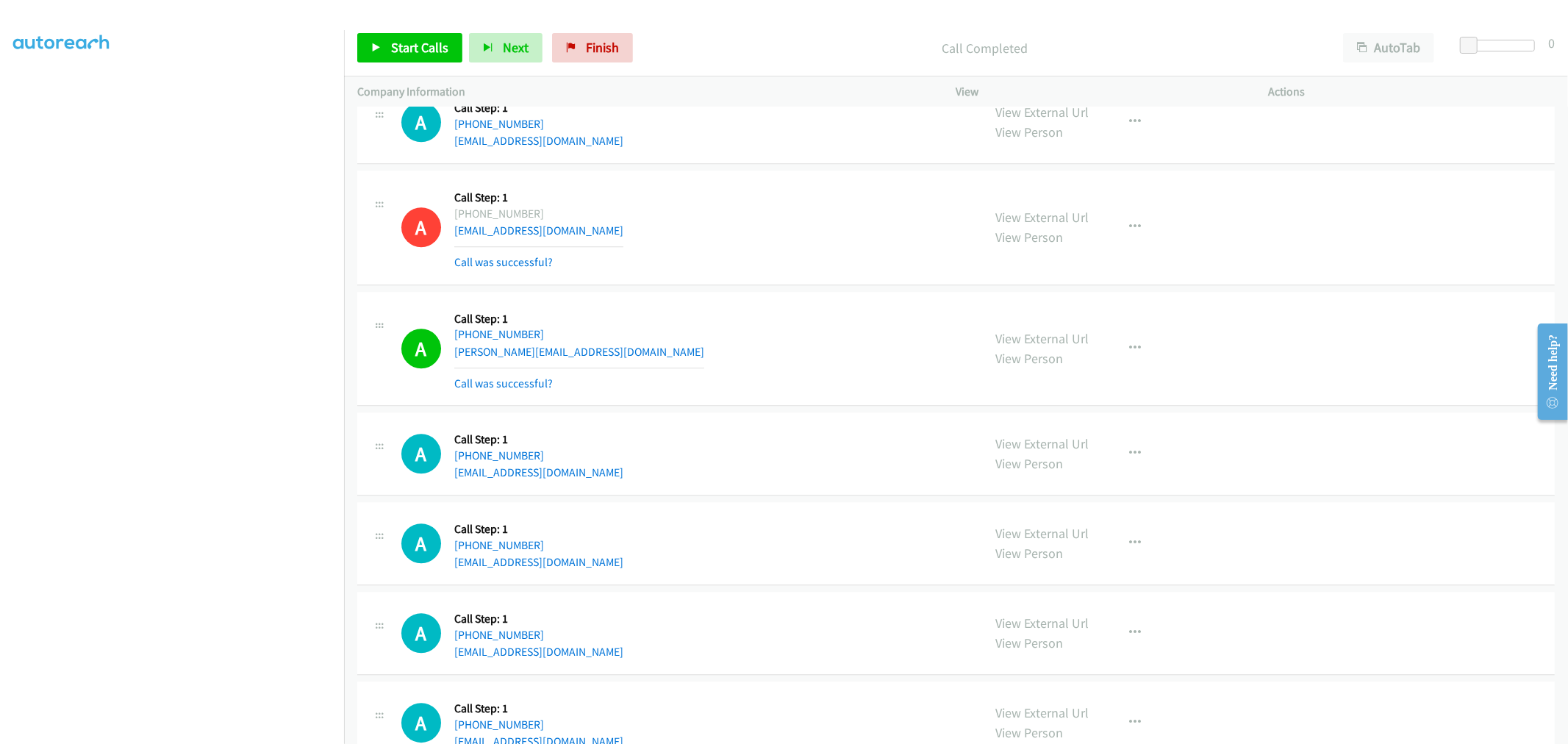
scroll to position [3278, 0]
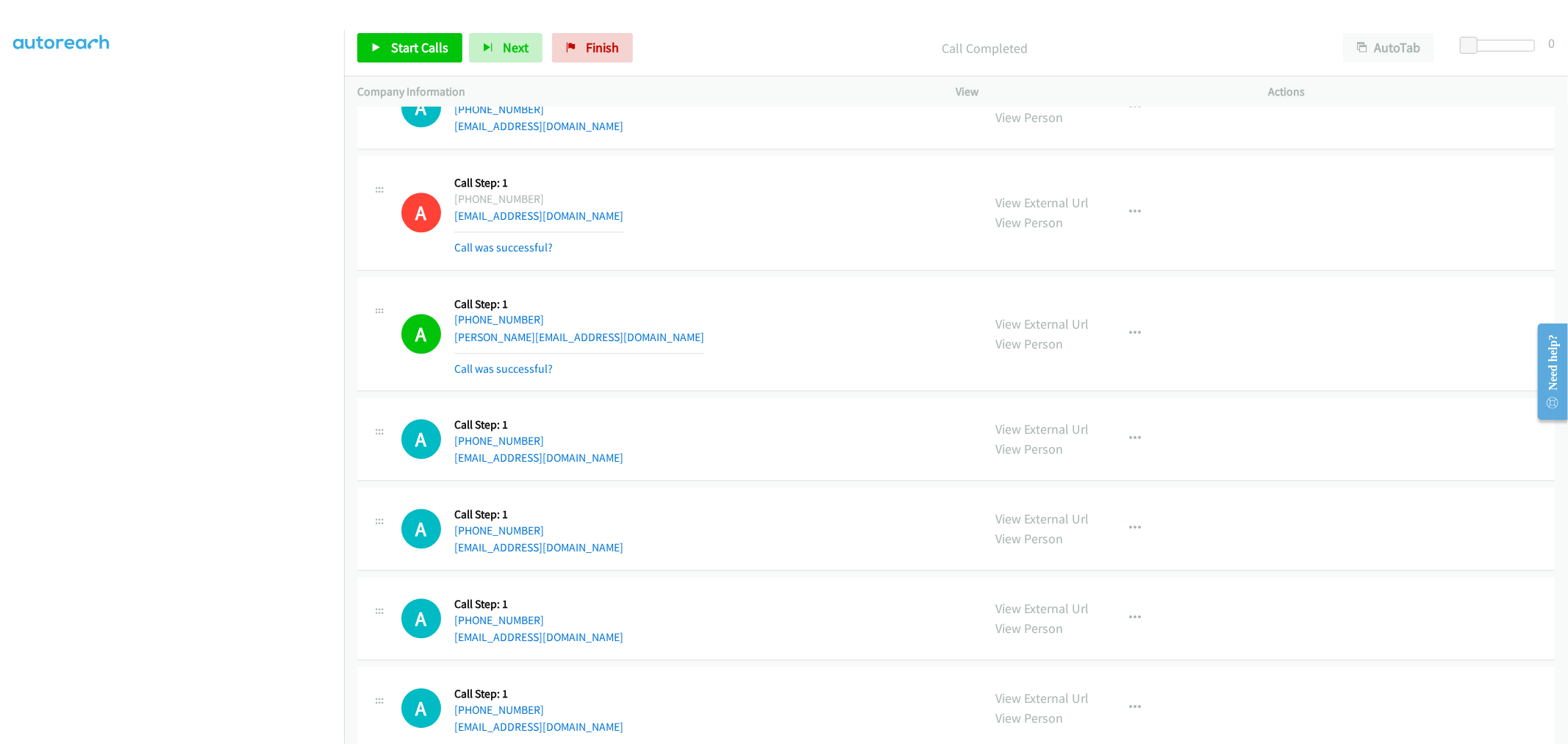
click at [701, 156] on td "A Callback Scheduled Call Step: 1 America/Los_Angeles [PHONE_NUMBER] [EMAIL_ADD…" at bounding box center [956, 213] width 1224 height 121
click at [754, 274] on td "A Callback Scheduled Call Step: 1 America/Los_Angeles [PHONE_NUMBER] [EMAIL_ADD…" at bounding box center [956, 213] width 1224 height 121
click at [409, 43] on span "Start Calls" at bounding box center [420, 47] width 57 height 17
click at [791, 296] on div "A Callback Scheduled Call Step: 1 America/Los_Angeles [PHONE_NUMBER] [PERSON_NA…" at bounding box center [685, 334] width 568 height 88
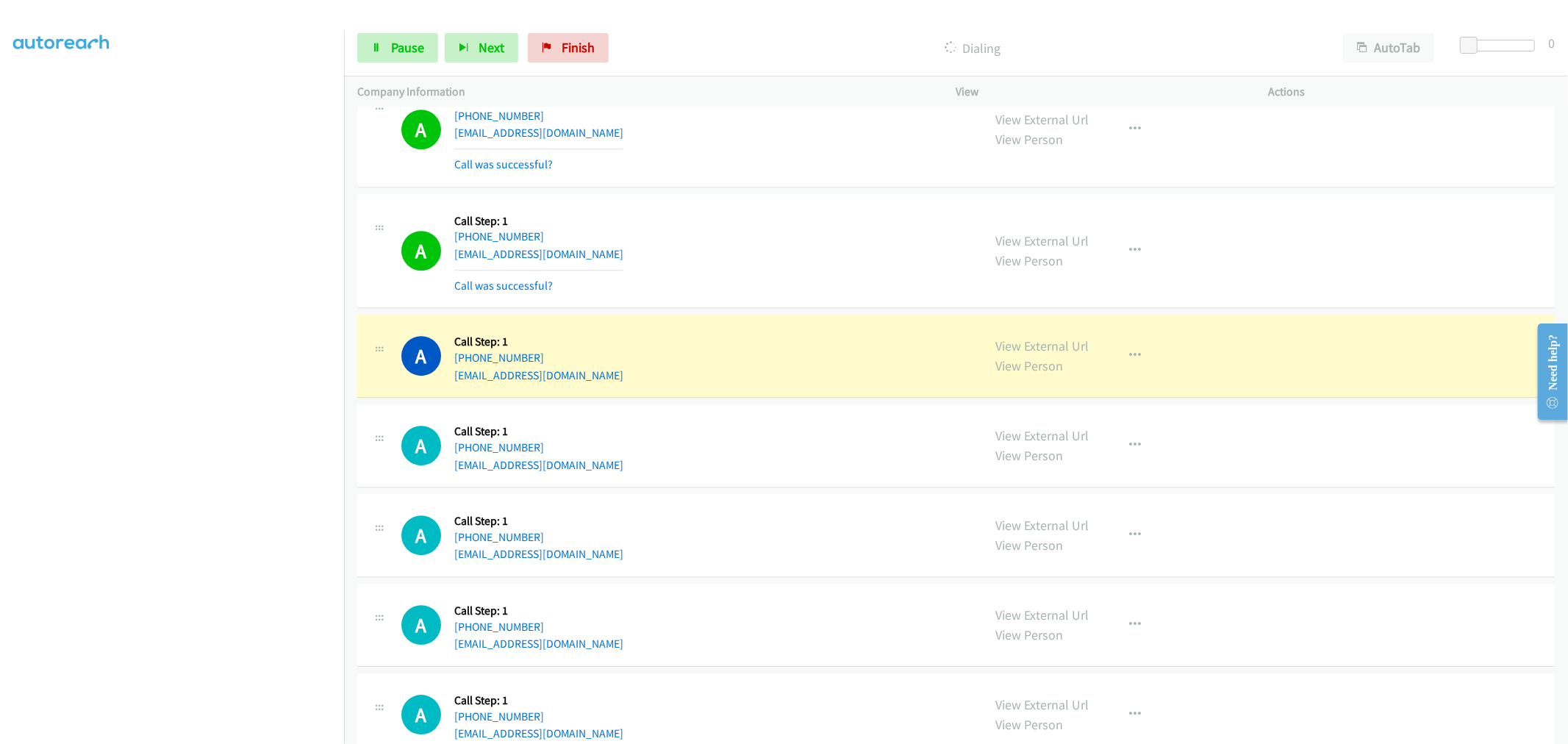
scroll to position [3604, 0]
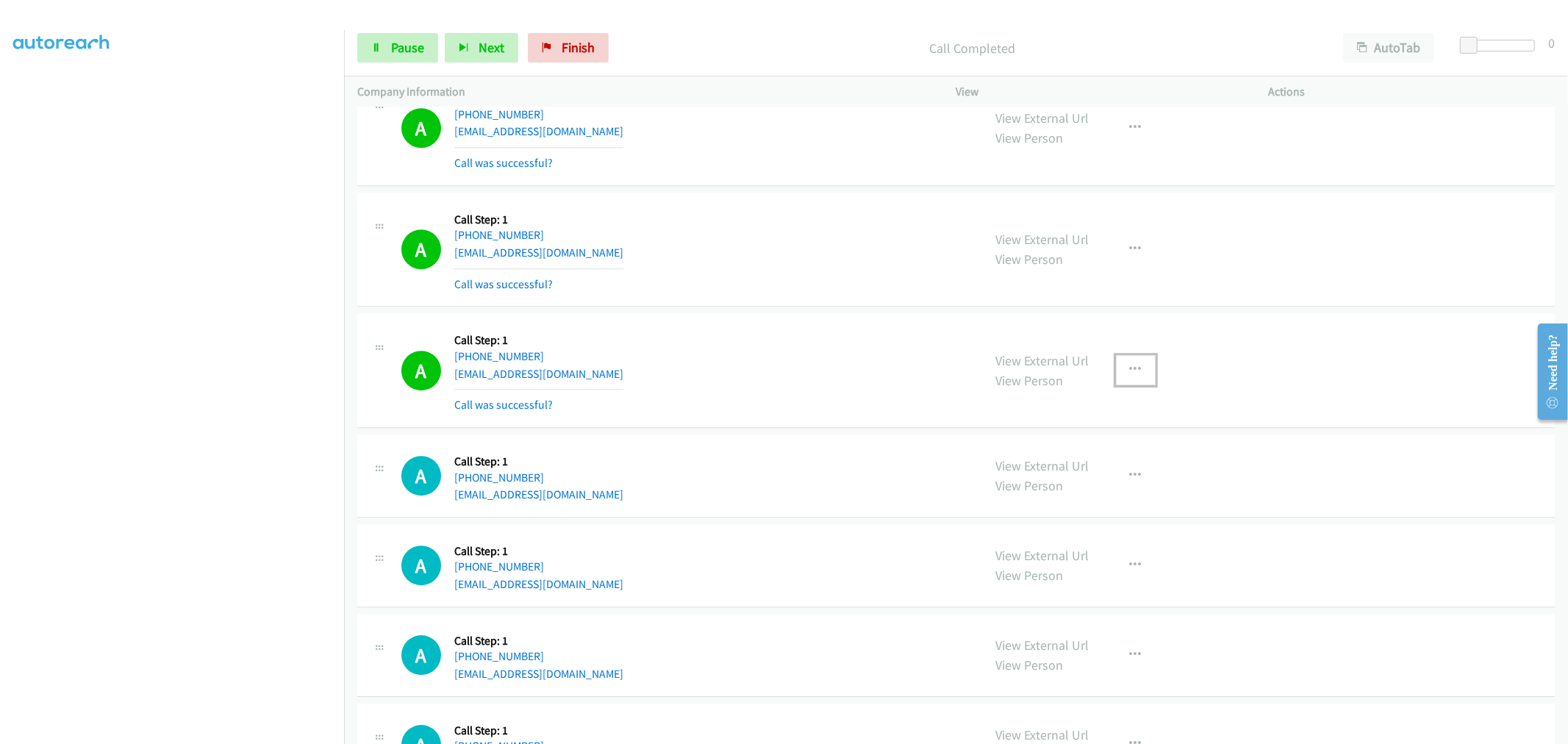
click at [1144, 381] on button "button" at bounding box center [1135, 370] width 40 height 29
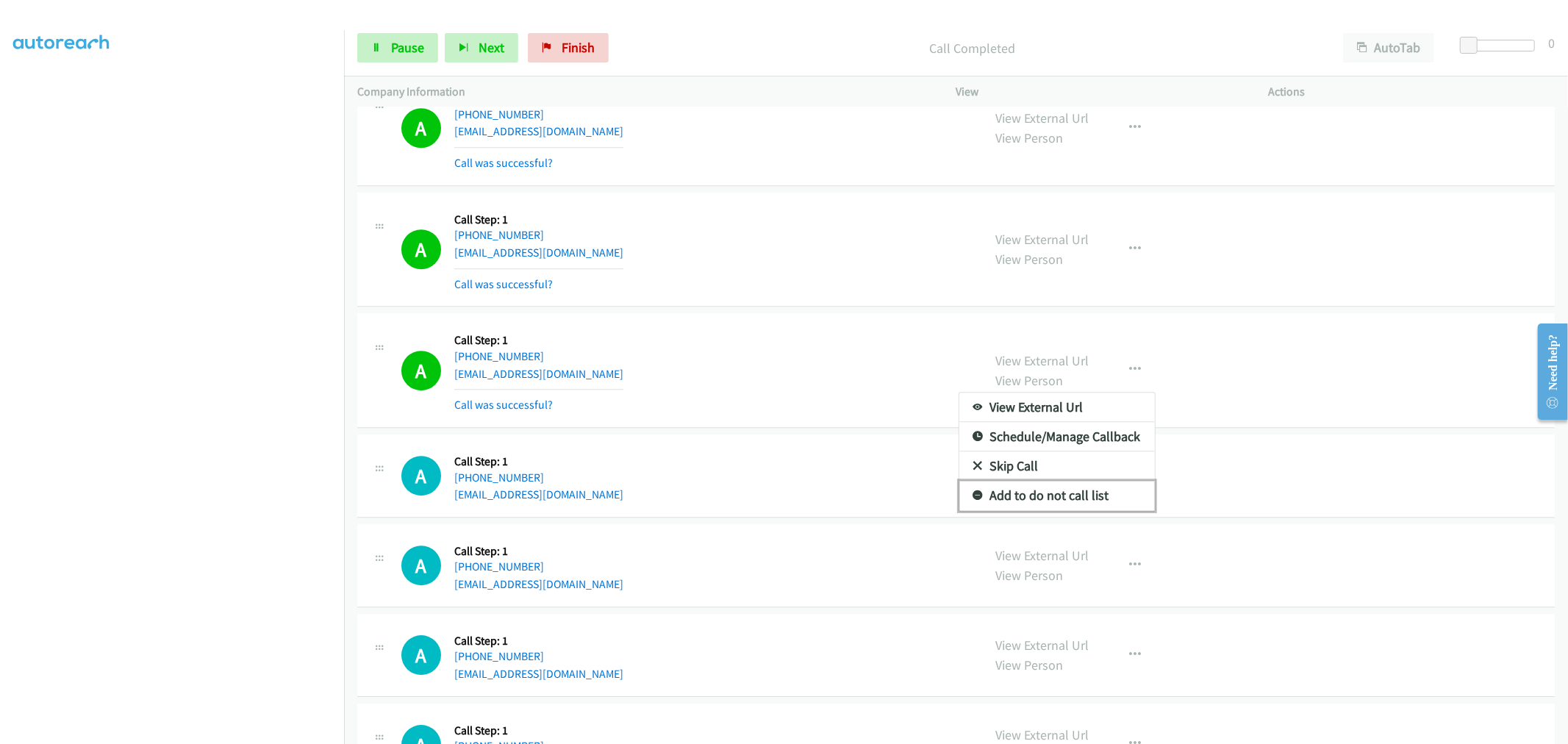
click at [1041, 503] on link "Add to do not call list" at bounding box center [1056, 495] width 195 height 29
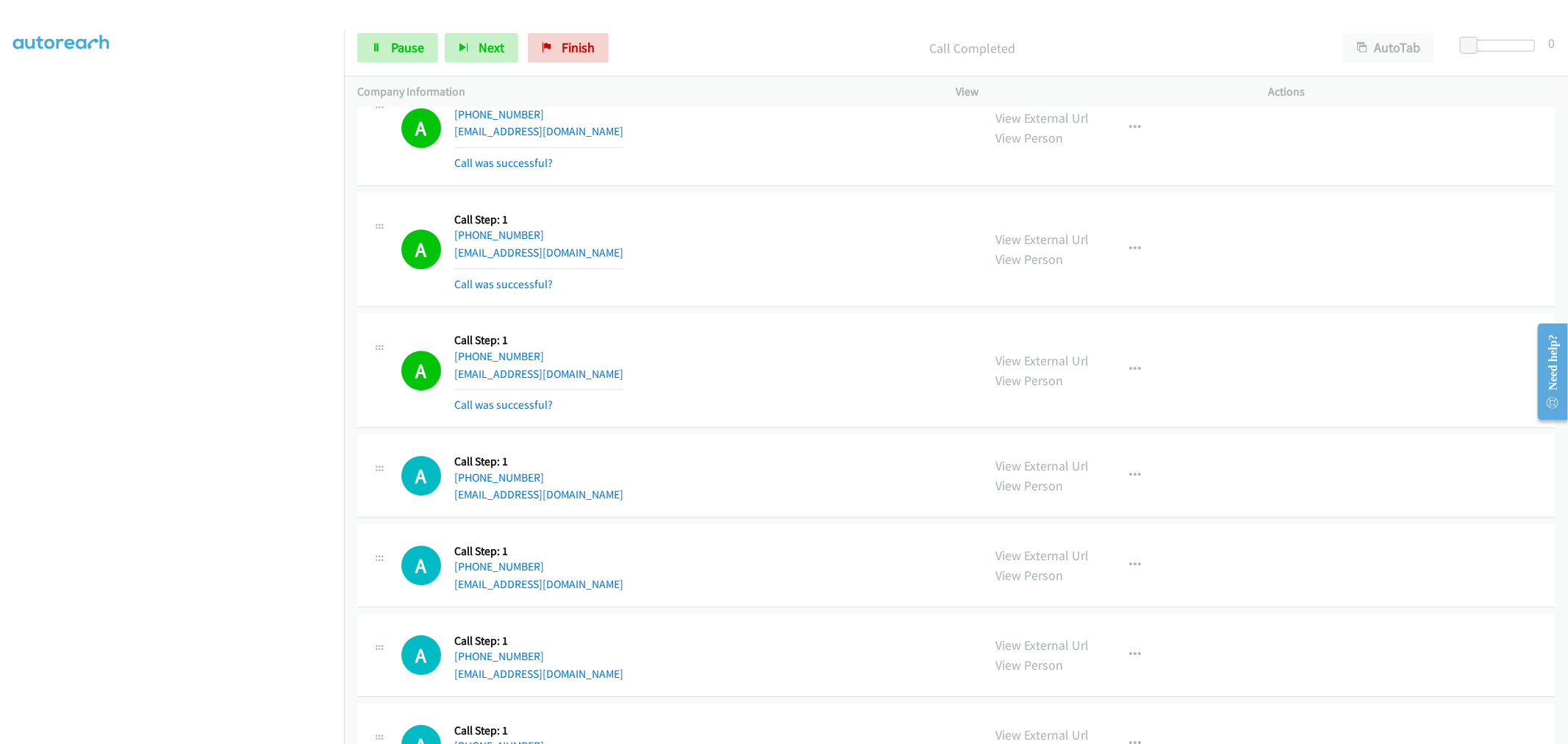
click at [746, 335] on div "A Callback Scheduled Call Step: 1 [GEOGRAPHIC_DATA]/[GEOGRAPHIC_DATA] [PHONE_NU…" at bounding box center [685, 370] width 568 height 88
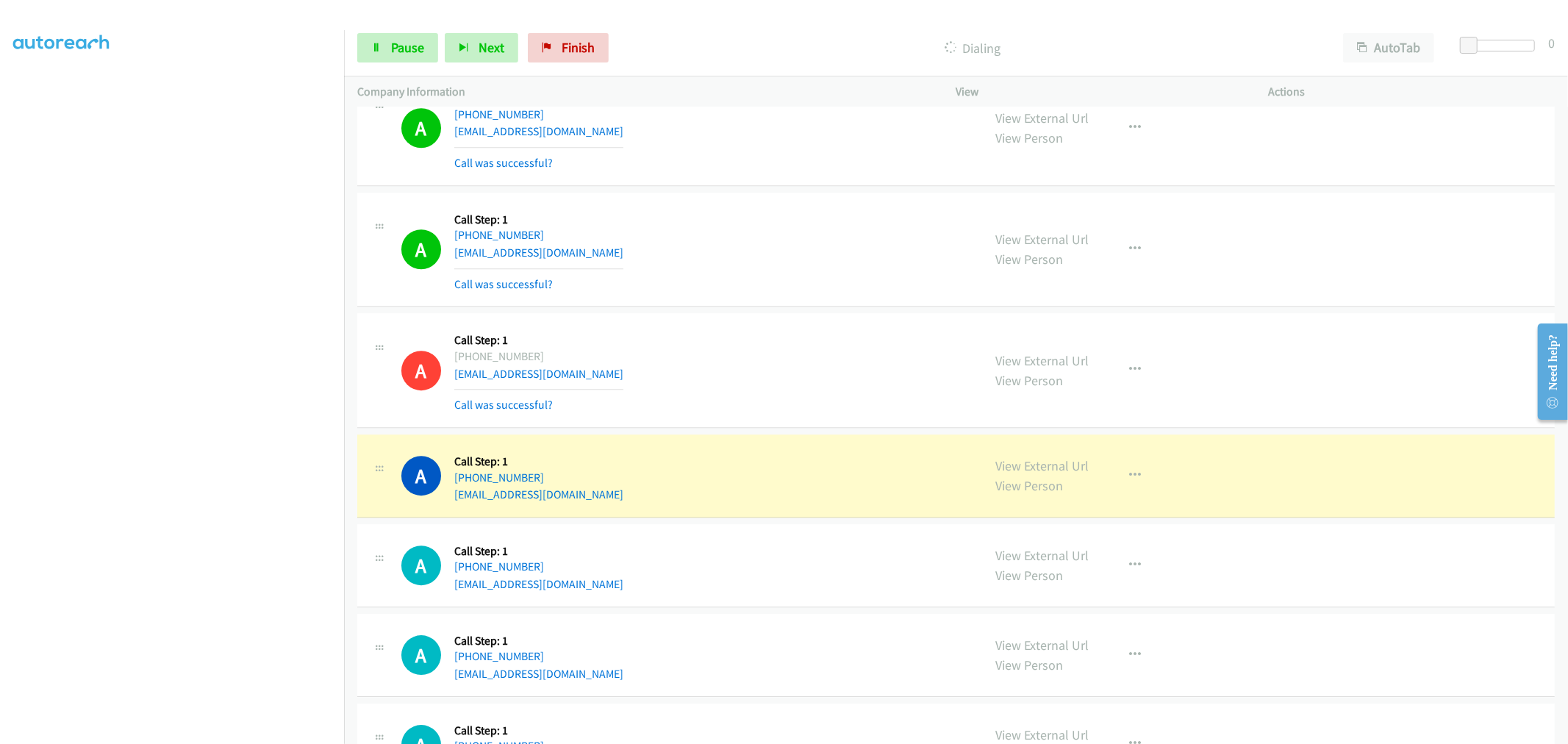
click at [741, 433] on td "A Callback Scheduled Call Step: 1 America/New_York [PHONE_NUMBER] [EMAIL_ADDRES…" at bounding box center [956, 476] width 1224 height 90
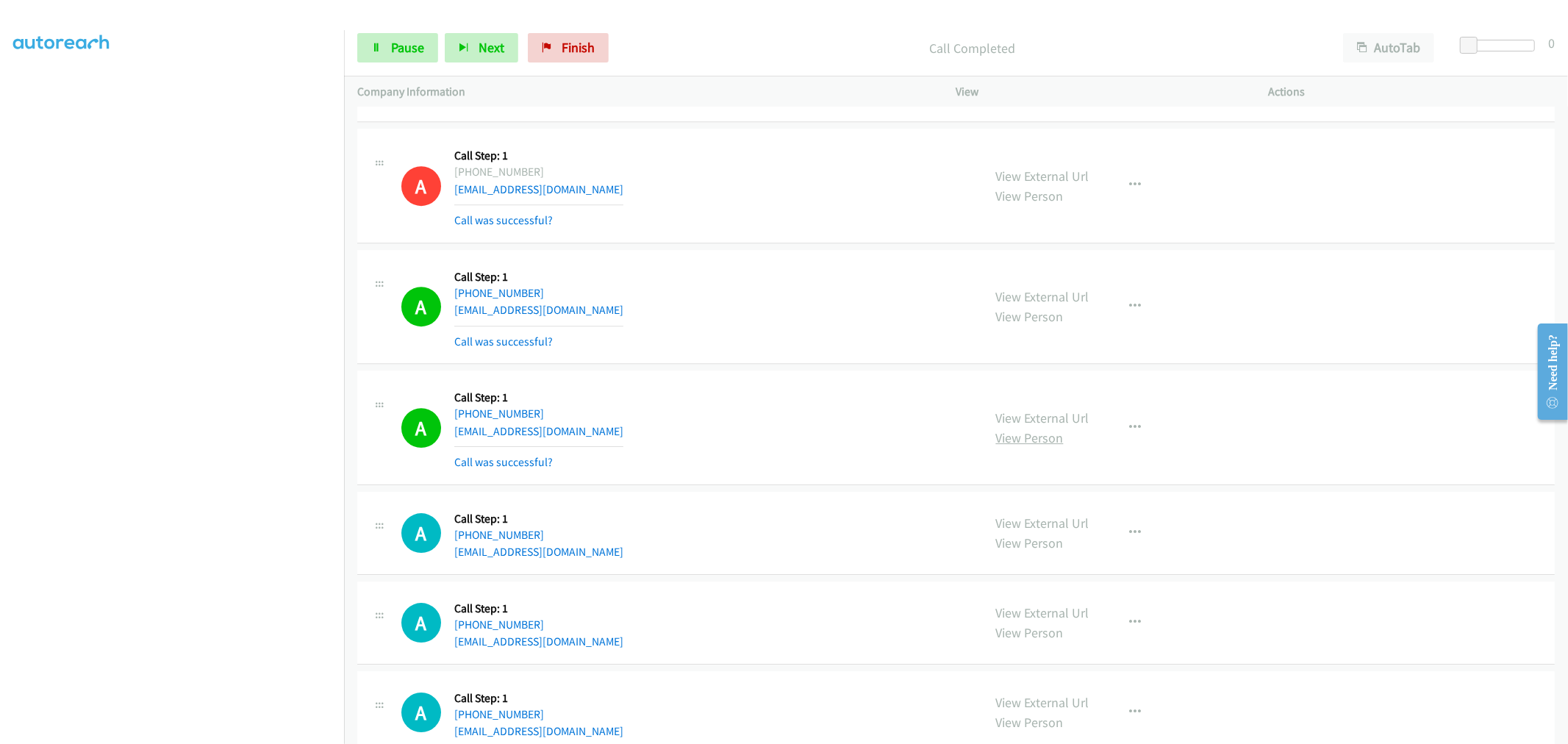
scroll to position [3849, 0]
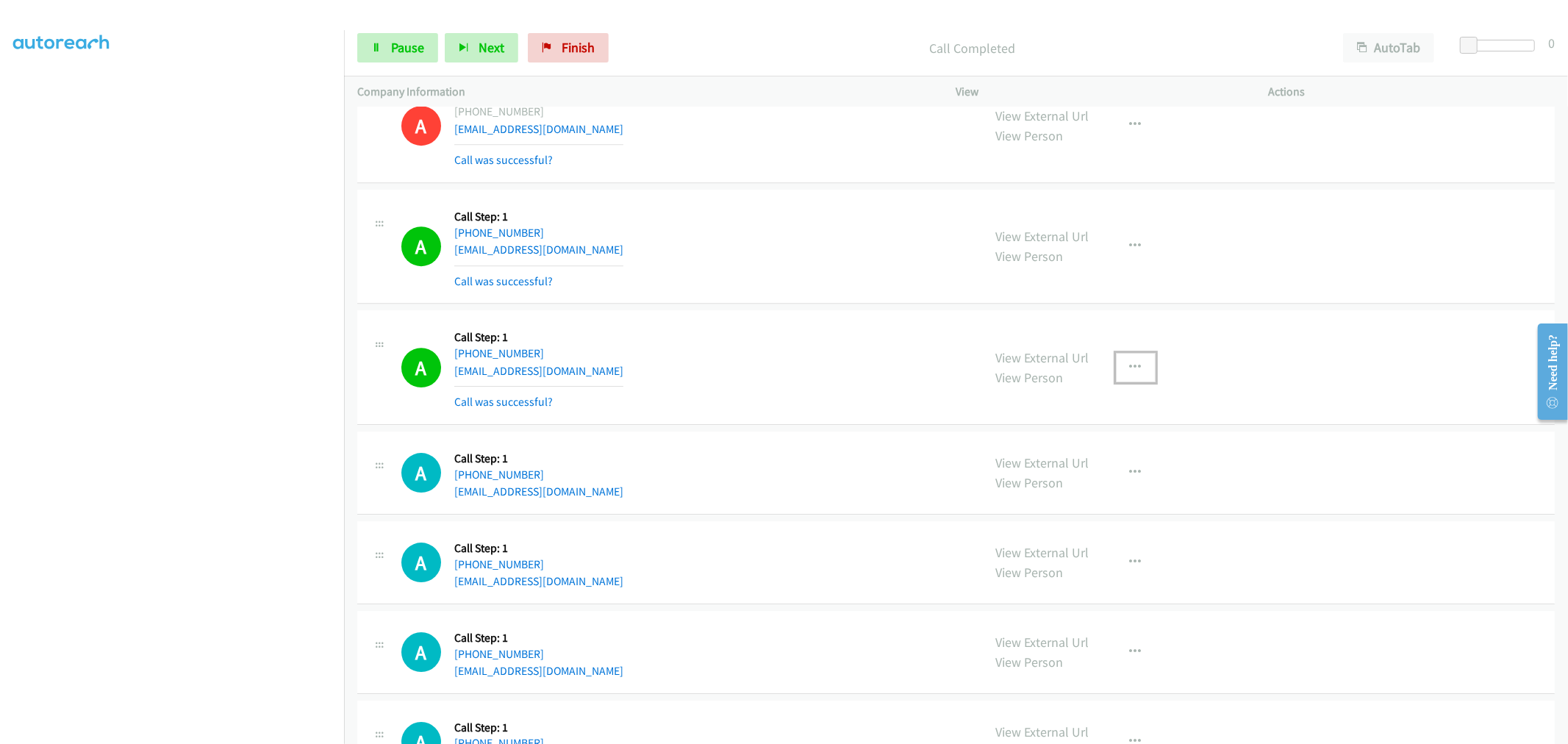
click at [1127, 358] on button "button" at bounding box center [1135, 367] width 40 height 29
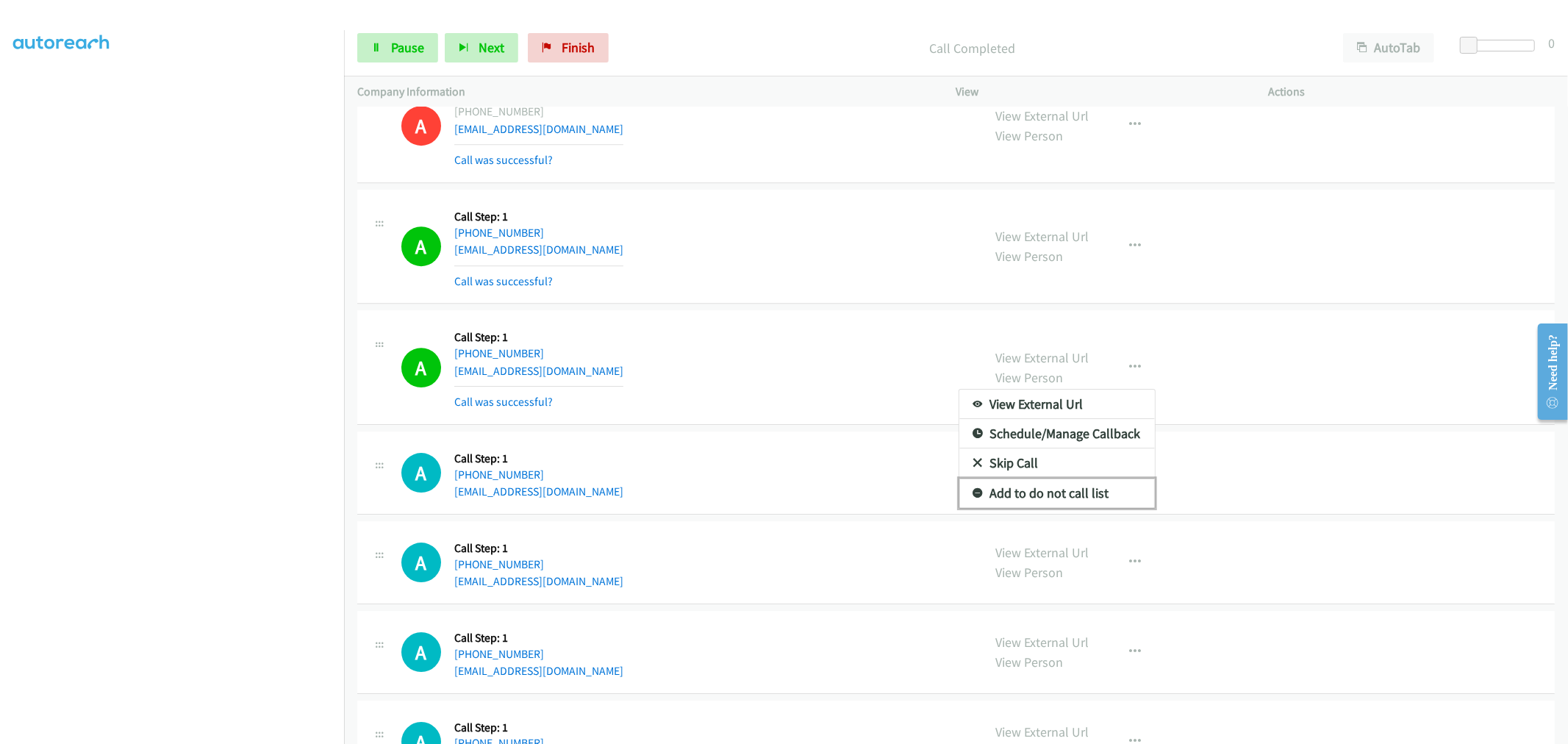
click at [1044, 494] on link "Add to do not call list" at bounding box center [1056, 493] width 195 height 29
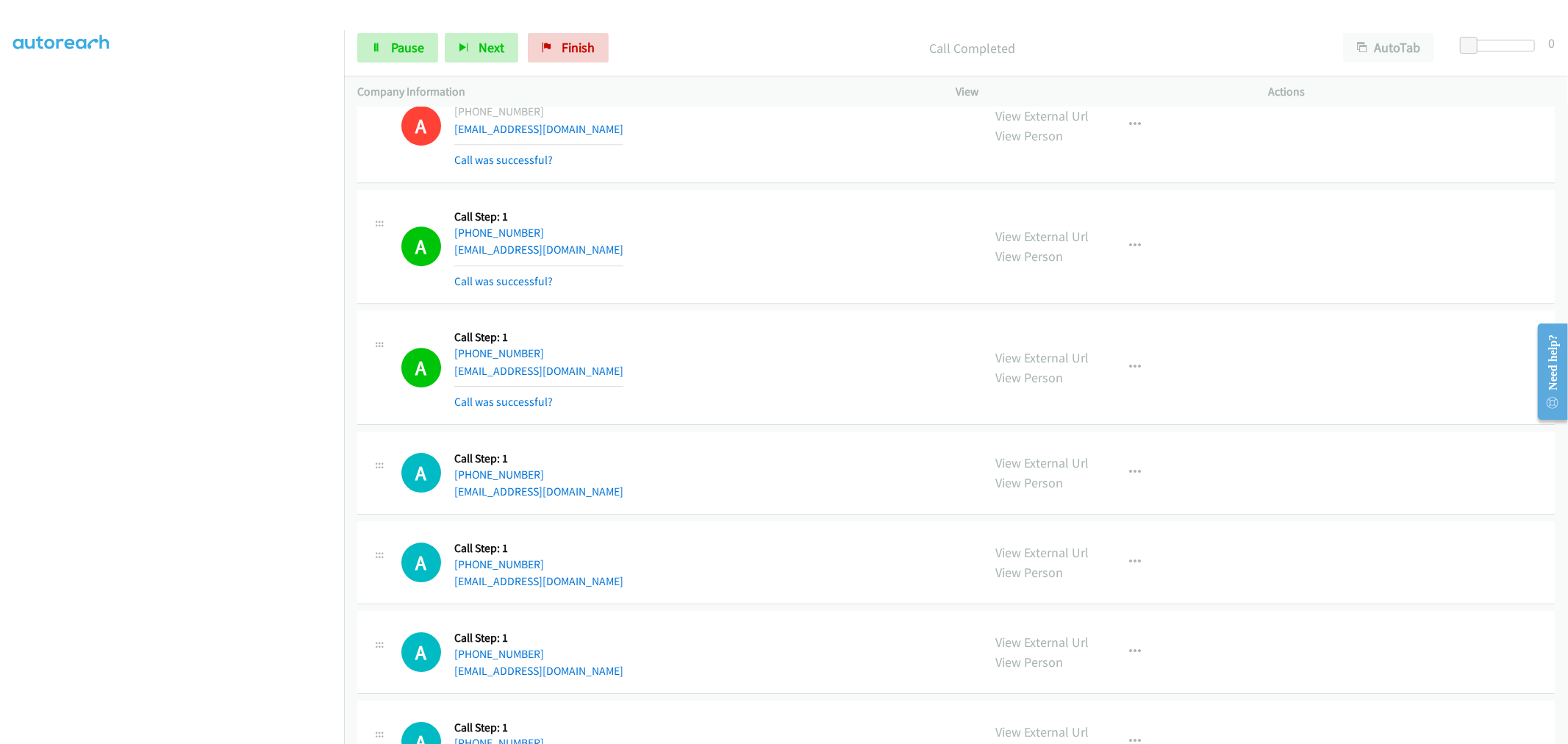
click at [721, 346] on div "A Callback Scheduled Call Step: 1 America/Los_Angeles [PHONE_NUMBER] [EMAIL_ADD…" at bounding box center [685, 367] width 568 height 88
click at [773, 343] on div "A Callback Scheduled Call Step: 1 America/Los_Angeles [PHONE_NUMBER] [EMAIL_ADD…" at bounding box center [685, 367] width 568 height 88
click at [413, 32] on div "Start Calls Pause Next Finish Call Completed AutoTab AutoTab 0" at bounding box center [956, 48] width 1224 height 57
click at [410, 41] on span "Pause" at bounding box center [408, 47] width 33 height 17
click at [398, 52] on span "Start Calls" at bounding box center [420, 47] width 57 height 17
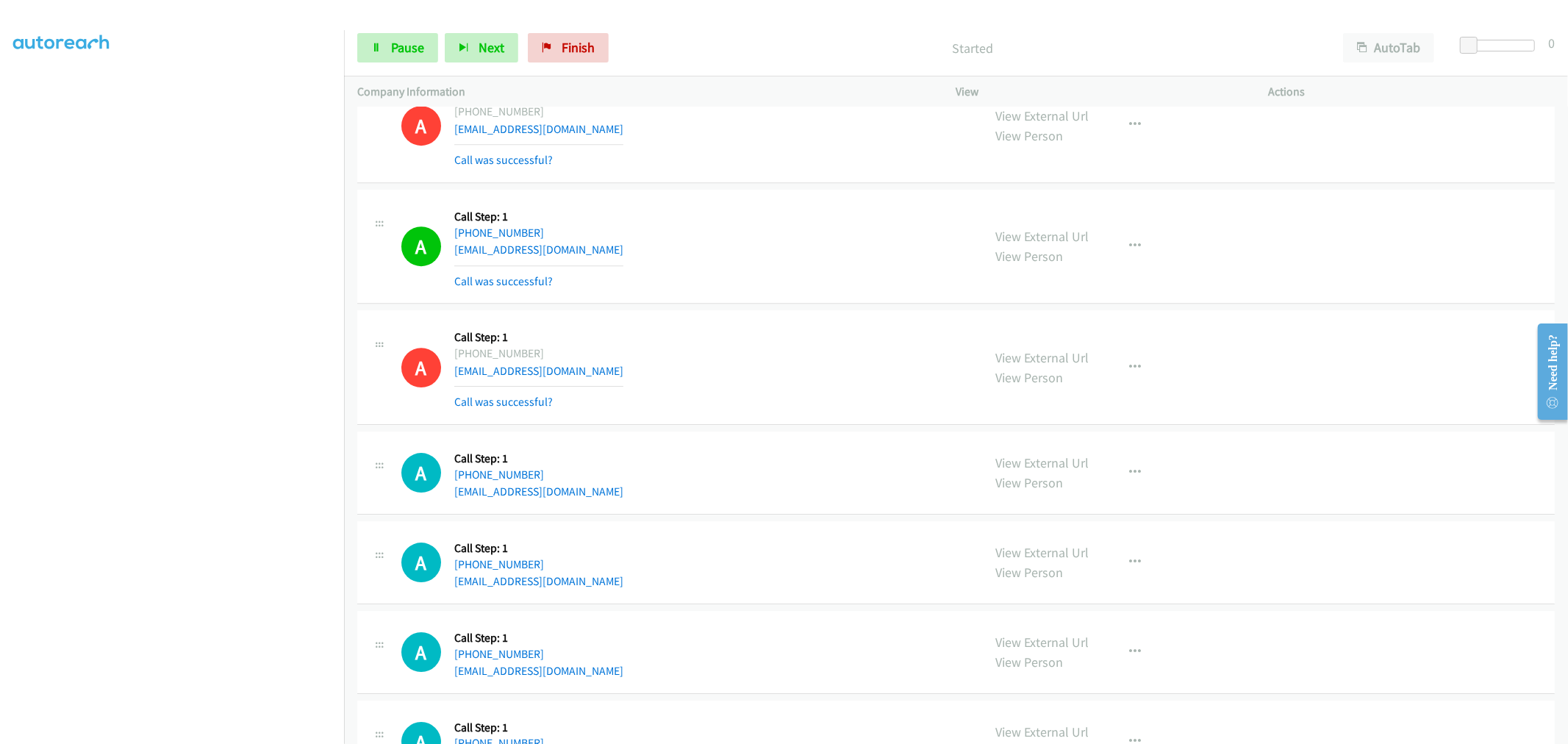
click at [851, 421] on div "A Callback Scheduled Call Step: 1 America/Los_Angeles [PHONE_NUMBER] [EMAIL_ADD…" at bounding box center [955, 367] width 1198 height 115
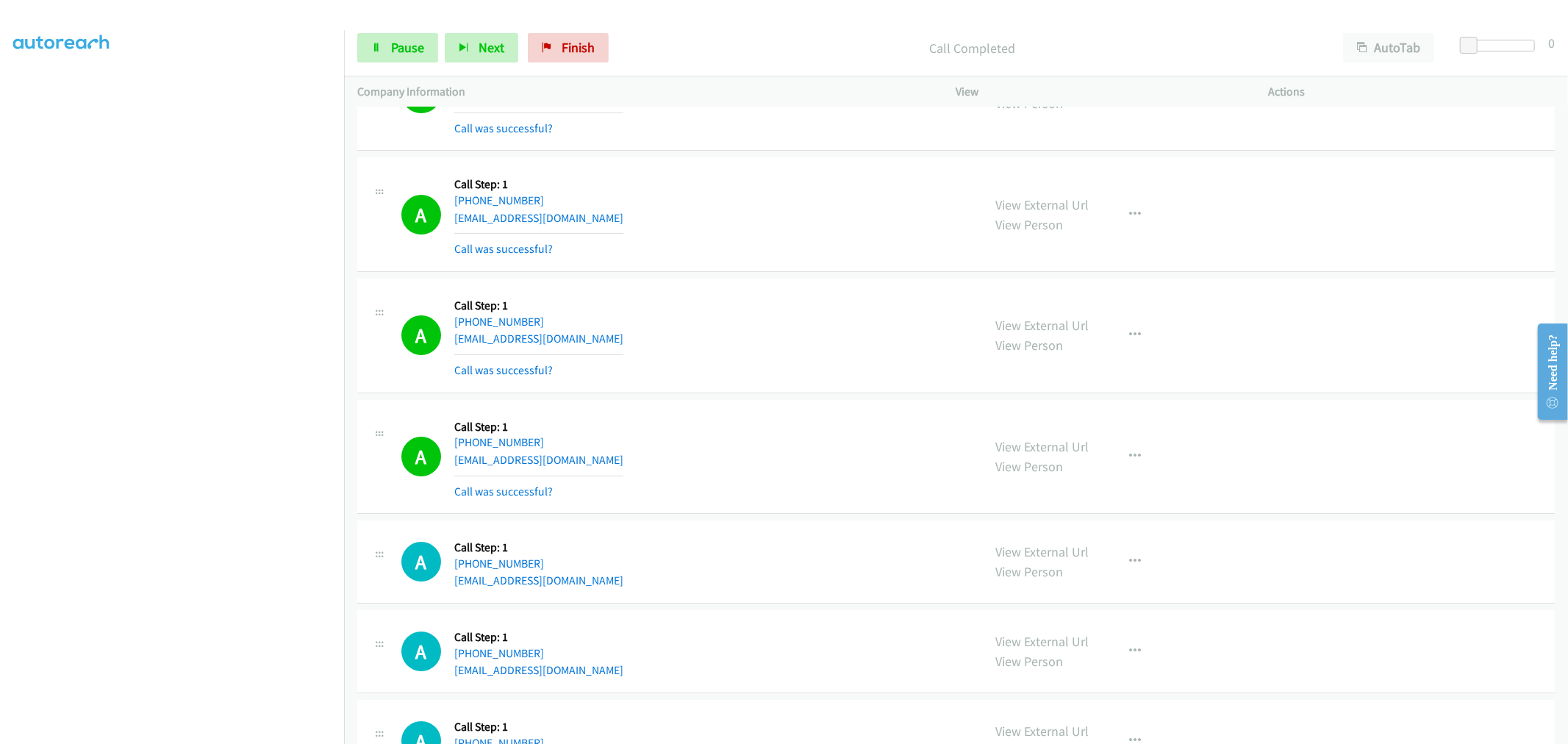
scroll to position [4421, 0]
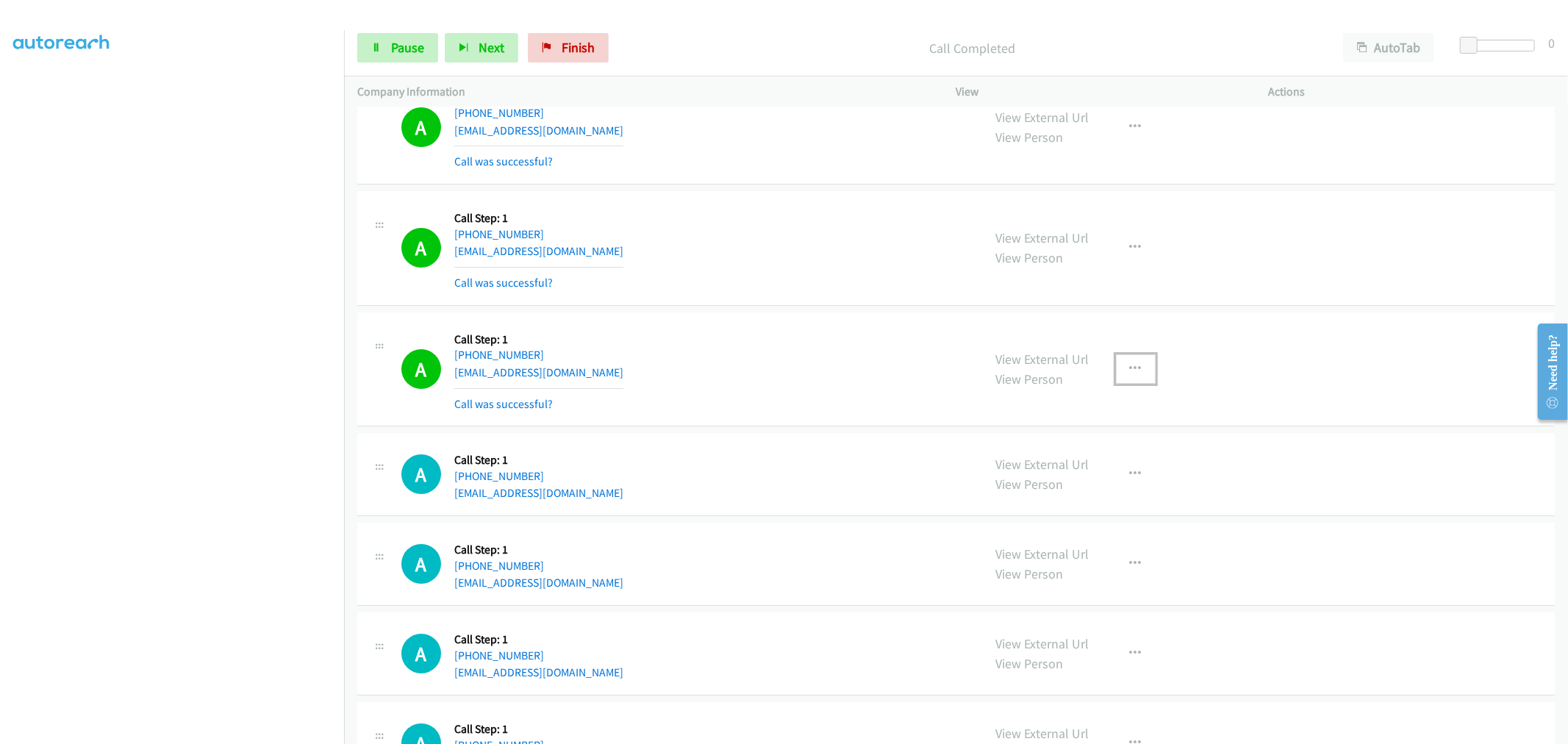
click at [1133, 374] on icon "button" at bounding box center [1135, 369] width 12 height 12
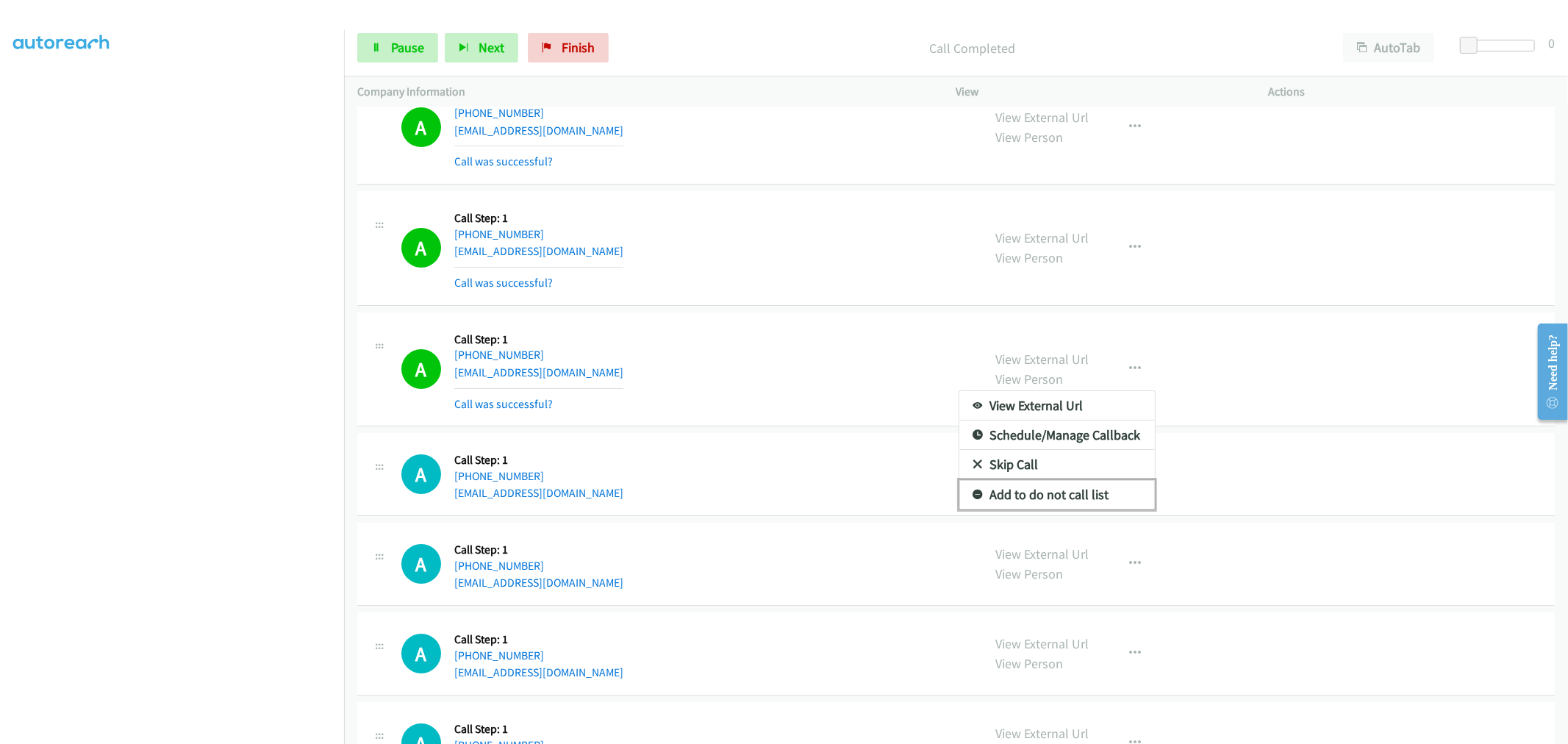
click at [1052, 498] on link "Add to do not call list" at bounding box center [1056, 494] width 195 height 29
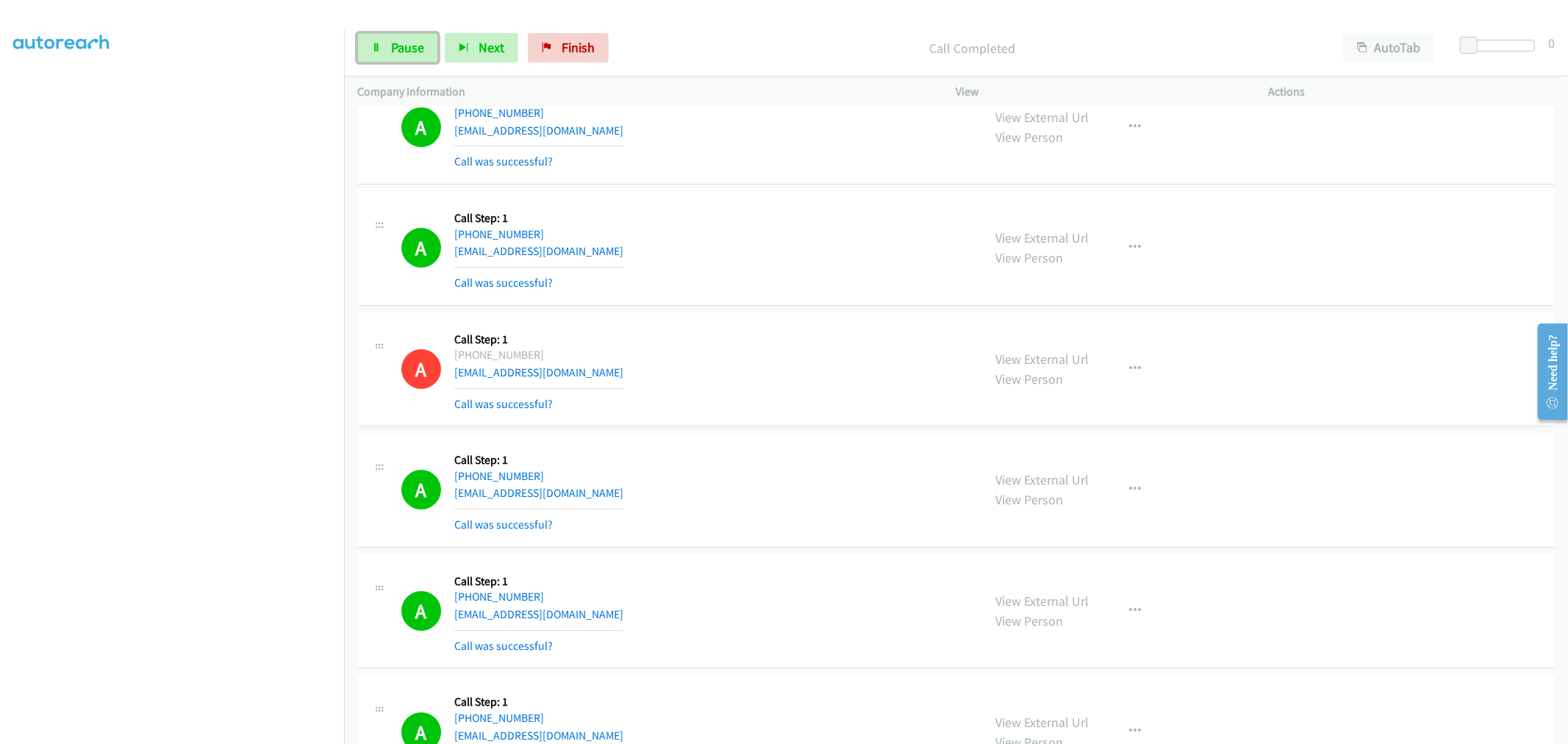
click at [416, 47] on span "Pause" at bounding box center [408, 47] width 33 height 17
click at [407, 52] on span "Start Calls" at bounding box center [420, 47] width 57 height 17
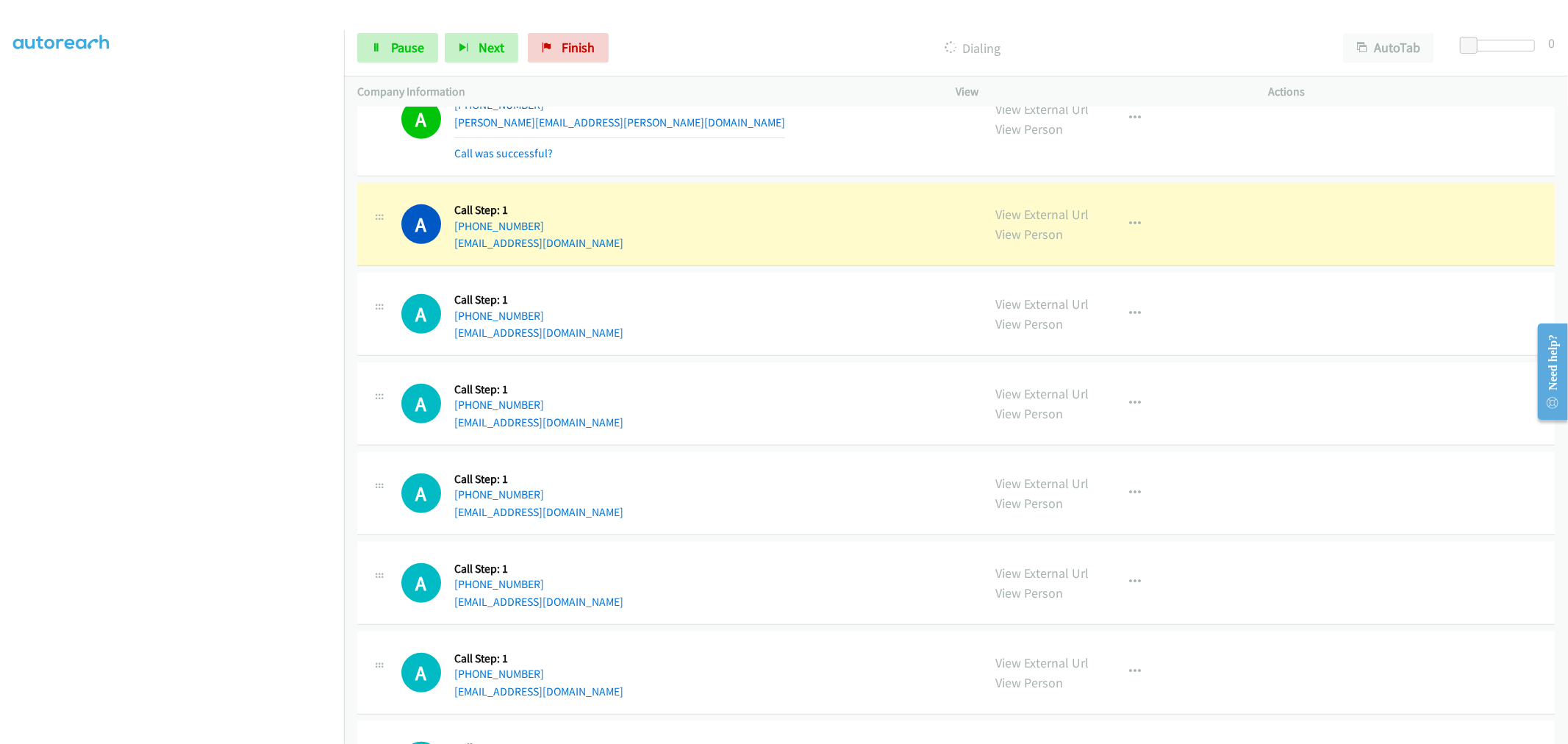
scroll to position [5237, 0]
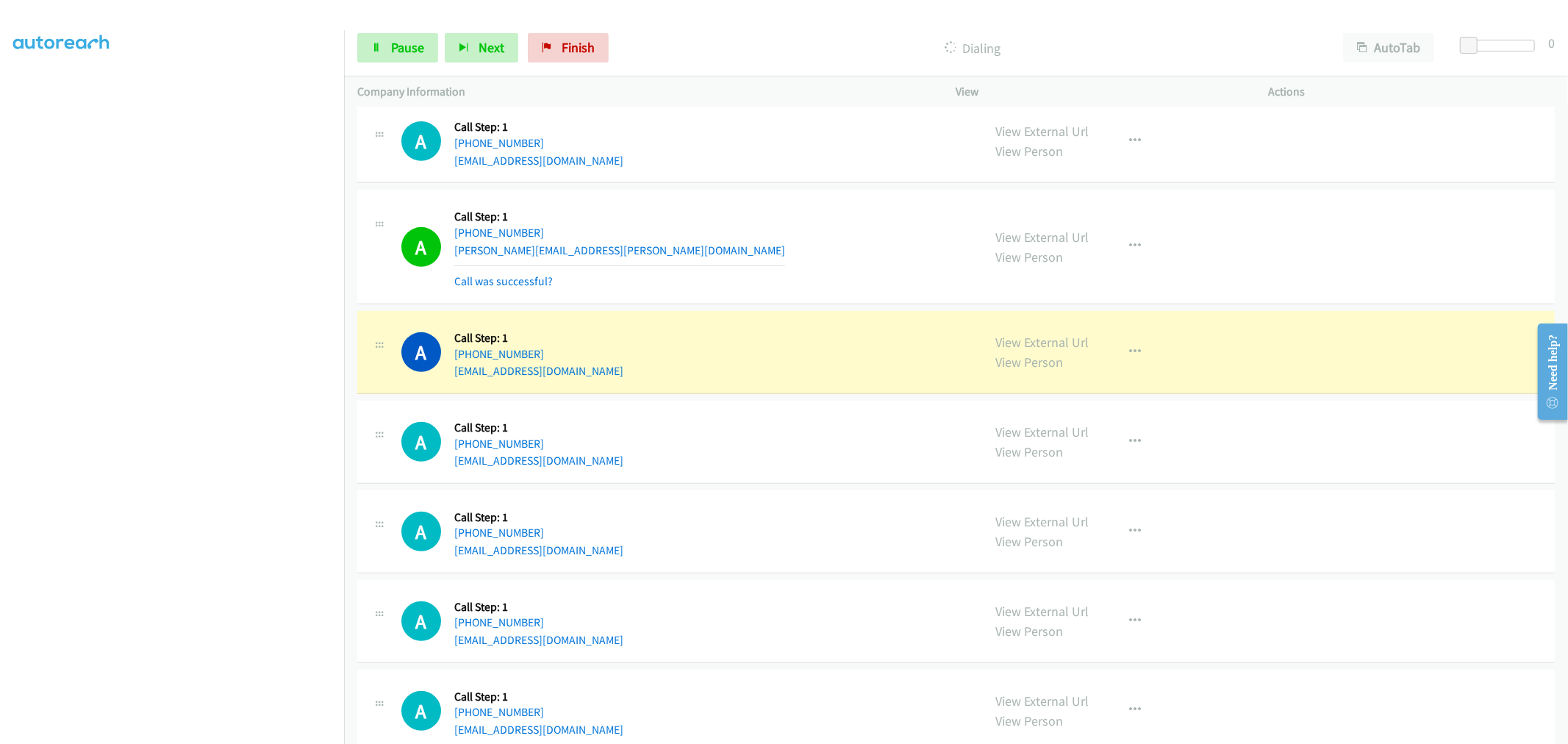
click at [860, 233] on div "A Callback Scheduled Call Step: 1 America/New_York [PHONE_NUMBER] [PERSON_NAME]…" at bounding box center [685, 247] width 568 height 88
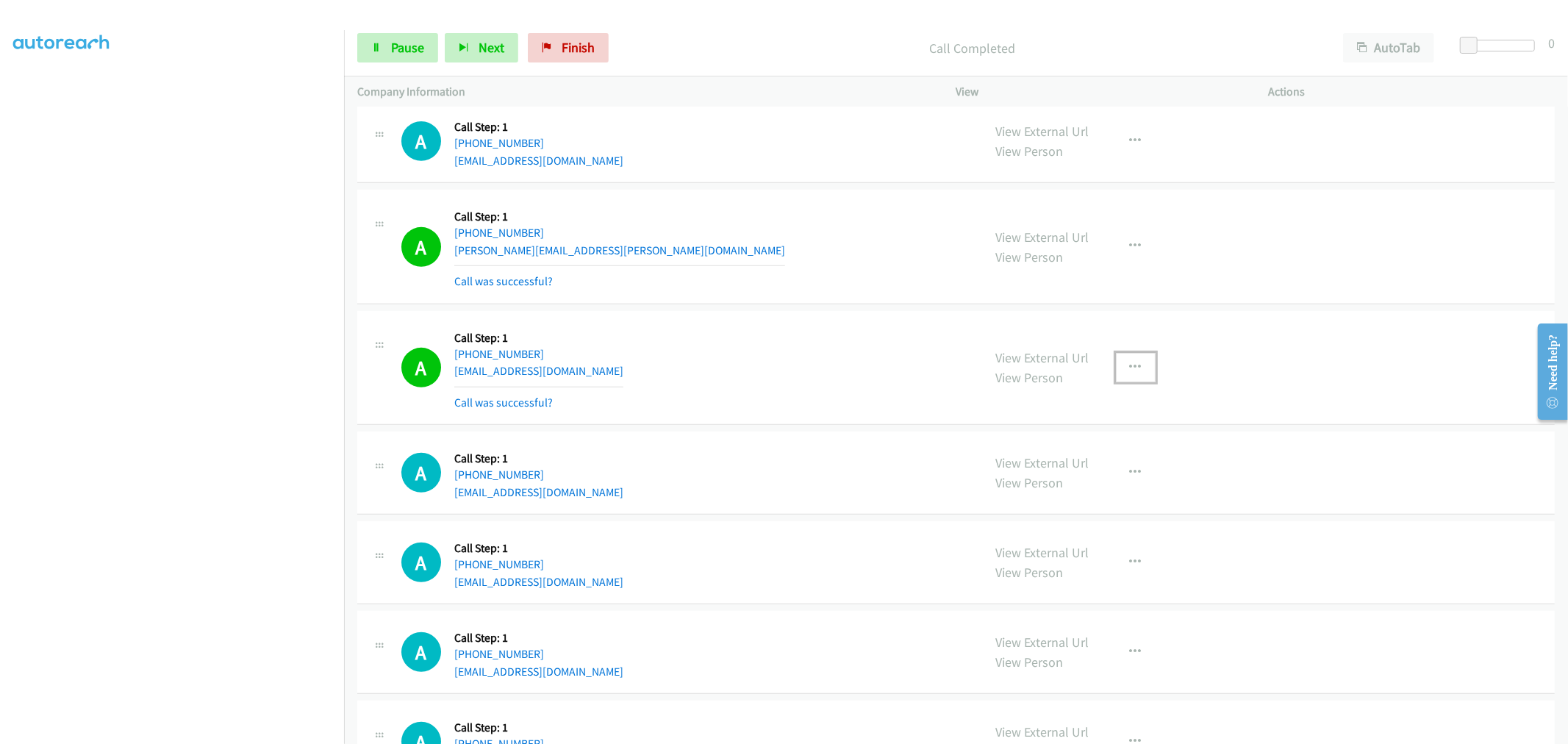
click at [1127, 362] on button "button" at bounding box center [1135, 367] width 40 height 29
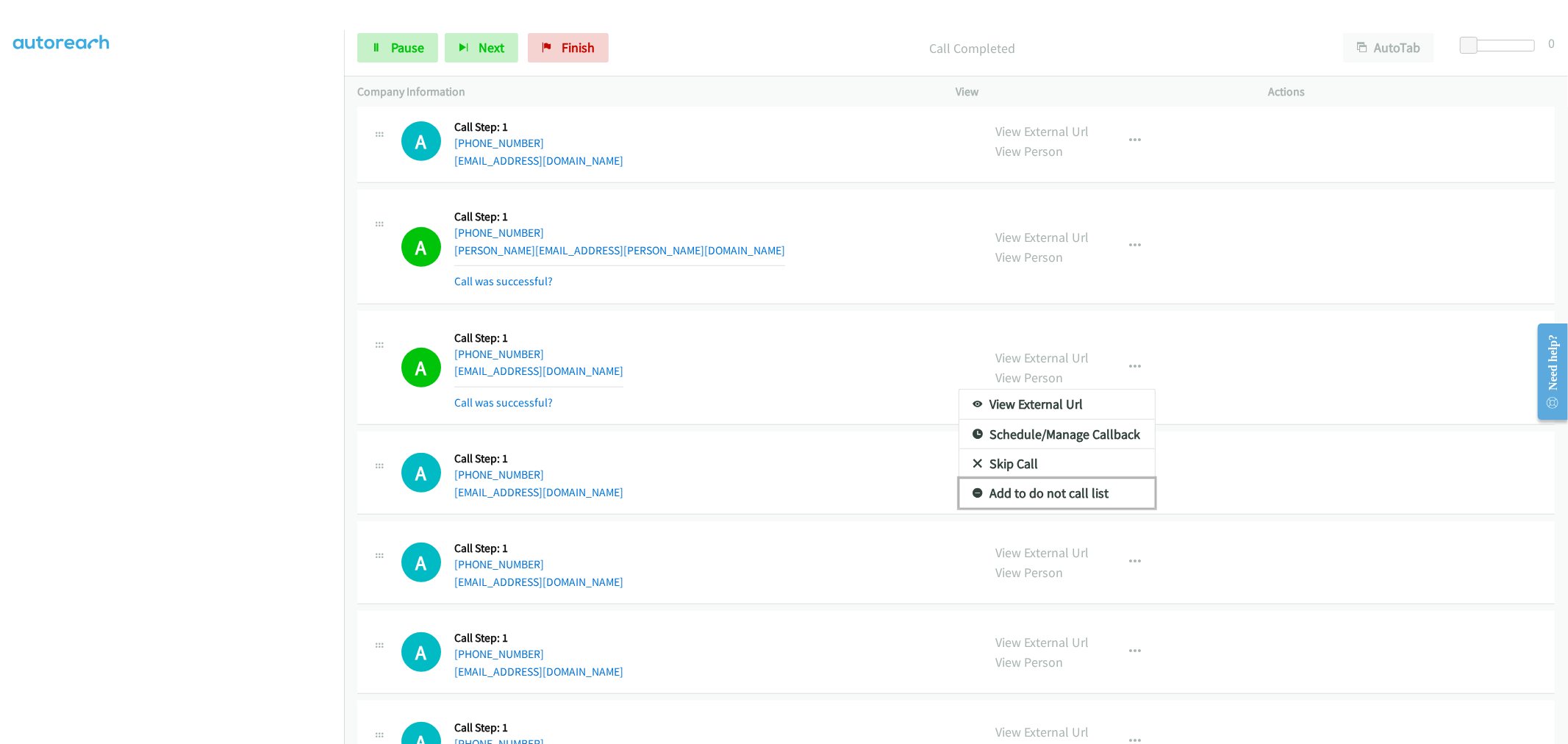
click at [1025, 495] on link "Add to do not call list" at bounding box center [1056, 493] width 195 height 29
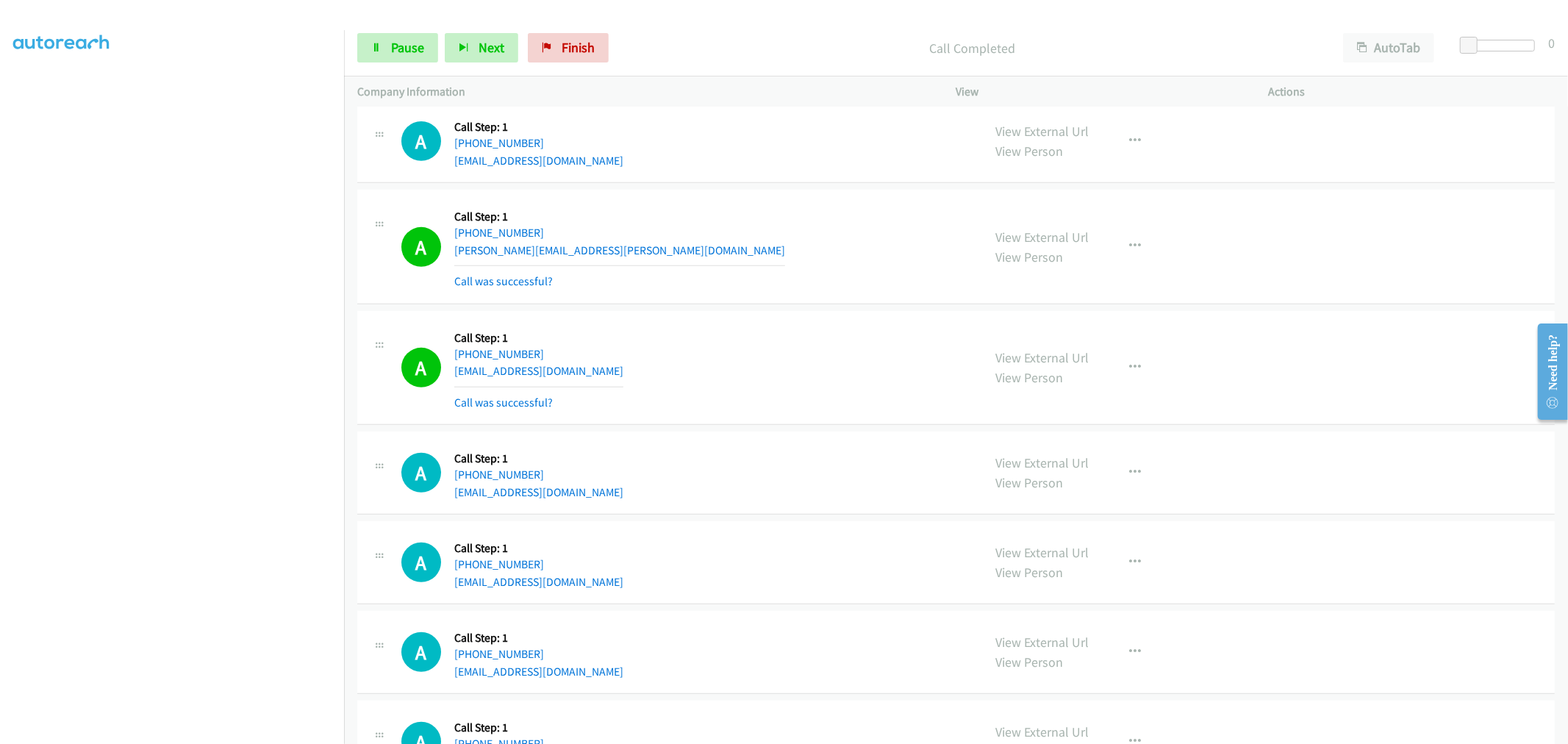
click at [805, 337] on div "A Callback Scheduled Call Step: 1 America/New_York [PHONE_NUMBER] [EMAIL_ADDRES…" at bounding box center [685, 368] width 568 height 88
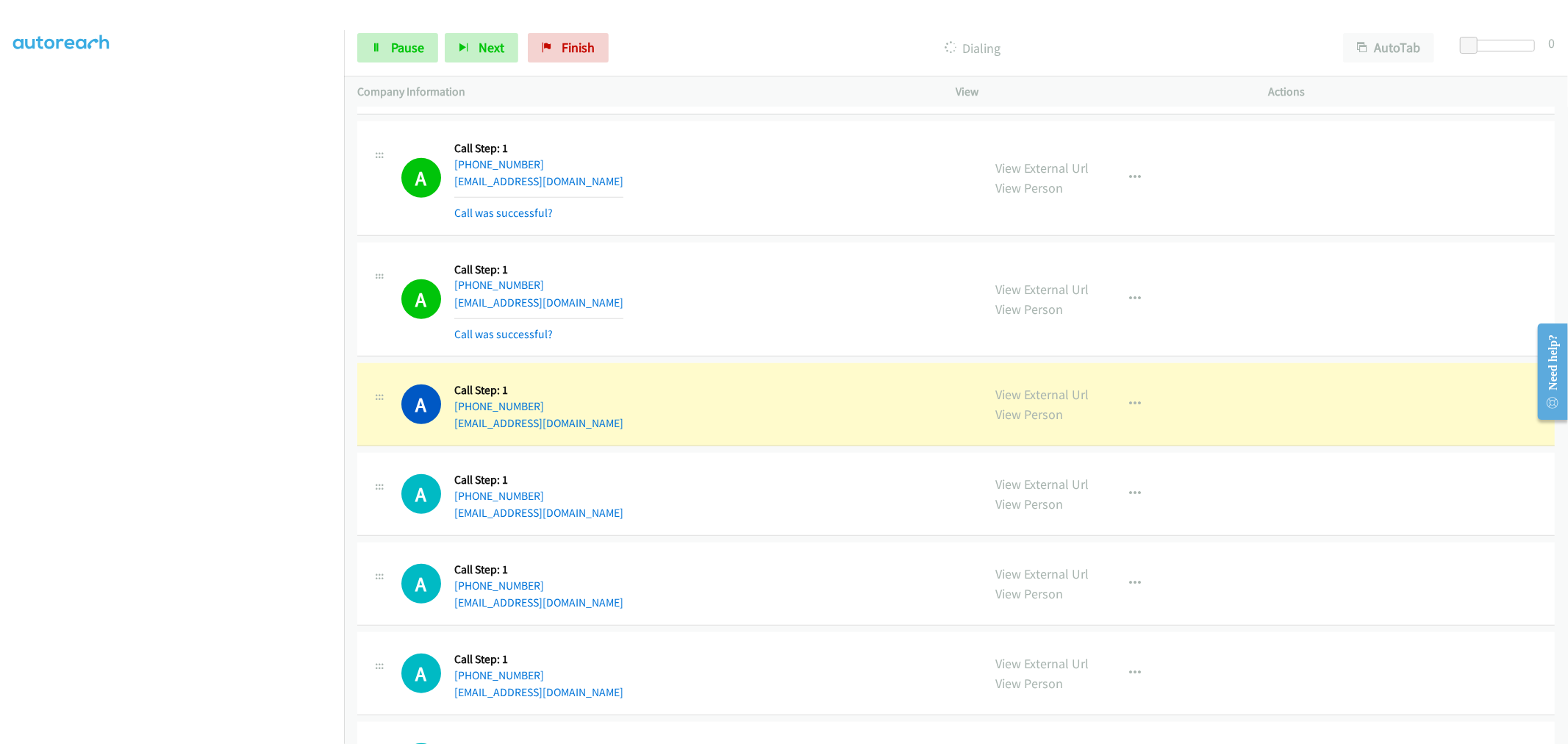
scroll to position [5592, 0]
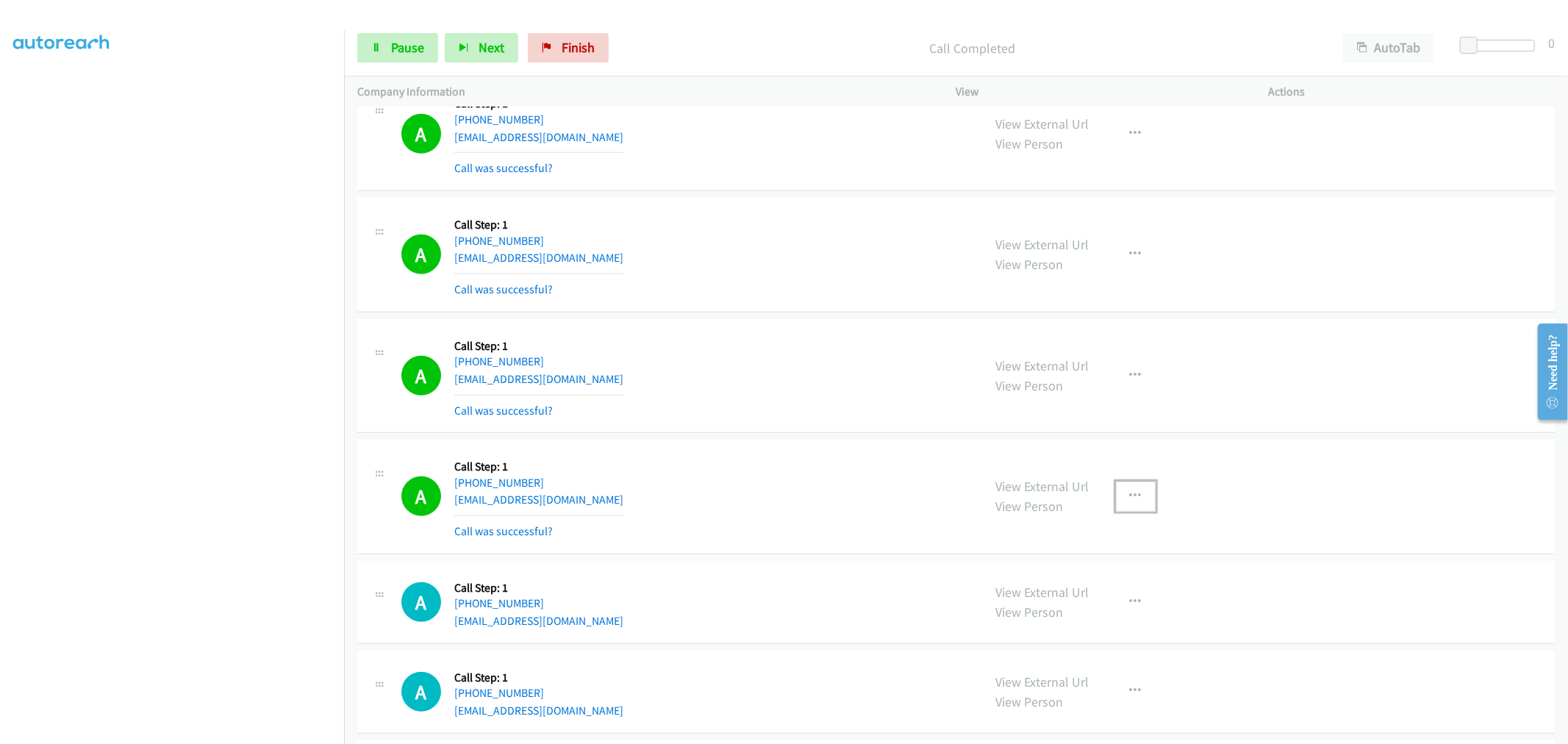
click at [1132, 510] on button "button" at bounding box center [1135, 495] width 40 height 29
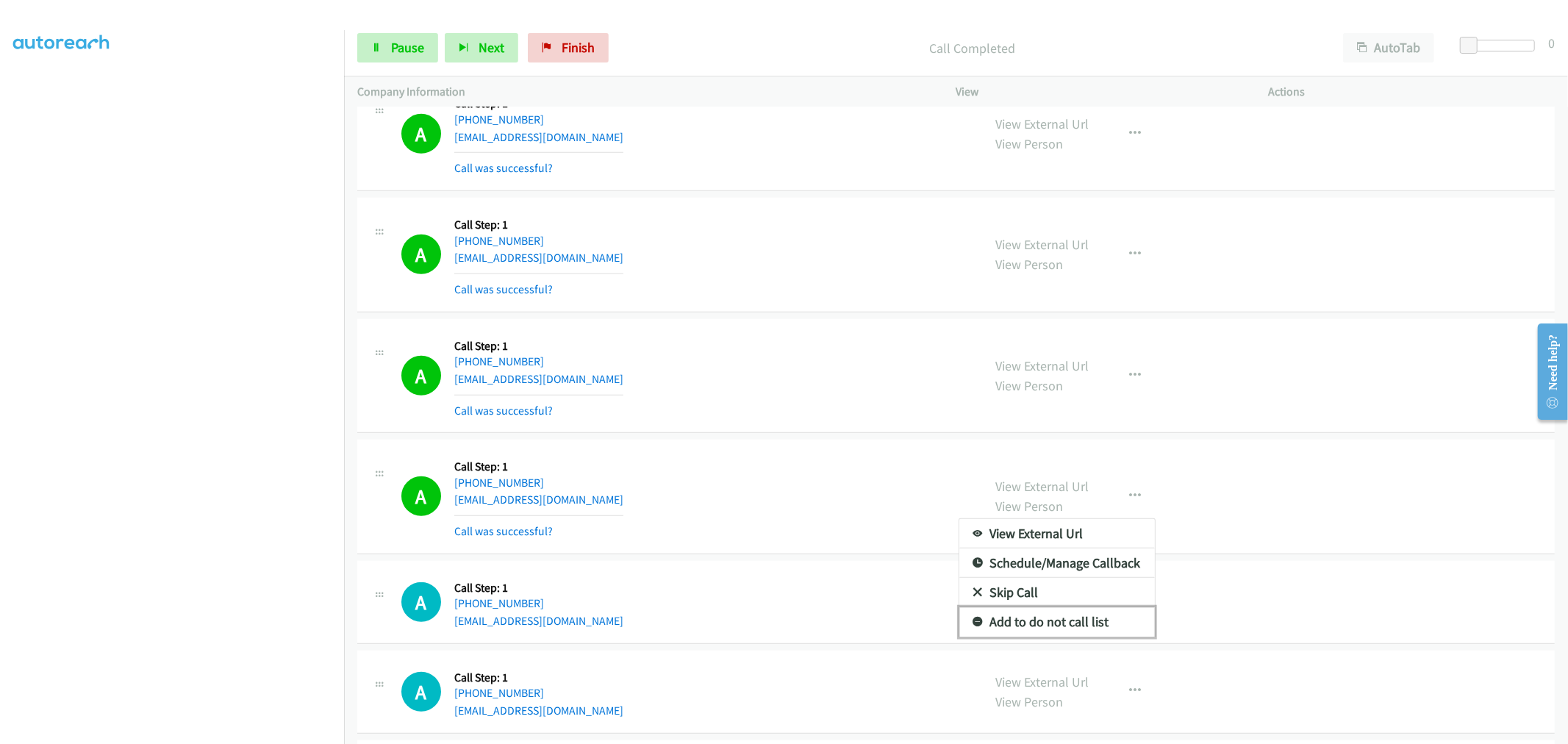
click at [1056, 621] on link "Add to do not call list" at bounding box center [1056, 621] width 195 height 29
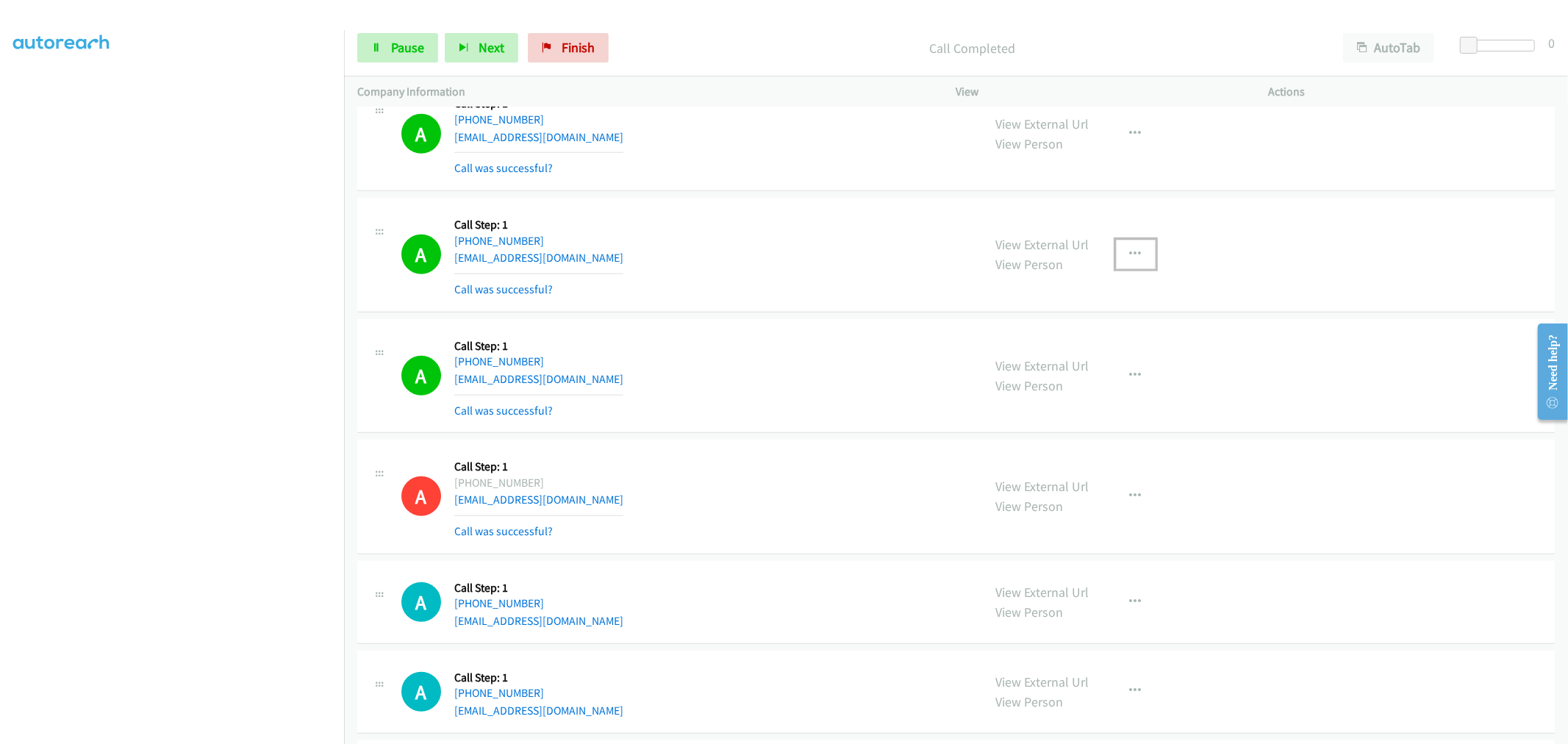
click at [1143, 255] on button "button" at bounding box center [1135, 254] width 40 height 29
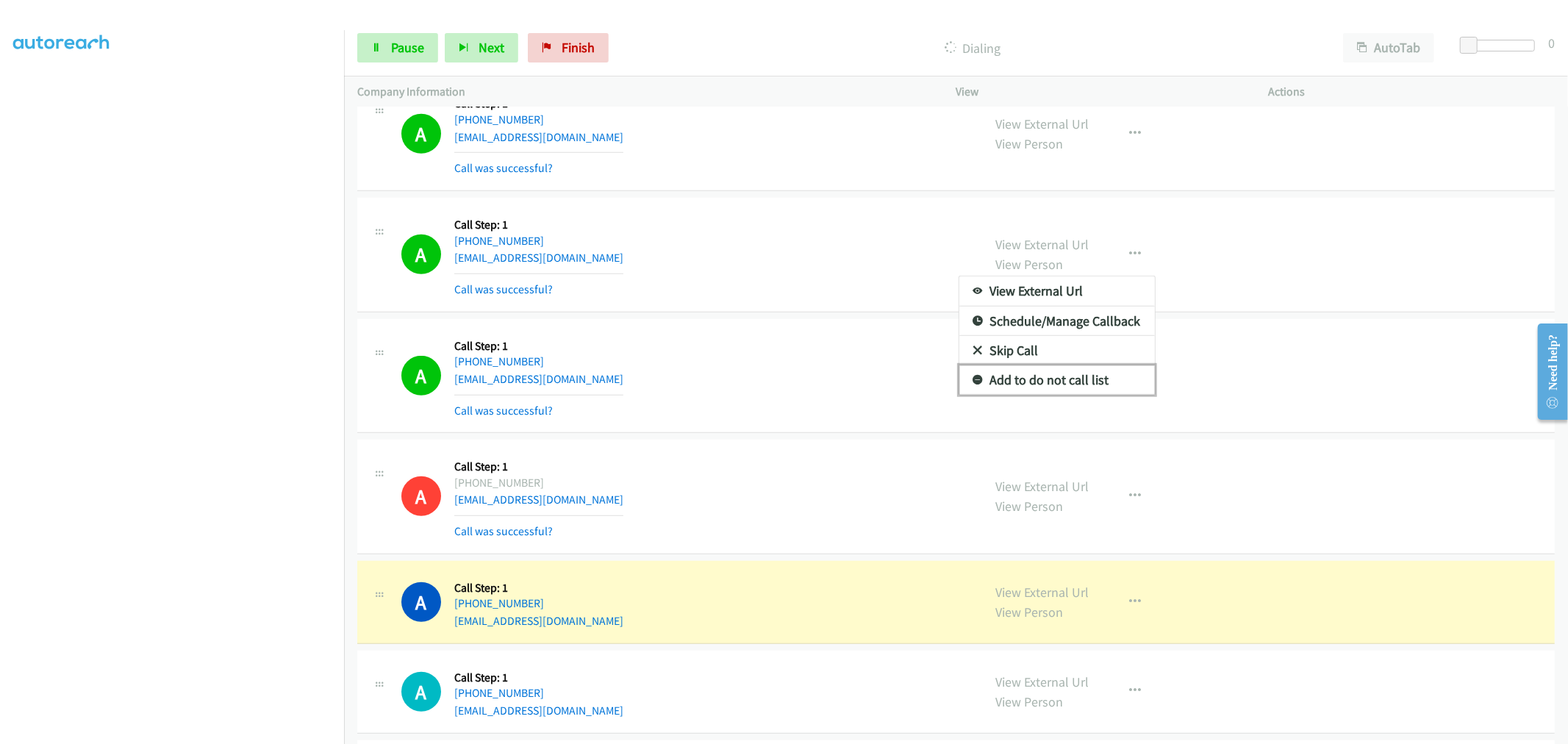
click at [1009, 390] on link "Add to do not call list" at bounding box center [1056, 379] width 195 height 29
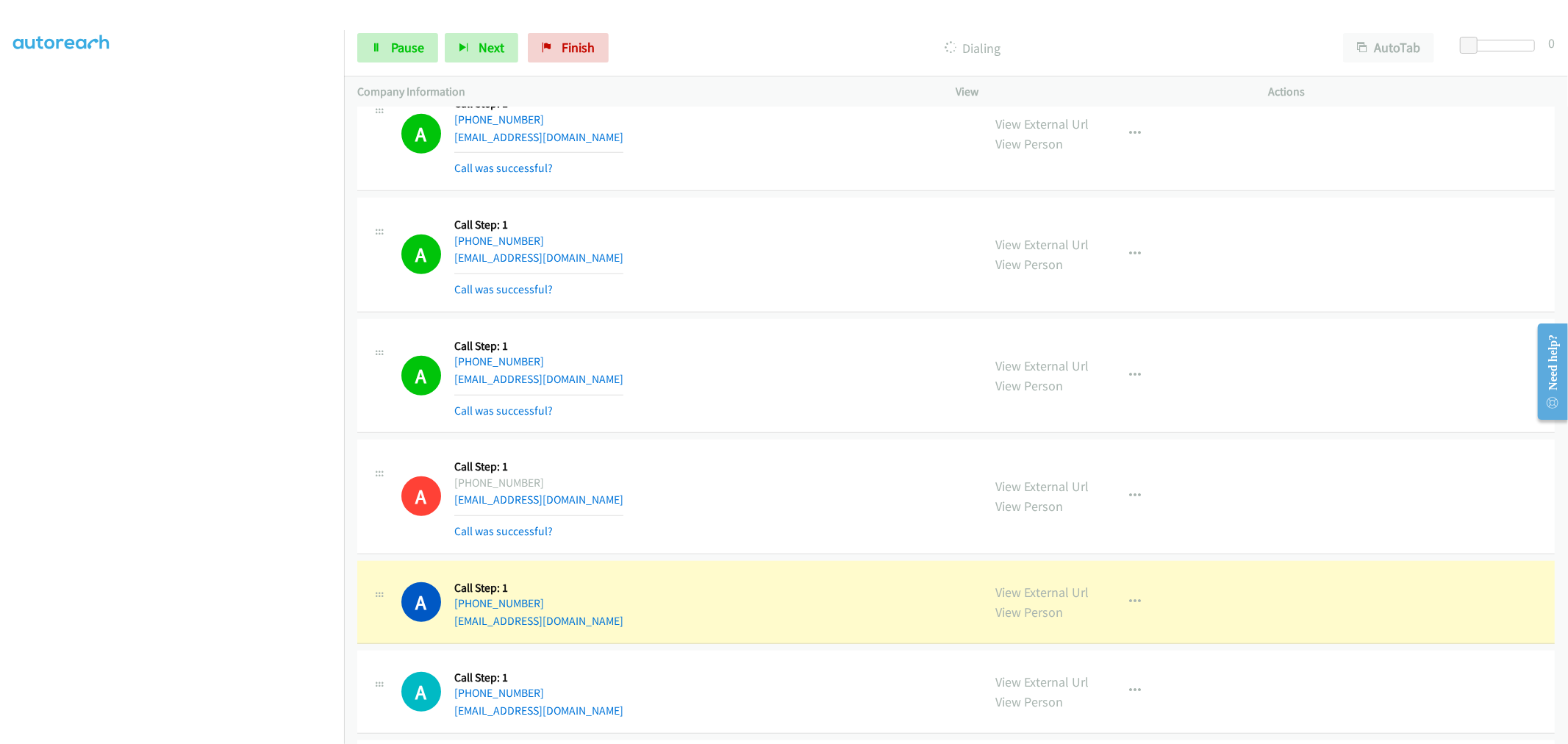
click at [699, 194] on td "A Callback Scheduled Call Step: 1 America/New_York [PHONE_NUMBER] [EMAIL_ADDRES…" at bounding box center [956, 134] width 1224 height 121
click at [681, 311] on div "A Callback Scheduled Call Step: 1 America/Los_Angeles [PHONE_NUMBER] [EMAIL_ADD…" at bounding box center [955, 255] width 1198 height 115
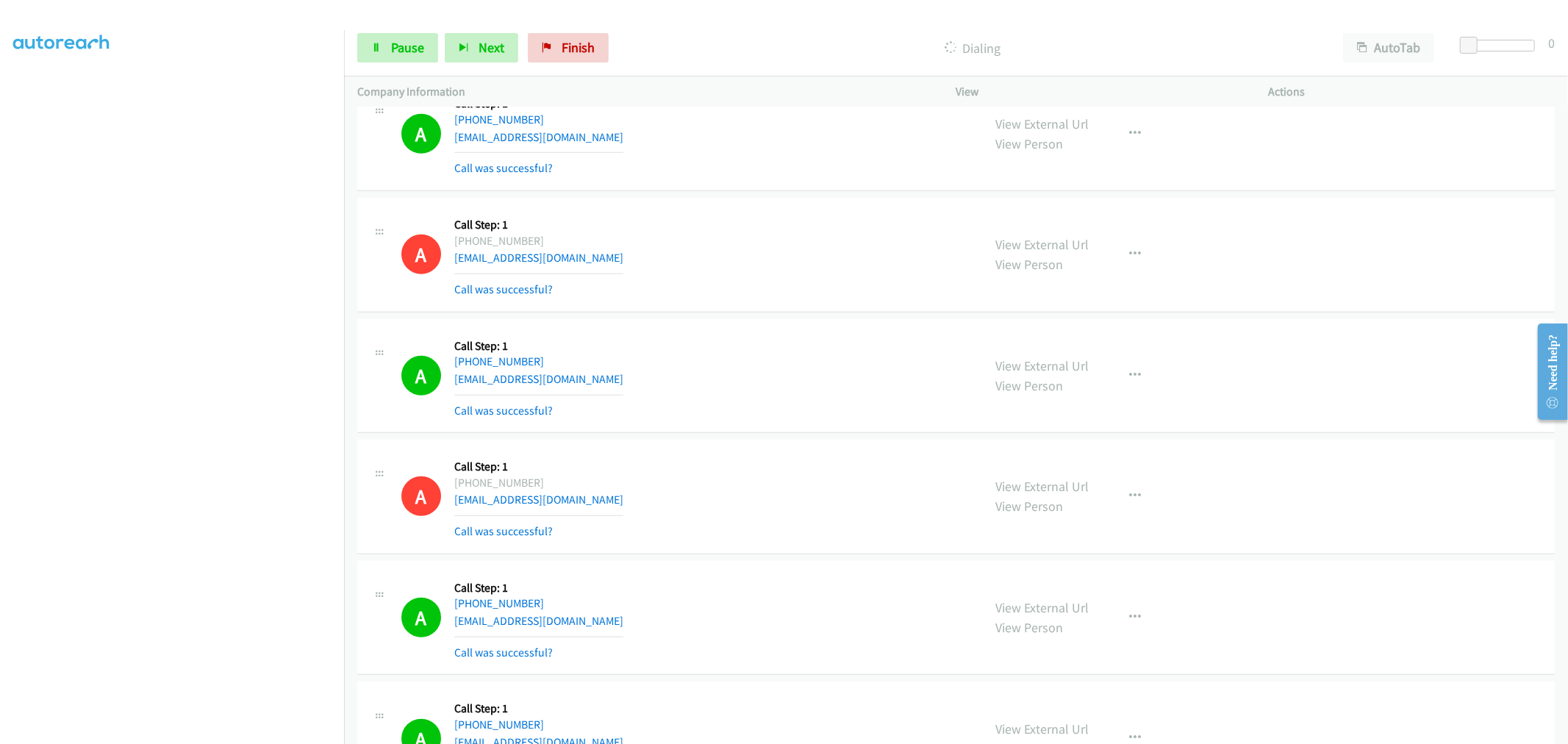
click at [809, 229] on div "A Callback Scheduled Call Step: 1 America/Los_Angeles [PHONE_NUMBER] [EMAIL_ADD…" at bounding box center [685, 255] width 568 height 88
click at [387, 32] on div "Start Calls Pause Next Finish Dialing AutoTab AutoTab 0" at bounding box center [956, 48] width 1224 height 57
click at [387, 39] on link "Pause" at bounding box center [397, 48] width 80 height 29
click at [394, 52] on span "Start Calls" at bounding box center [420, 47] width 57 height 17
click at [848, 384] on div "A Callback Scheduled Call Step: 1 [GEOGRAPHIC_DATA]/[GEOGRAPHIC_DATA] [PHONE_NU…" at bounding box center [685, 376] width 568 height 88
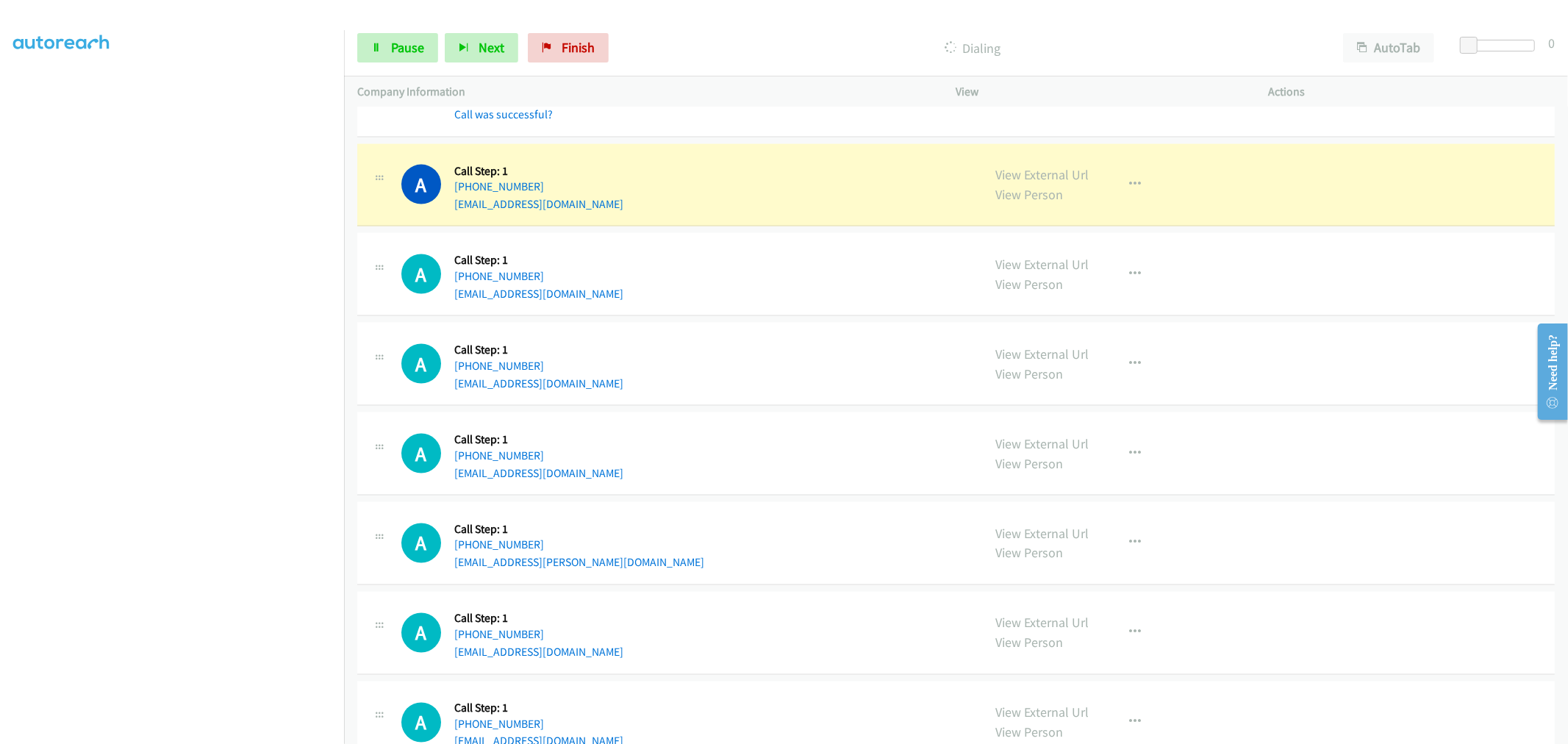
scroll to position [6368, 0]
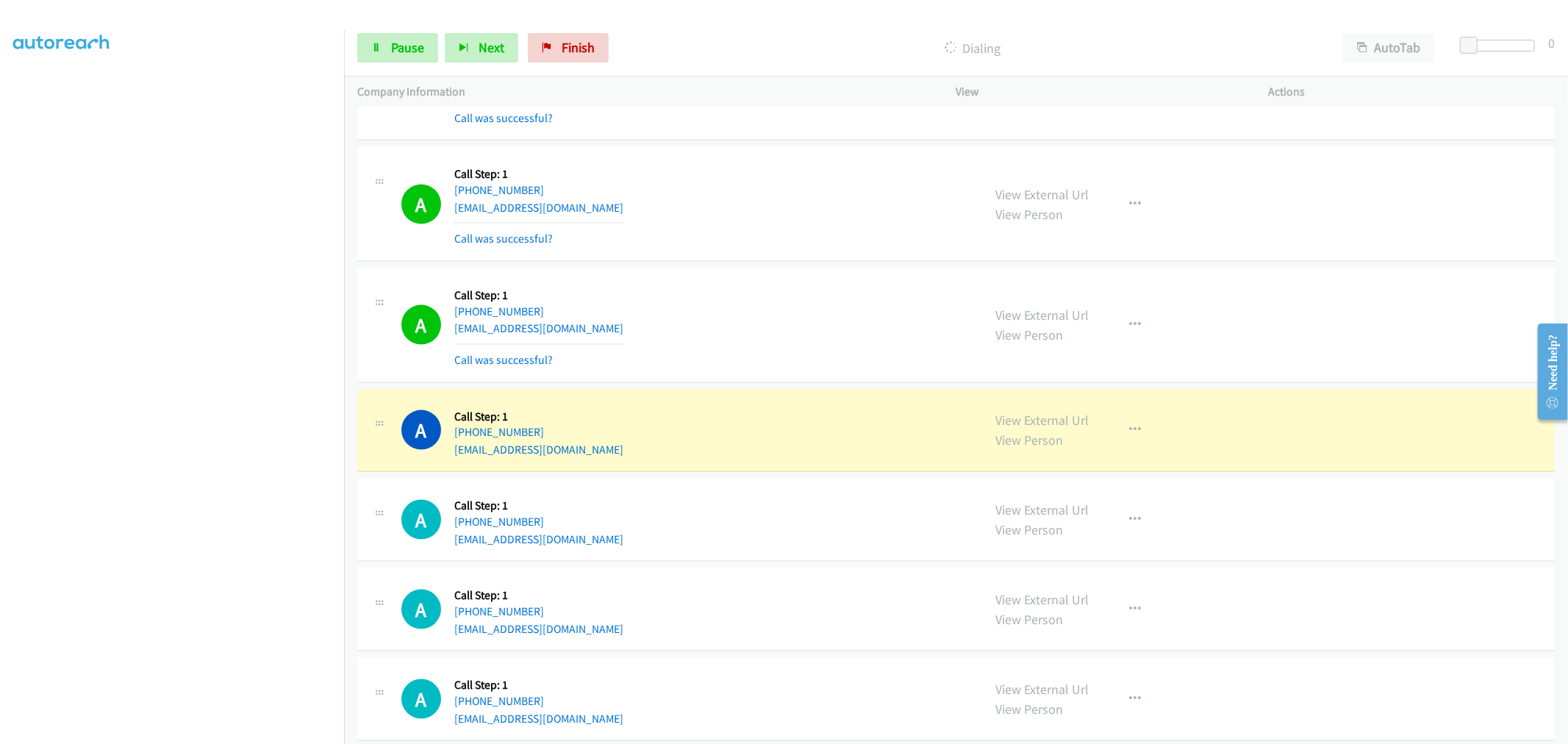
drag, startPoint x: 779, startPoint y: 417, endPoint x: 744, endPoint y: 394, distance: 41.9
click at [744, 394] on div "A Callback Scheduled Call Step: 1 America/New_York [PHONE_NUMBER] [EMAIL_ADDRES…" at bounding box center [955, 431] width 1198 height 83
click at [744, 390] on td "A Callback Scheduled Call Step: 1 America/New_York [PHONE_NUMBER] [EMAIL_ADDRES…" at bounding box center [956, 430] width 1224 height 90
drag, startPoint x: 1020, startPoint y: 427, endPoint x: 842, endPoint y: 284, distance: 228.3
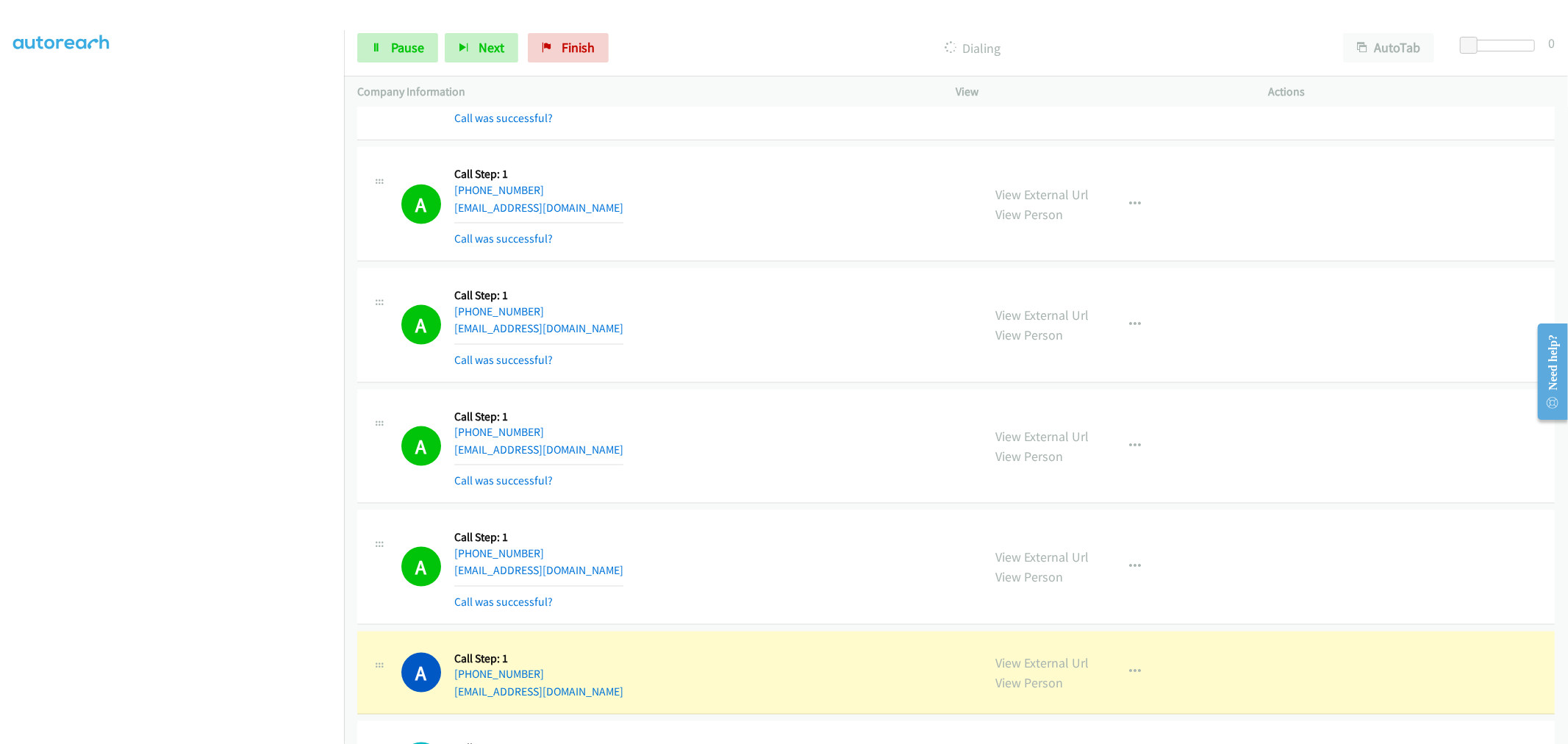
click at [772, 488] on div "A Callback Scheduled Call Step: 1 America/New_York [PHONE_NUMBER] [EMAIL_ADDRES…" at bounding box center [685, 447] width 568 height 88
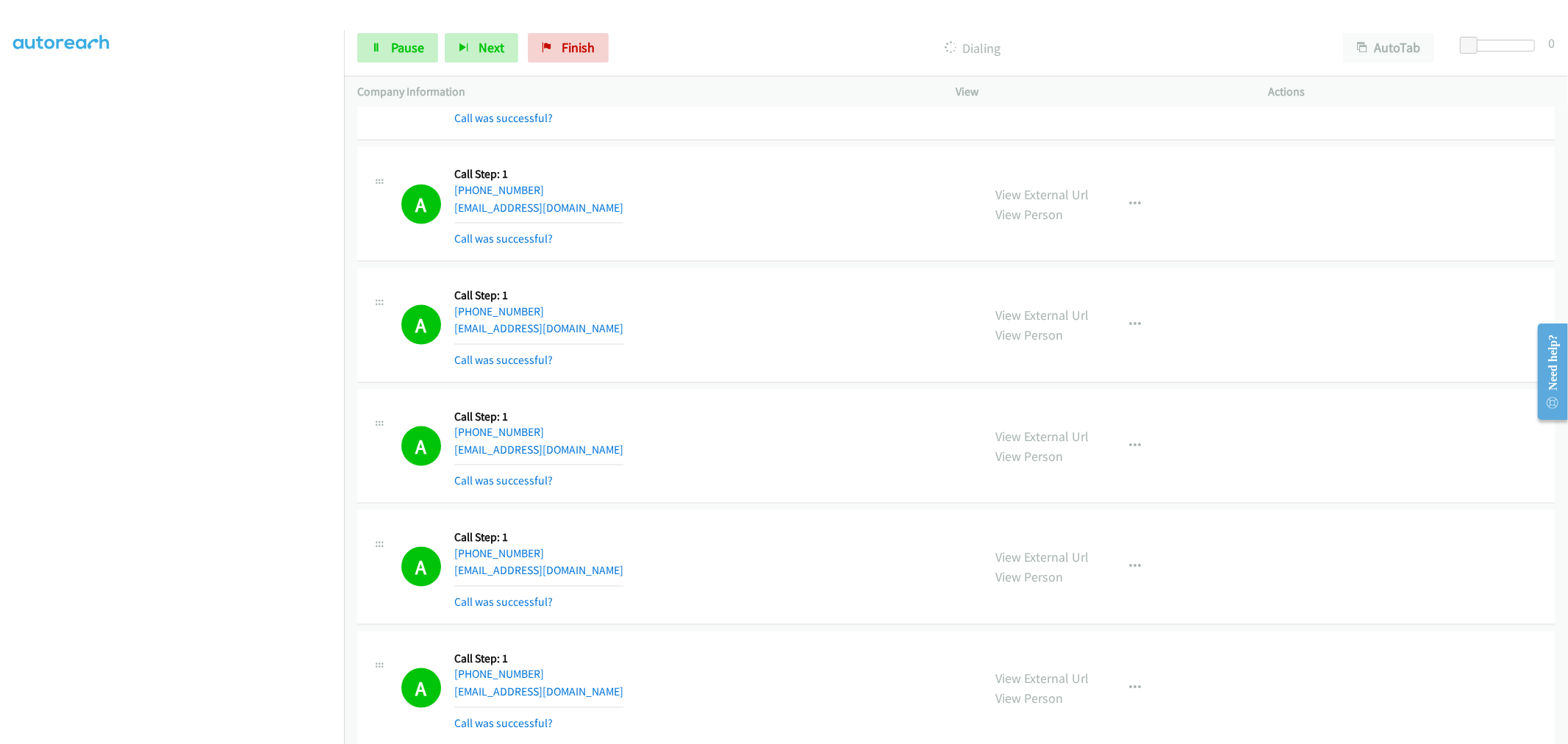
click at [759, 402] on div "A Callback Scheduled Call Step: 1 America/New_York [PHONE_NUMBER] [EMAIL_ADDRES…" at bounding box center [955, 447] width 1198 height 115
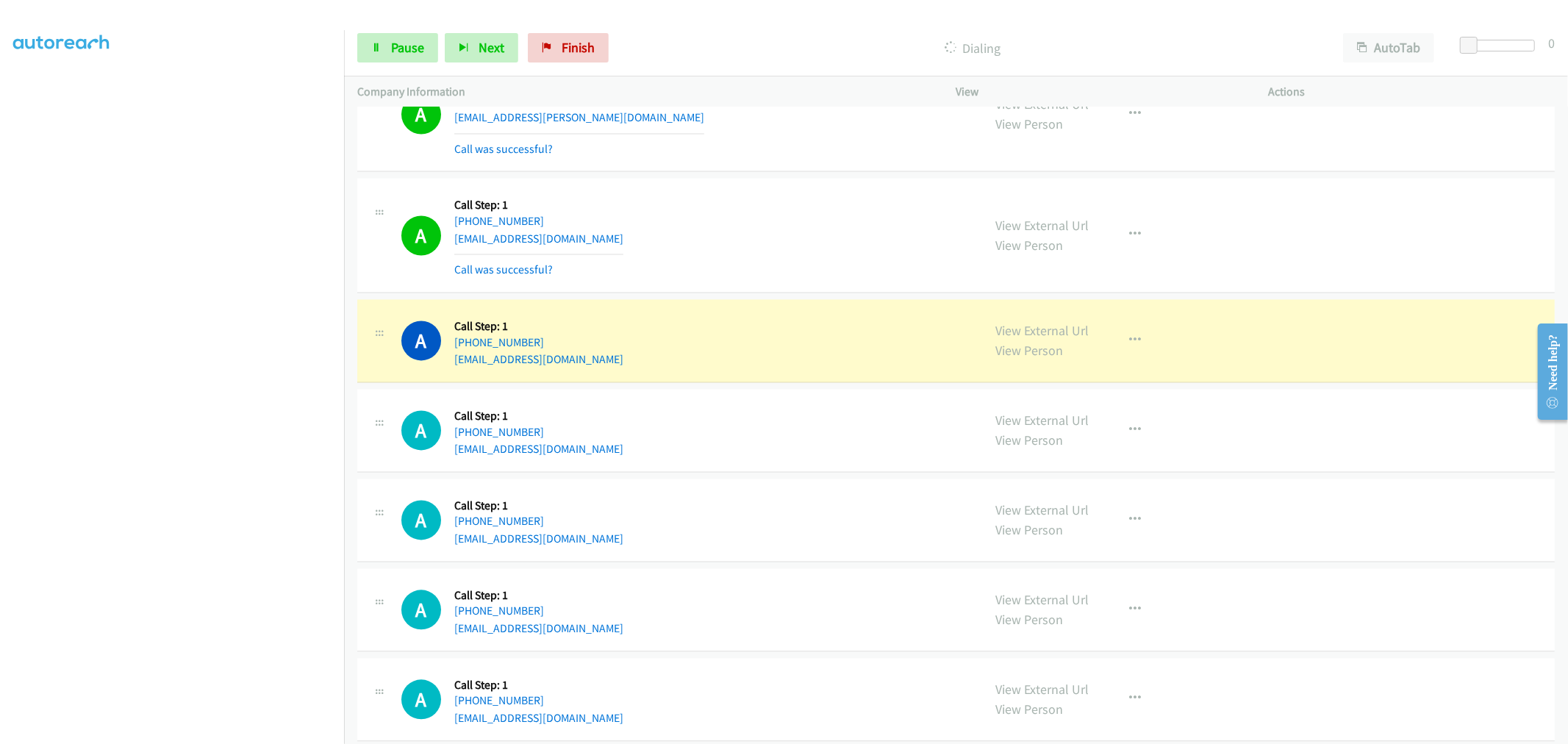
scroll to position [7184, 0]
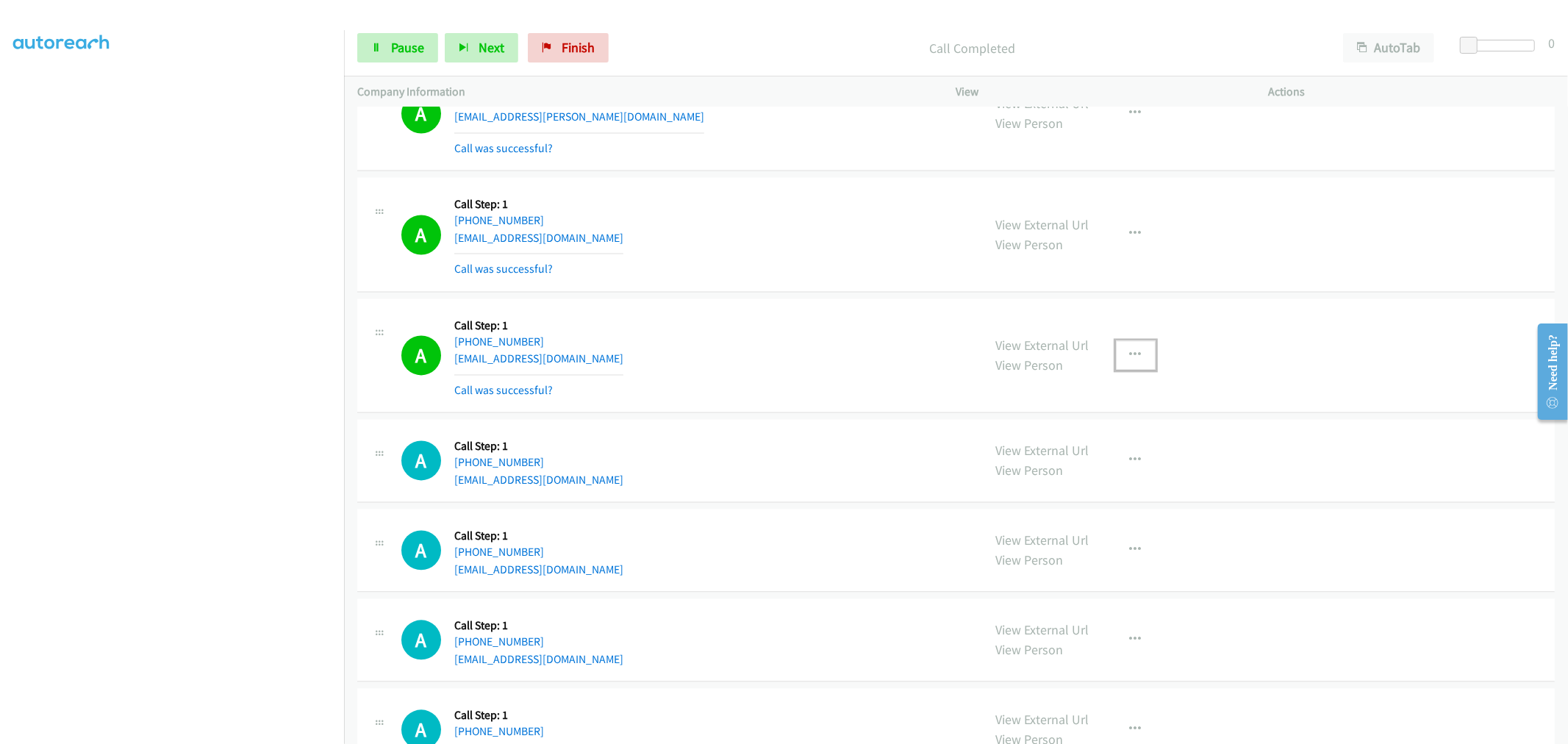
drag, startPoint x: 1127, startPoint y: 355, endPoint x: 1071, endPoint y: 467, distance: 125.2
click at [1130, 355] on icon "button" at bounding box center [1135, 354] width 12 height 12
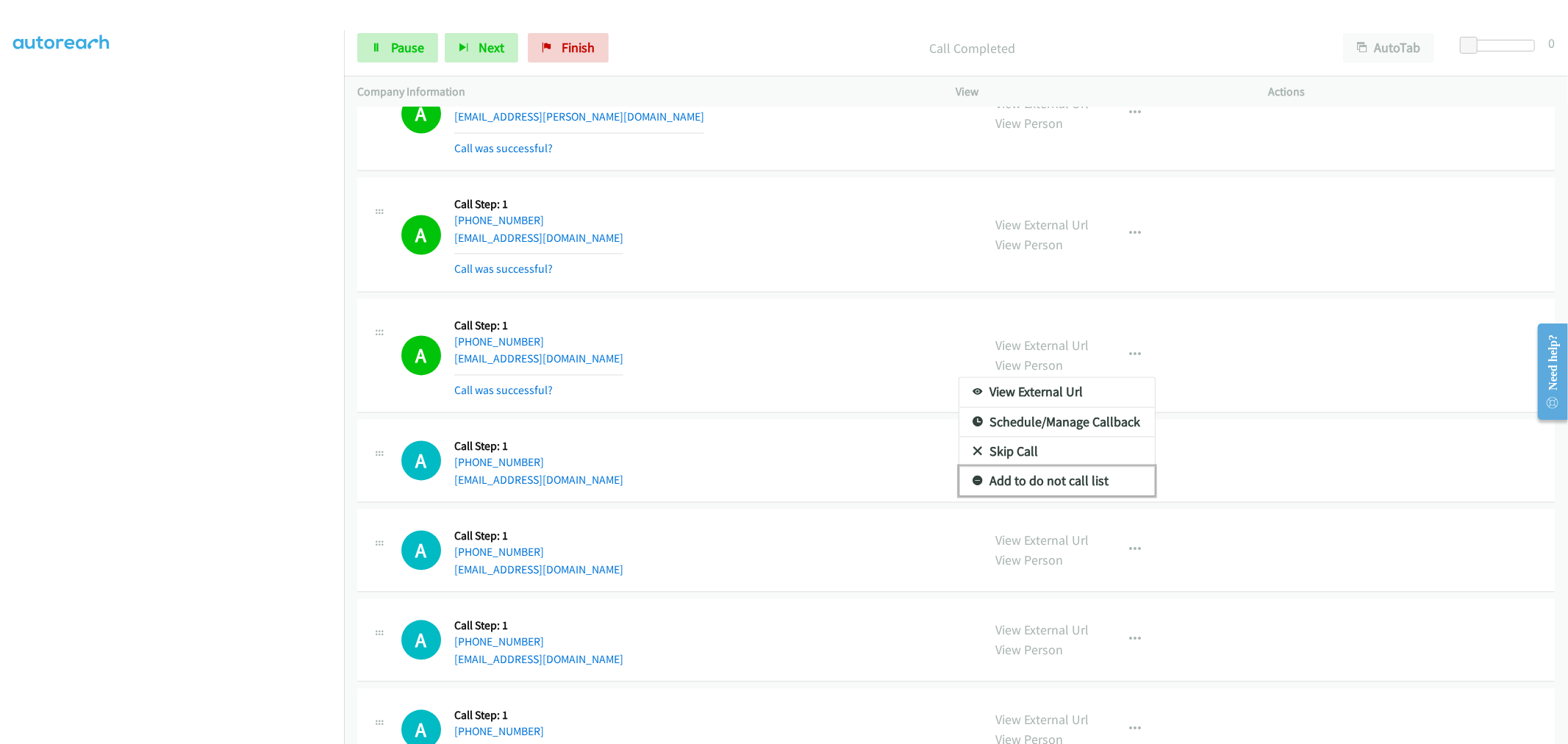
click at [1038, 491] on link "Add to do not call list" at bounding box center [1056, 480] width 195 height 29
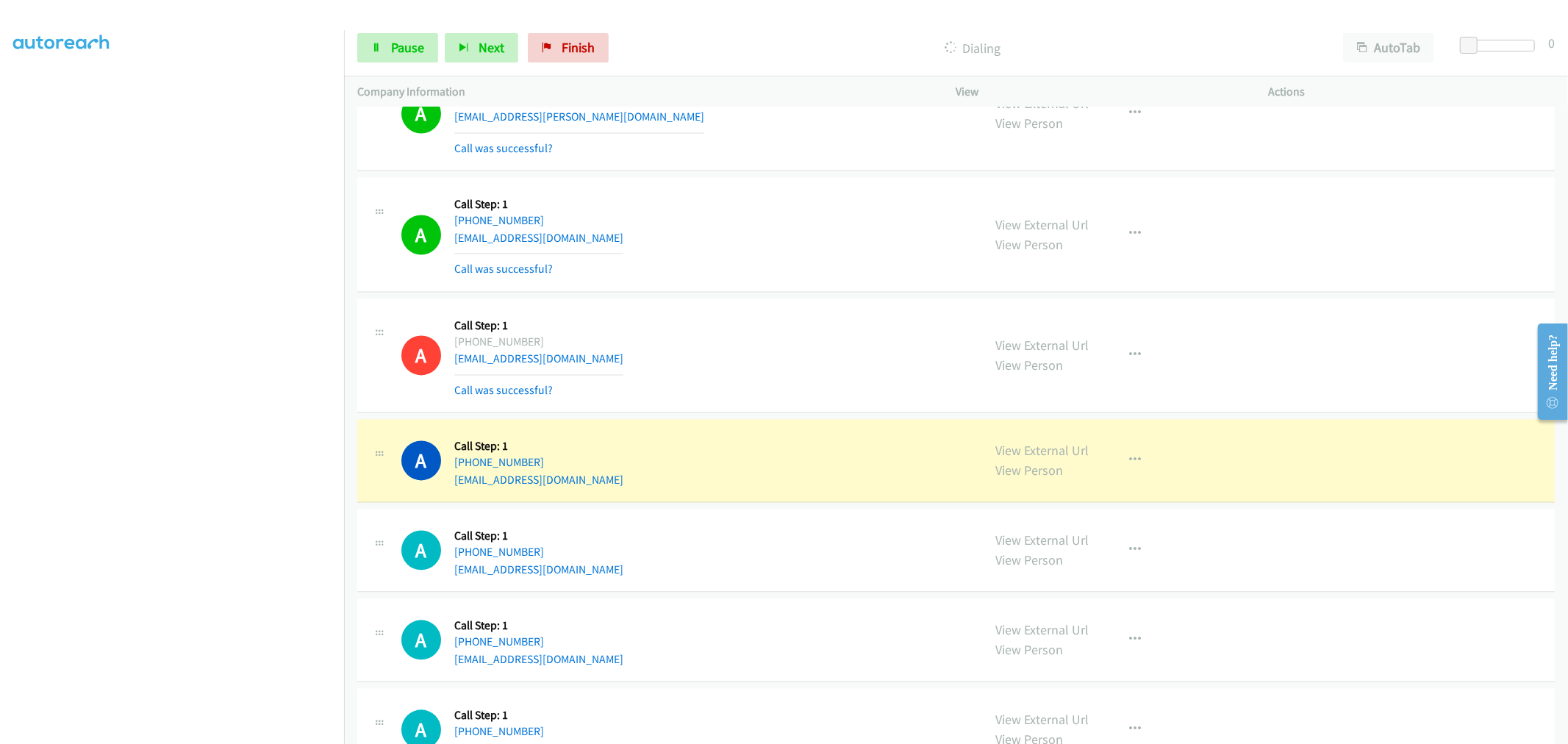
click at [841, 327] on div "A Callback Scheduled Call Step: 1 [GEOGRAPHIC_DATA]/[GEOGRAPHIC_DATA] [PHONE_NU…" at bounding box center [685, 355] width 568 height 88
click at [754, 310] on div "A Callback Scheduled Call Step: 1 [GEOGRAPHIC_DATA]/[GEOGRAPHIC_DATA] [PHONE_NU…" at bounding box center [955, 356] width 1198 height 115
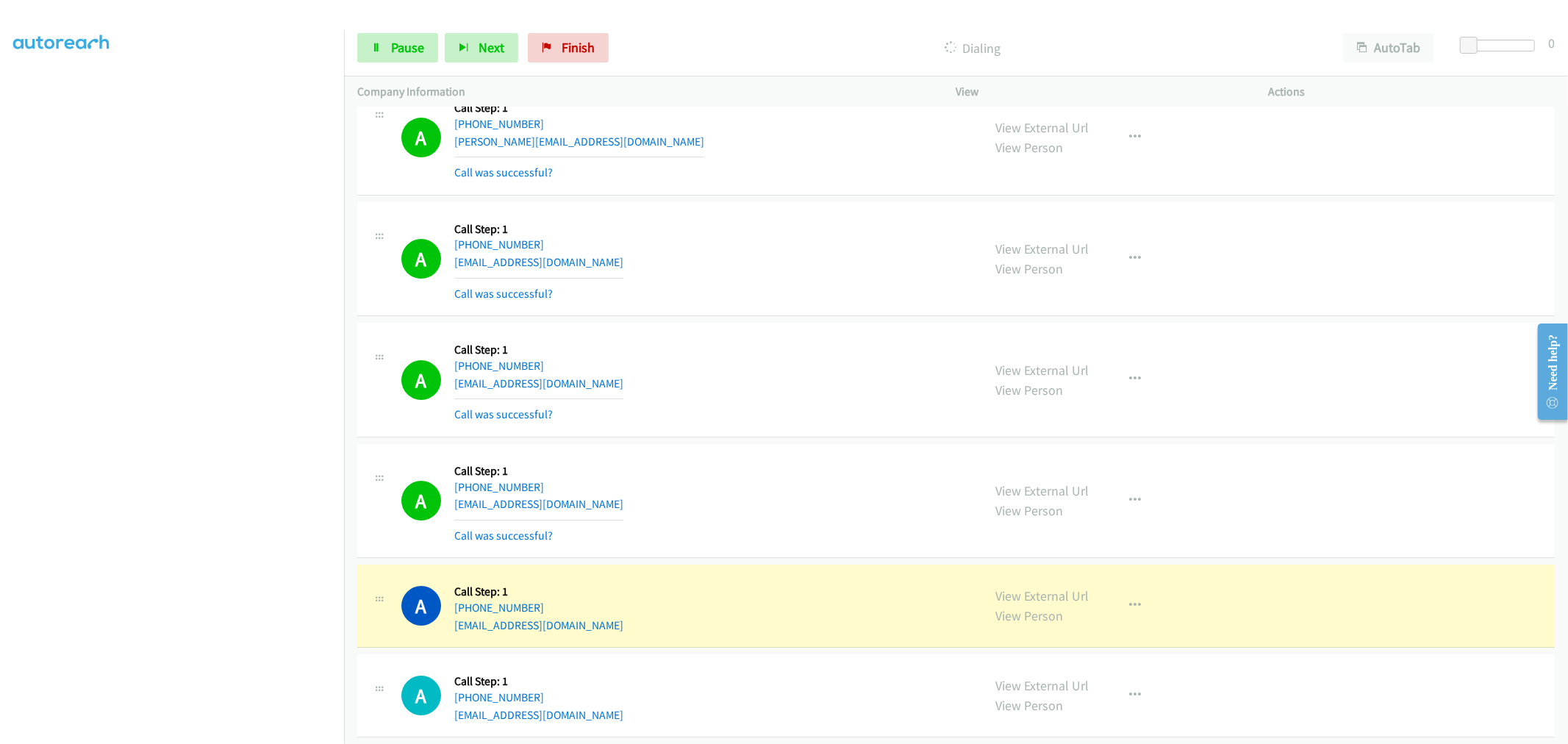
scroll to position [8855, 0]
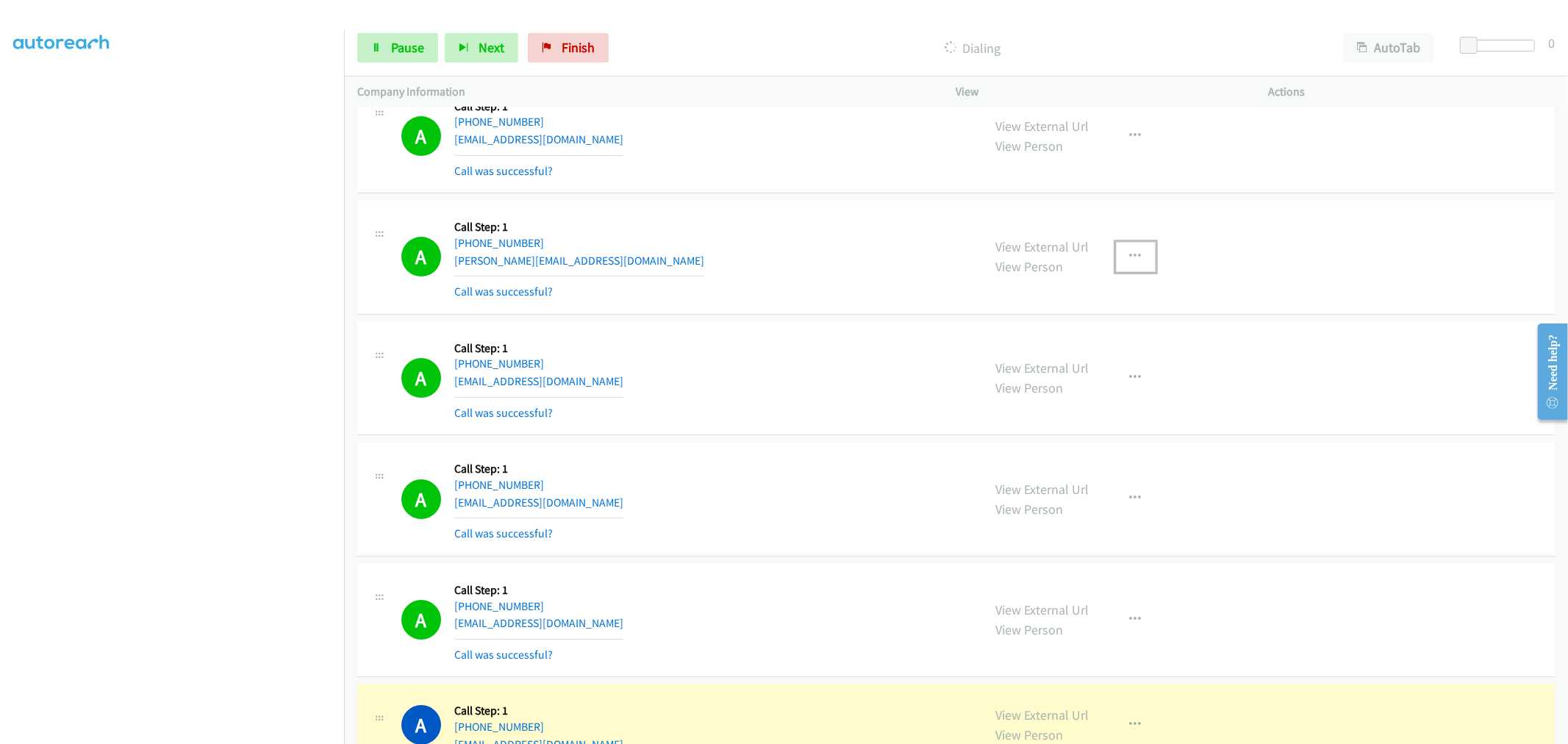
drag, startPoint x: 1131, startPoint y: 264, endPoint x: 1068, endPoint y: 384, distance: 135.5
click at [1131, 262] on icon "button" at bounding box center [1135, 256] width 12 height 12
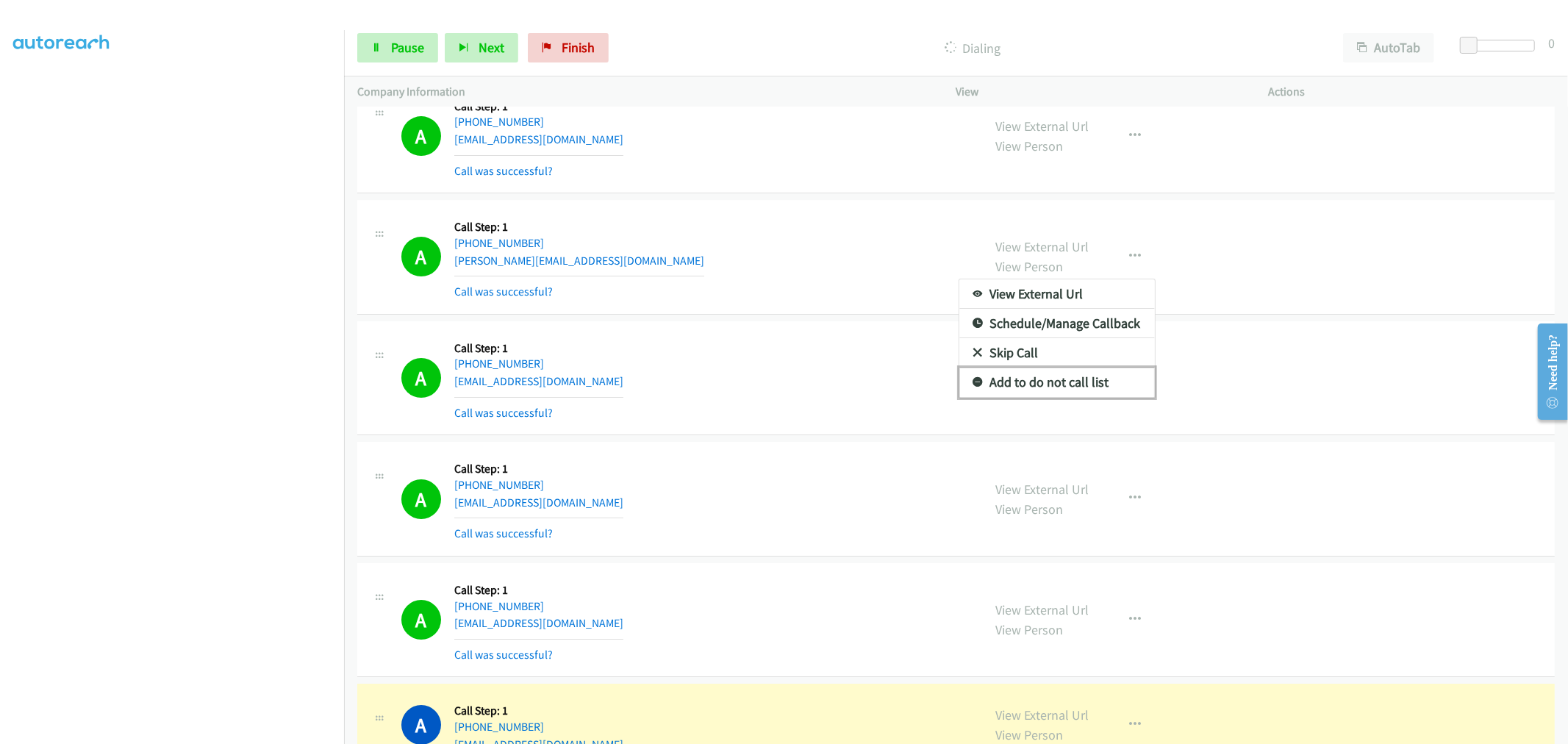
click at [1048, 388] on link "Add to do not call list" at bounding box center [1056, 382] width 195 height 29
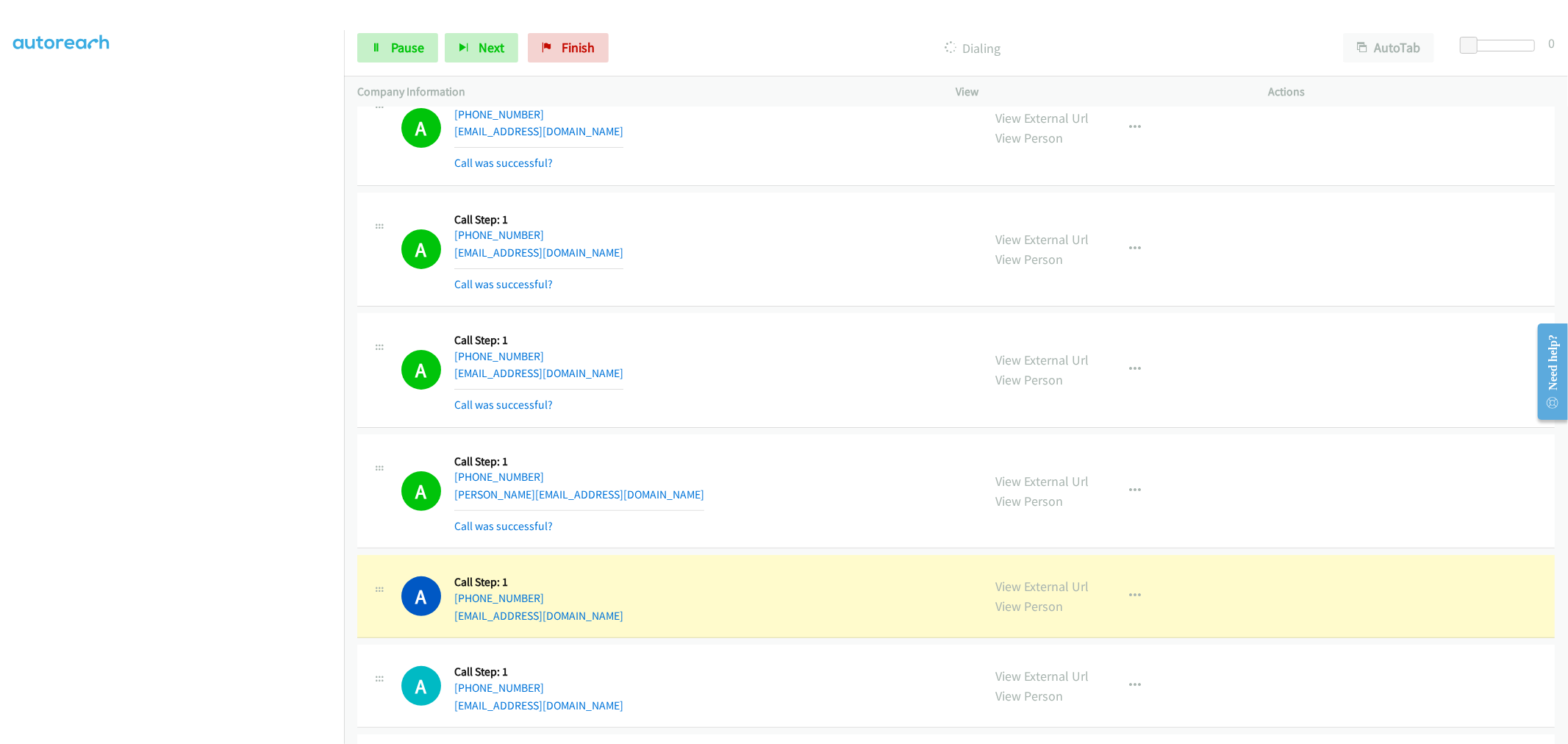
scroll to position [9752, 0]
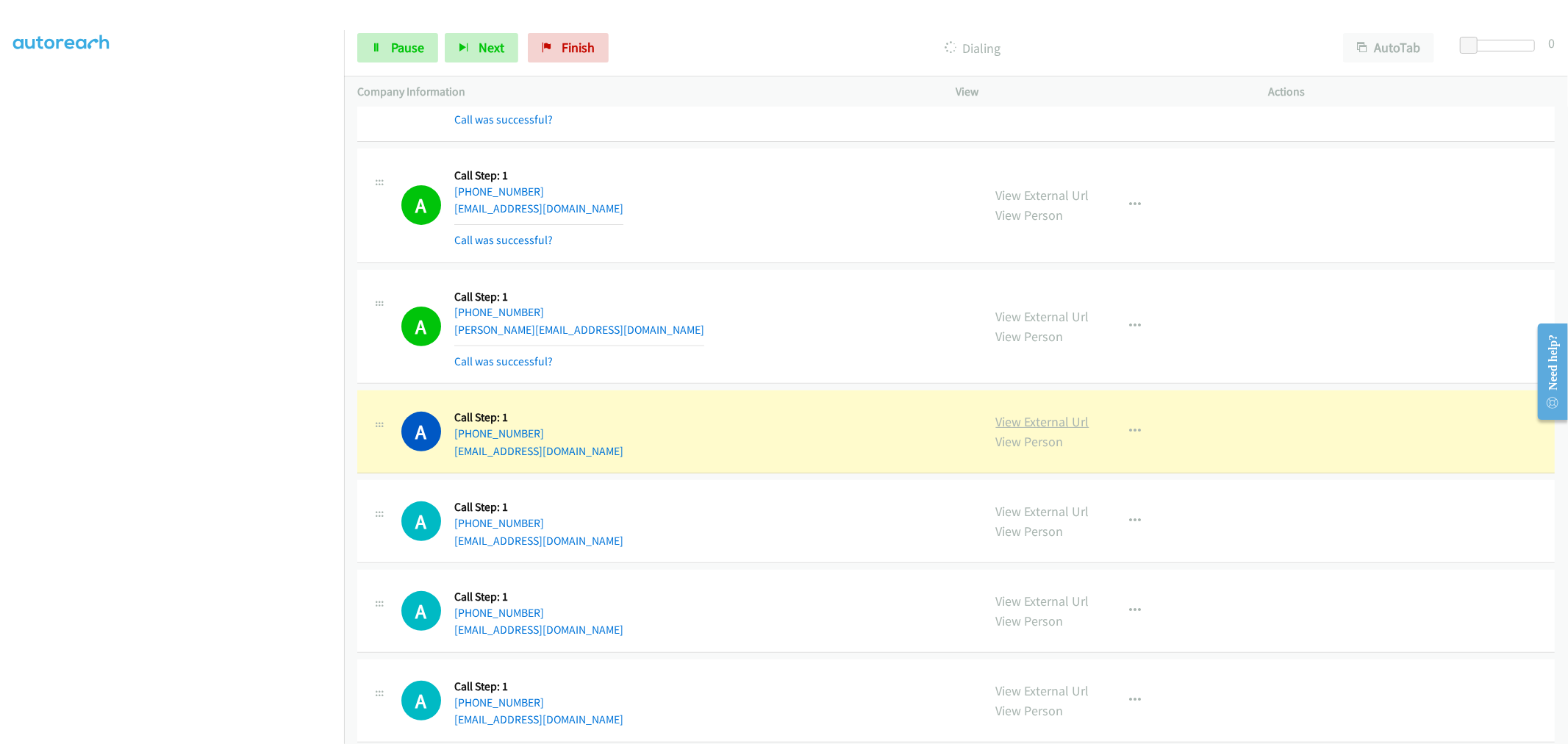
drag, startPoint x: 1019, startPoint y: 428, endPoint x: 853, endPoint y: 337, distance: 189.3
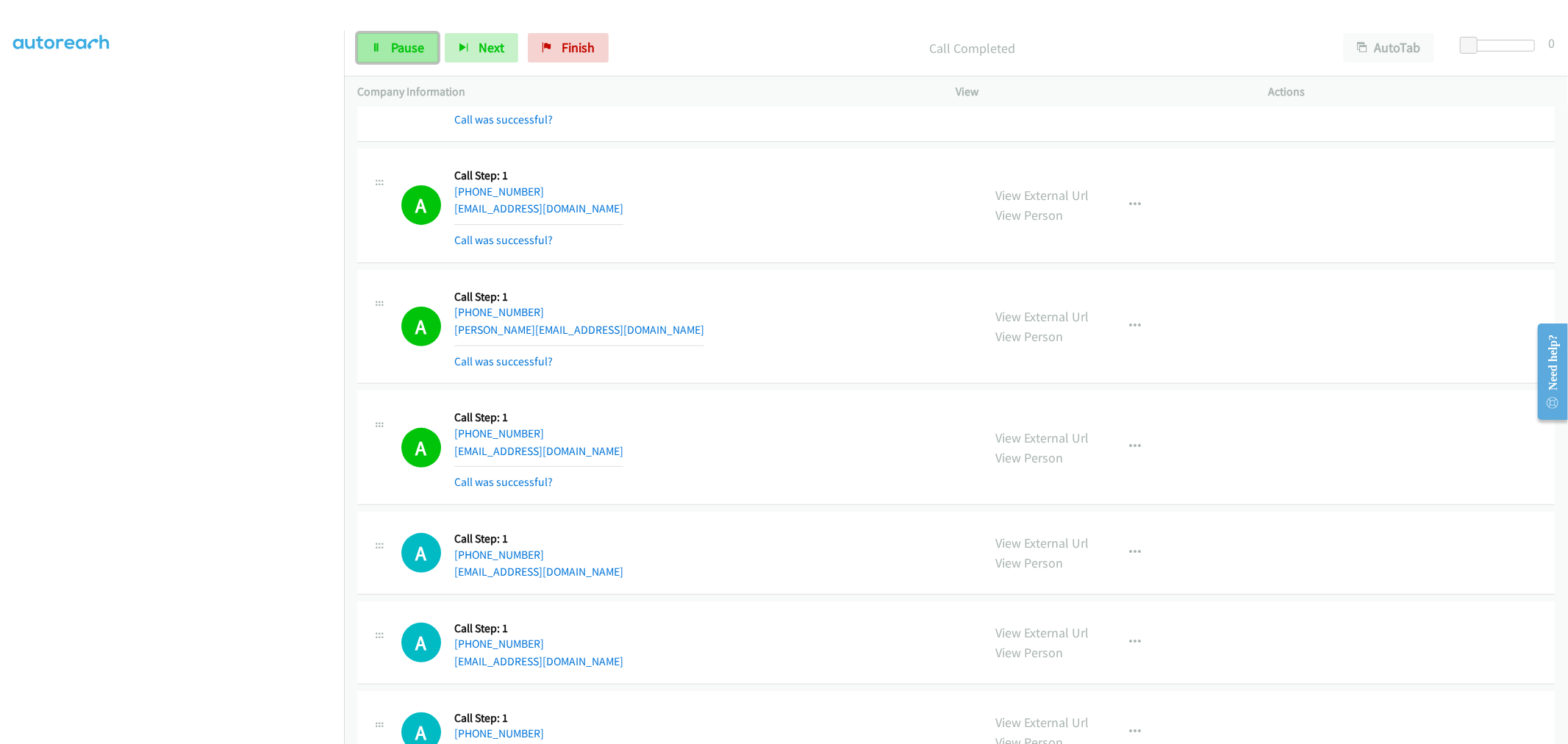
click at [365, 43] on link "Pause" at bounding box center [397, 48] width 80 height 29
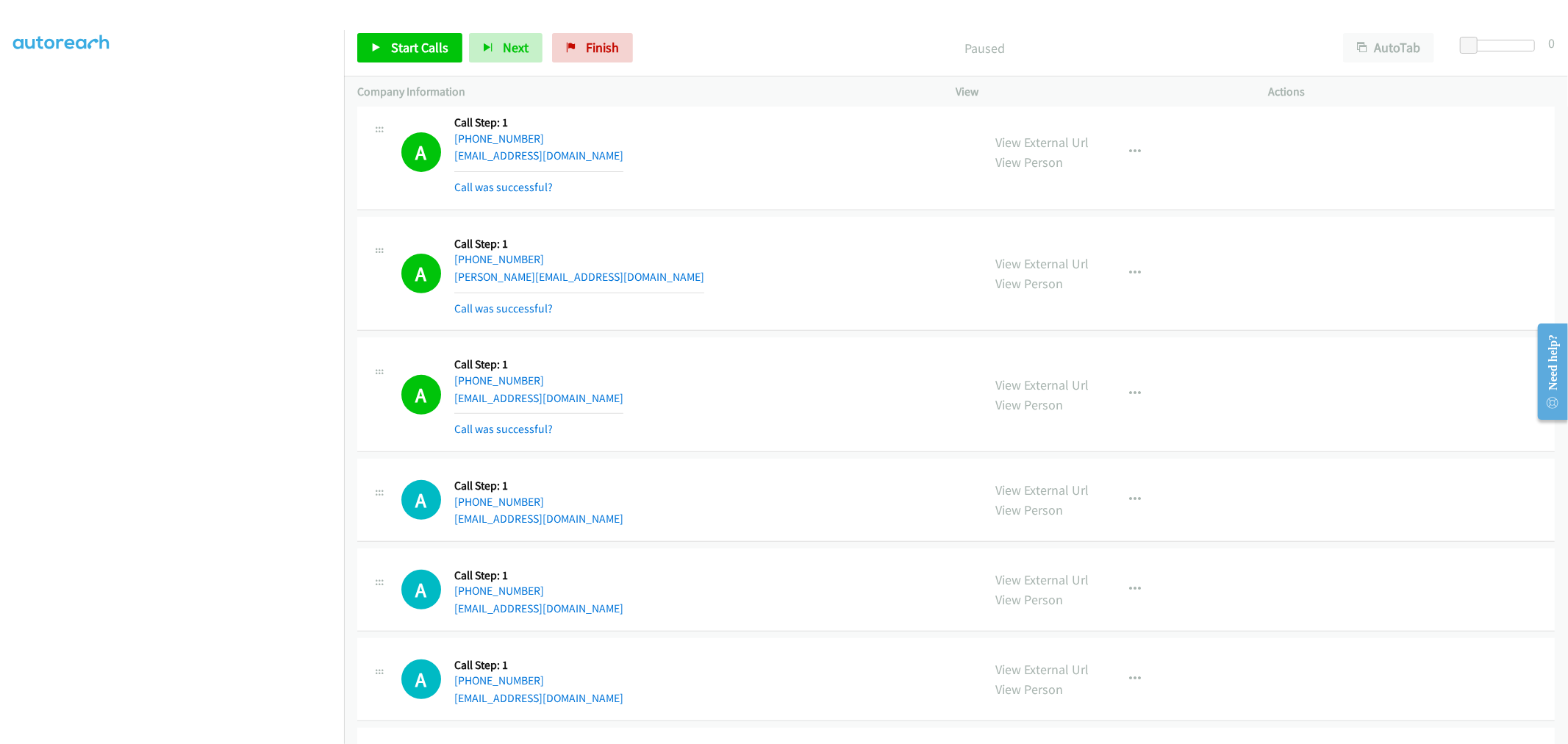
scroll to position [9835, 0]
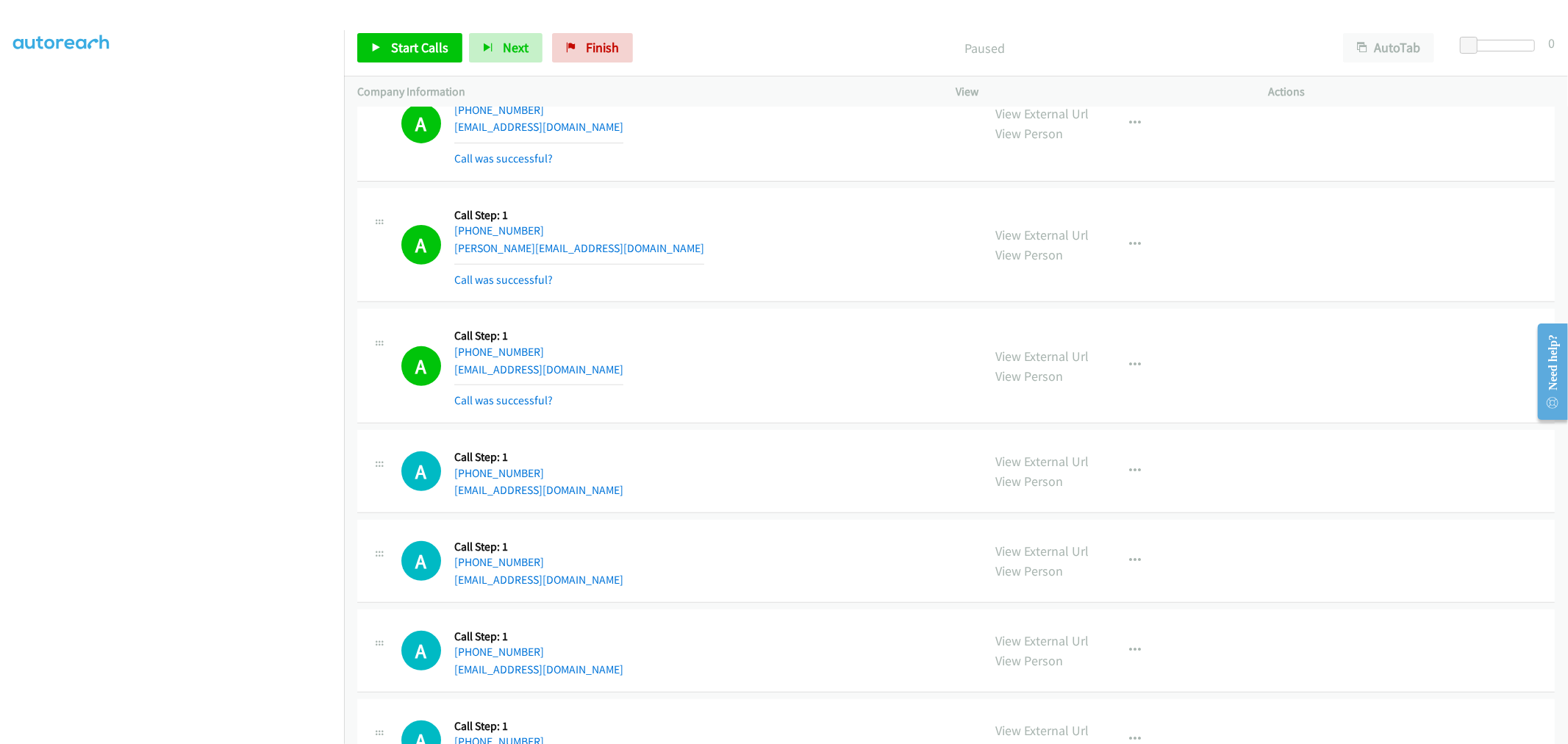
click at [1122, 348] on div "View External Url View Person View External Url Email Schedule/Manage Callback …" at bounding box center [1145, 366] width 326 height 88
click at [1121, 385] on div "View External Url View Person View External Url Email Schedule/Manage Callback …" at bounding box center [1145, 366] width 326 height 88
click at [1132, 368] on icon "button" at bounding box center [1135, 365] width 12 height 12
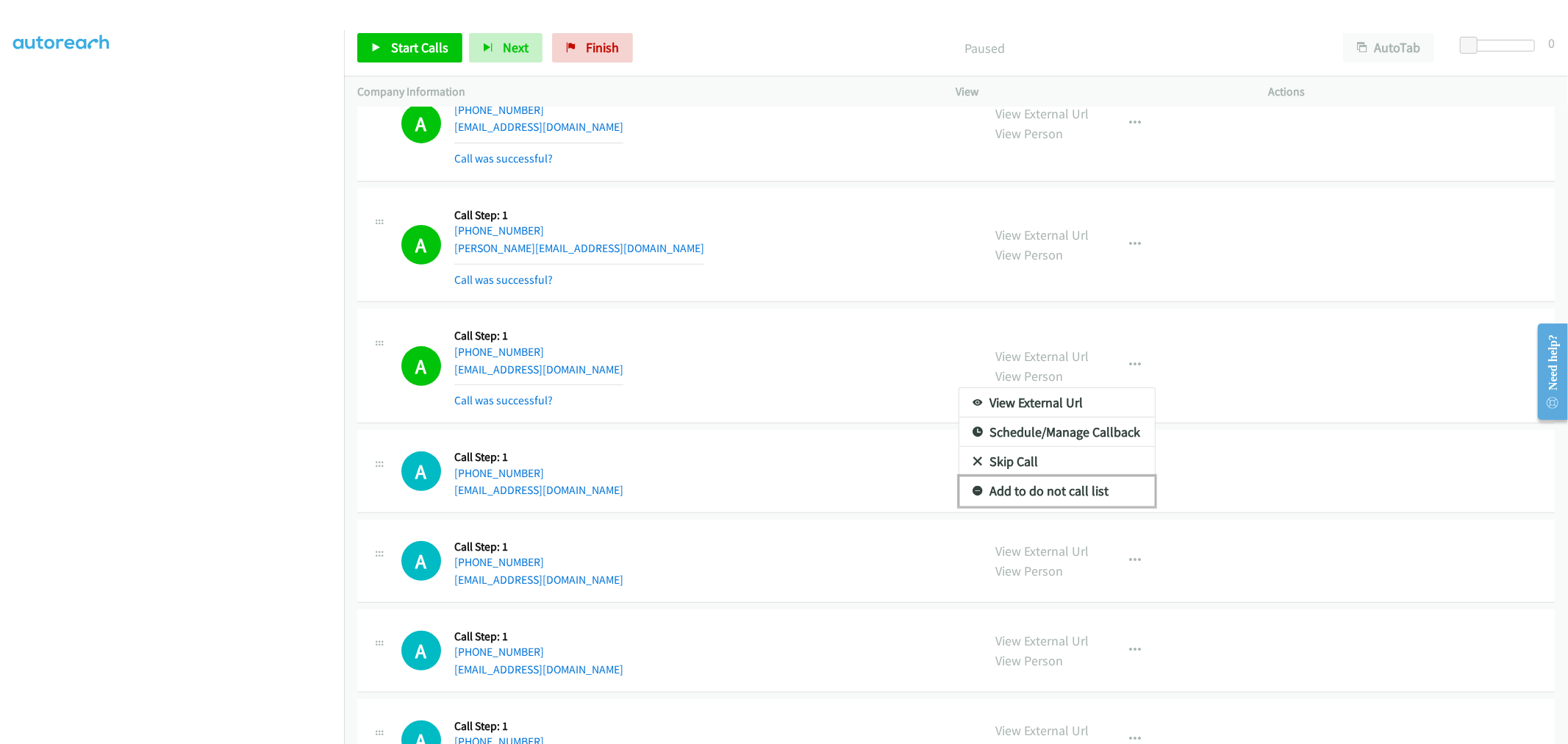
click at [1017, 487] on link "Add to do not call list" at bounding box center [1056, 491] width 195 height 29
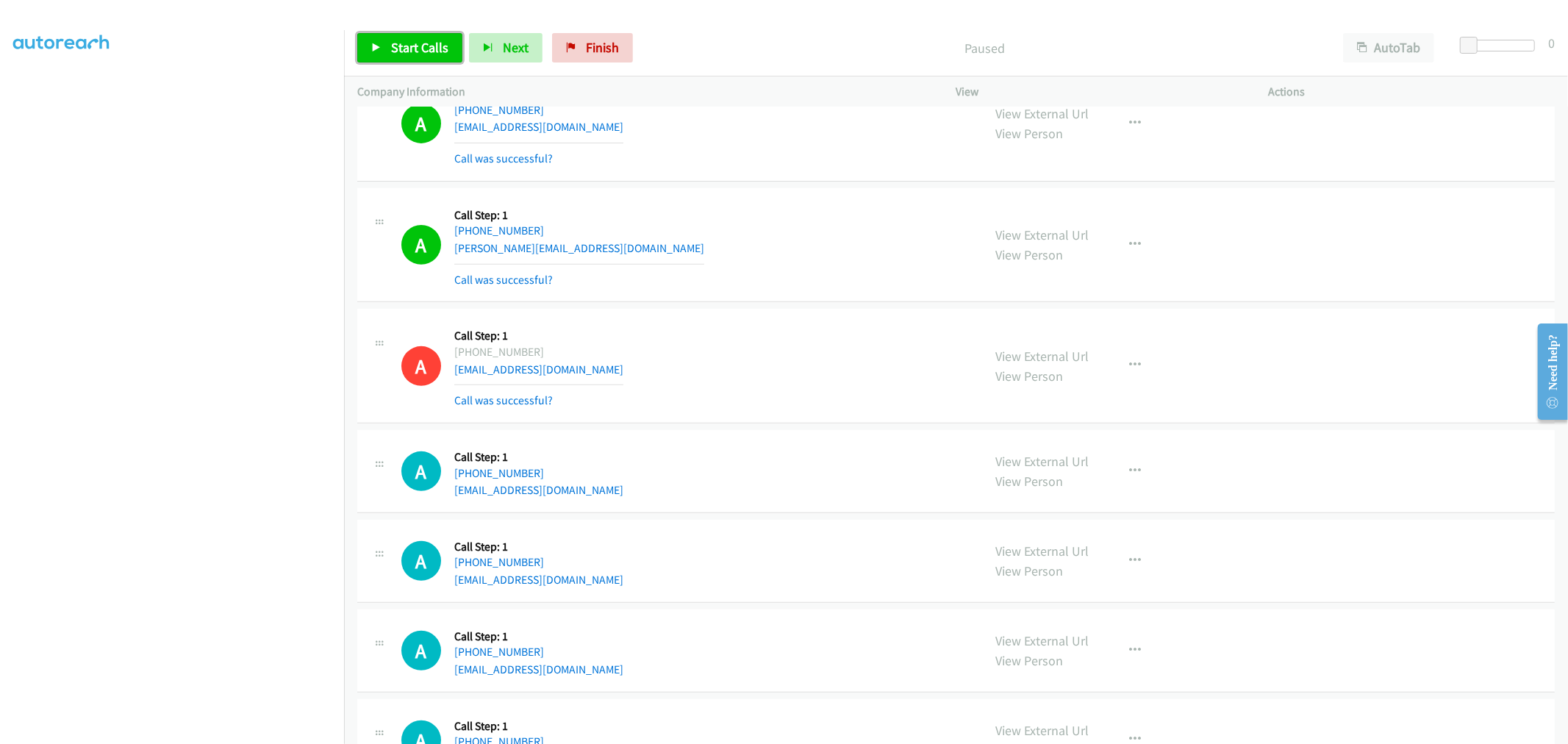
click at [385, 45] on link "Start Calls" at bounding box center [410, 48] width 105 height 29
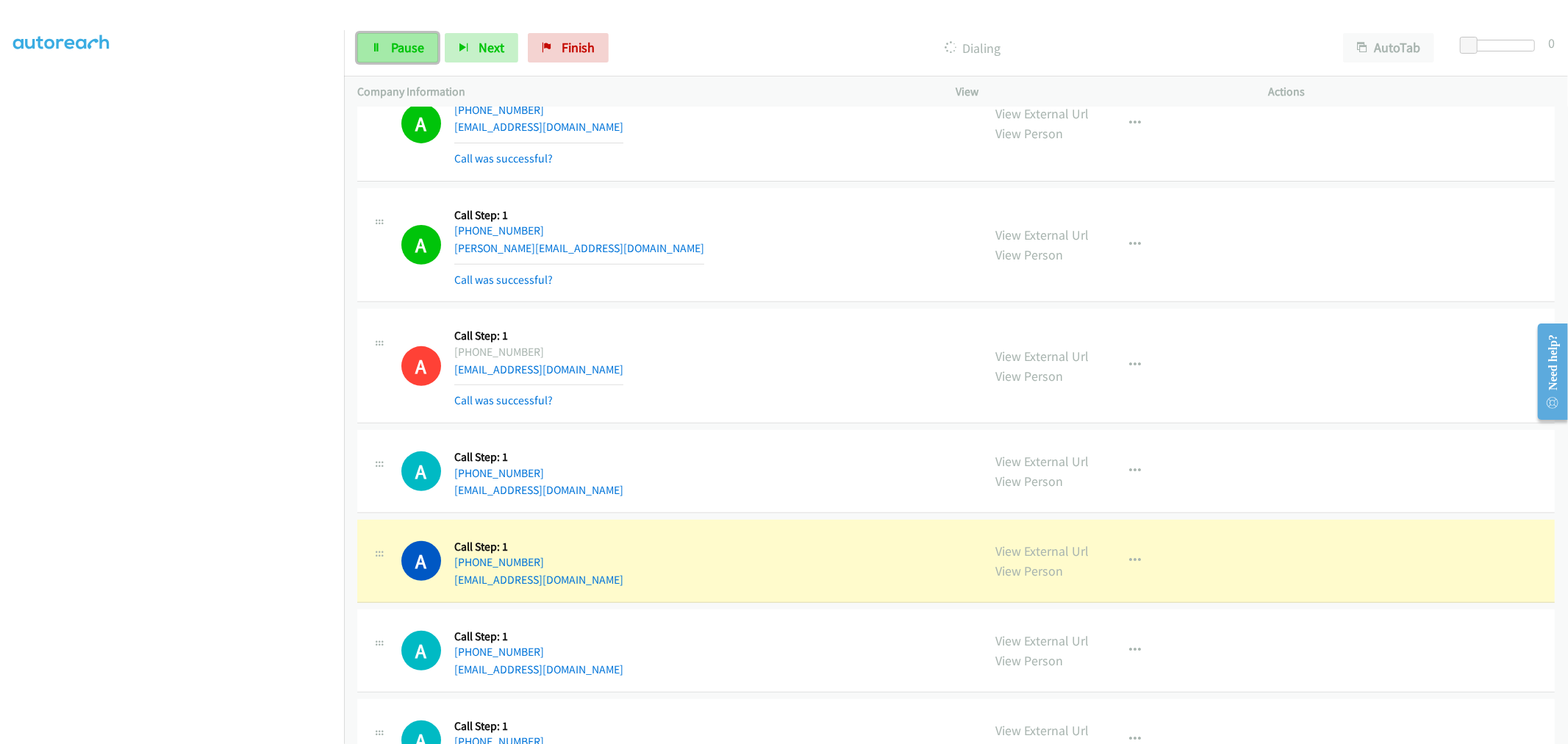
click at [406, 57] on link "Pause" at bounding box center [397, 48] width 80 height 29
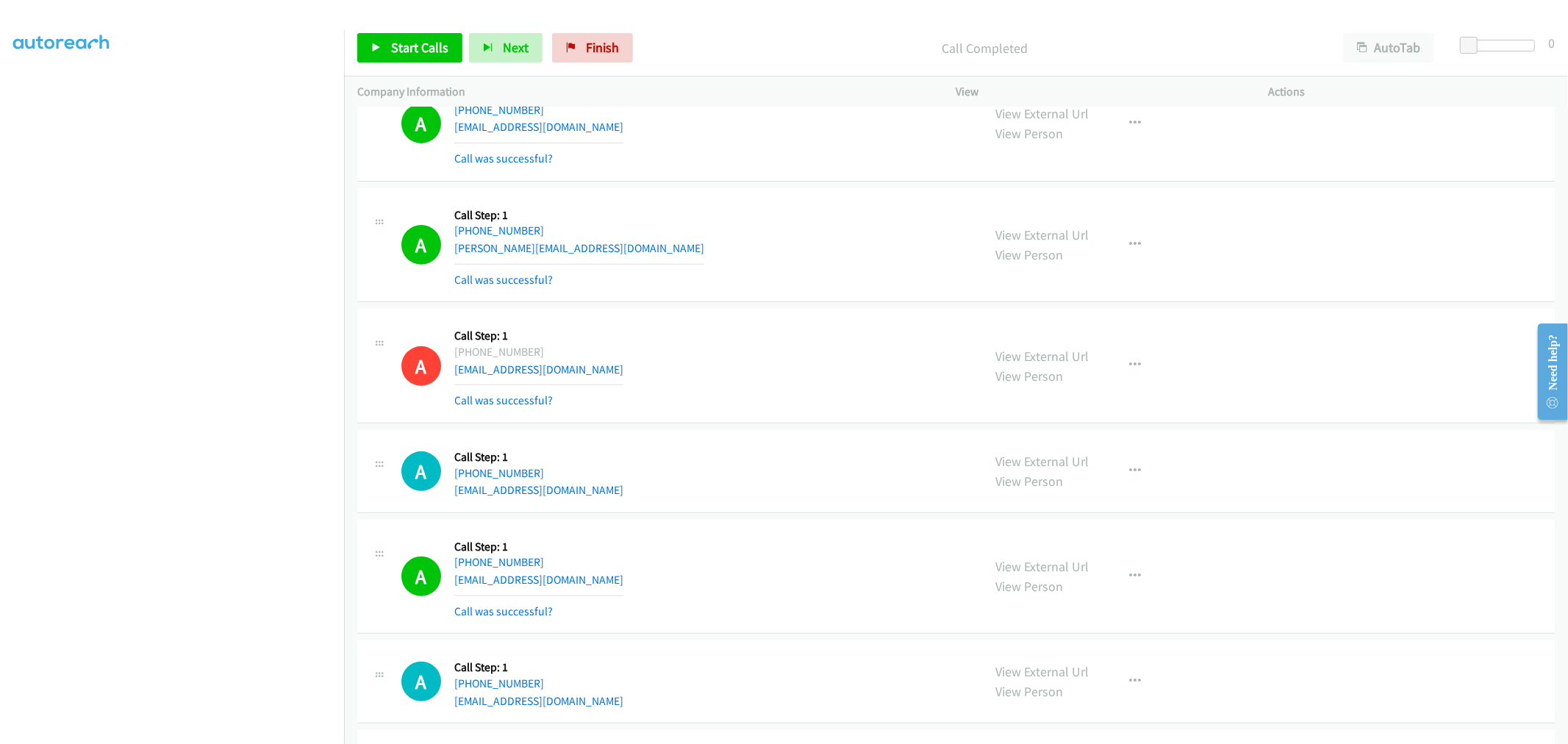
click at [806, 354] on div "A Callback Scheduled Call Step: 1 America/New_York [PHONE_NUMBER] [EMAIL_ADDRES…" at bounding box center [685, 366] width 568 height 88
click at [651, 284] on div "A Callback Scheduled Call Step: 1 [GEOGRAPHIC_DATA]/[GEOGRAPHIC_DATA] [PHONE_NU…" at bounding box center [685, 245] width 568 height 88
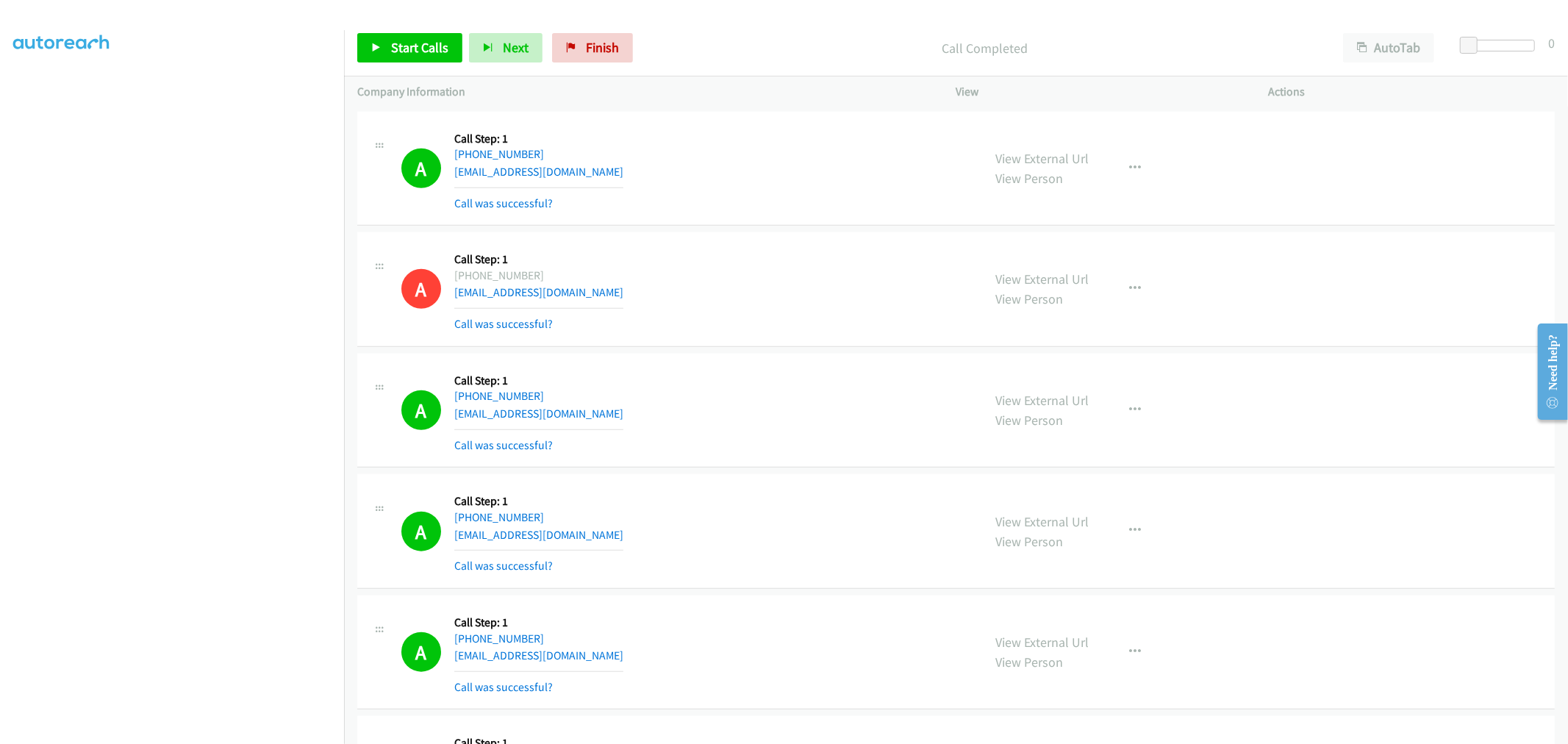
scroll to position [5652, 0]
